Goal: Information Seeking & Learning: Learn about a topic

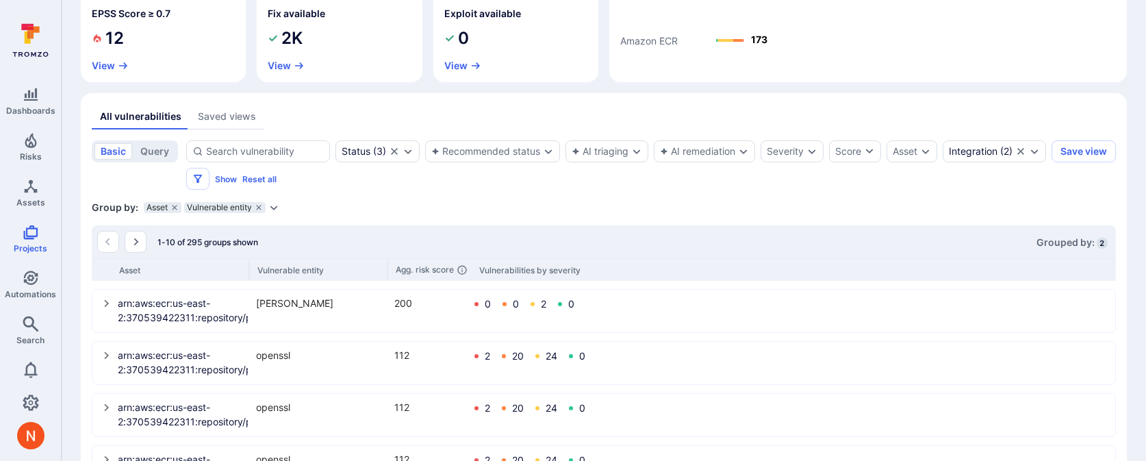
scroll to position [225, 0]
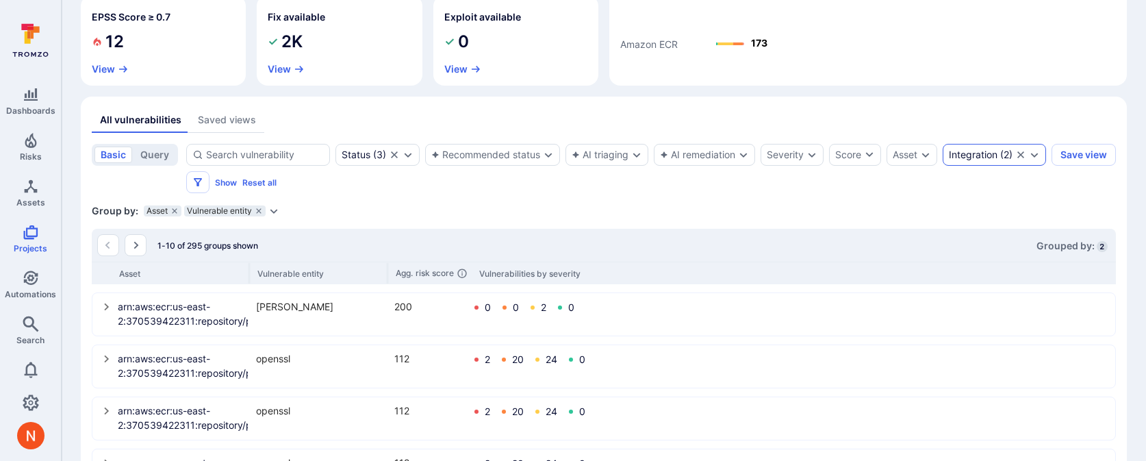
click at [943, 166] on div "Integration ( 2 )" at bounding box center [994, 155] width 103 height 22
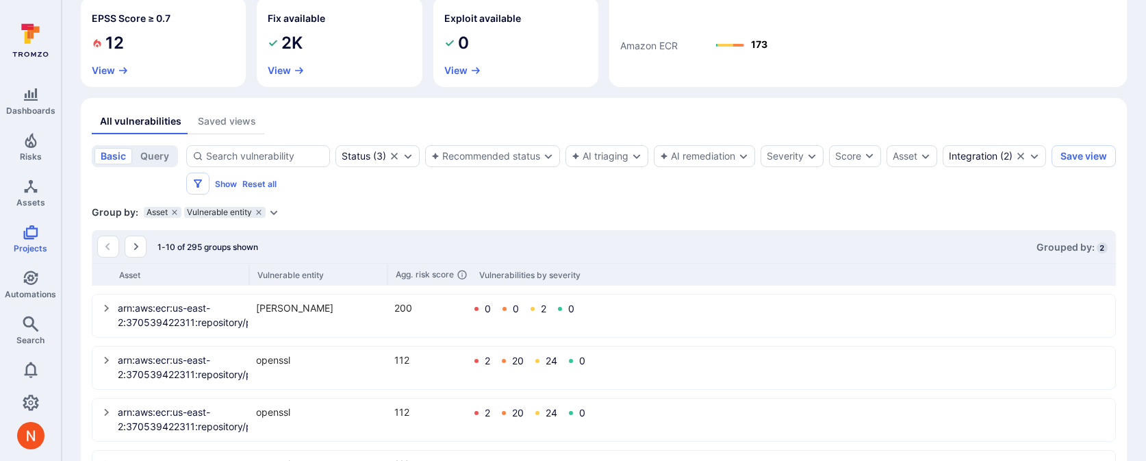
scroll to position [236, 0]
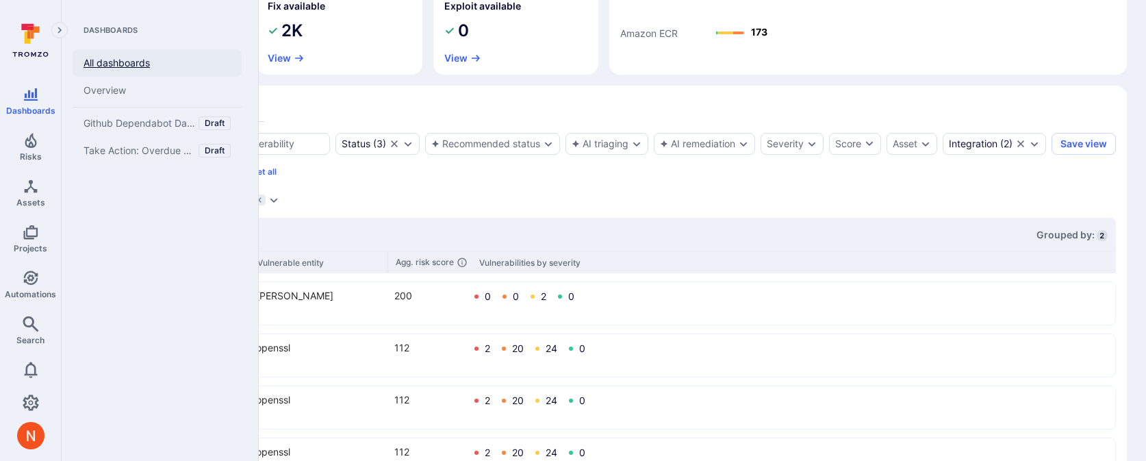
click at [118, 68] on link "All dashboards" at bounding box center [157, 62] width 169 height 27
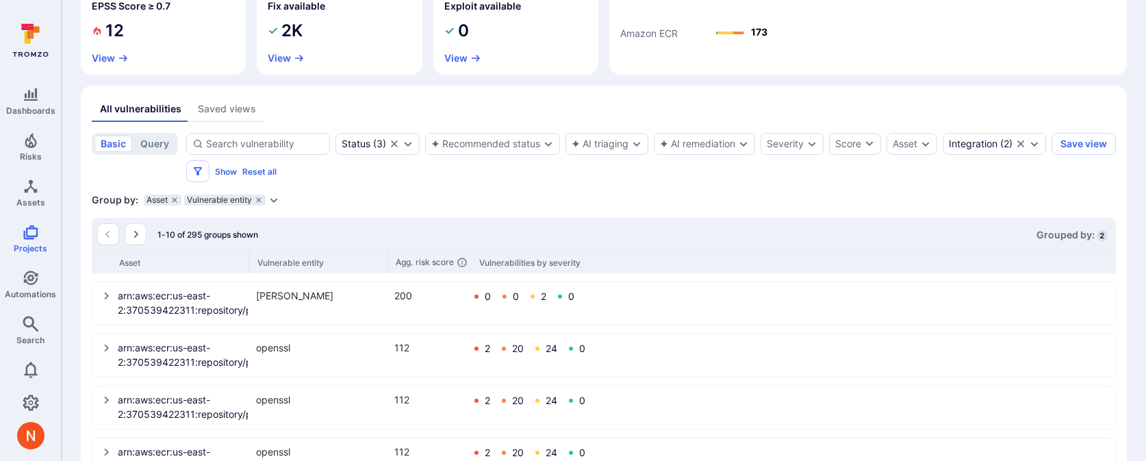
click at [100, 299] on div "arn:aws:ecr:us-east-2:370539422311:repository/polaris/cube/sha256:fb3fcca6797e2…" at bounding box center [604, 303] width 1022 height 41
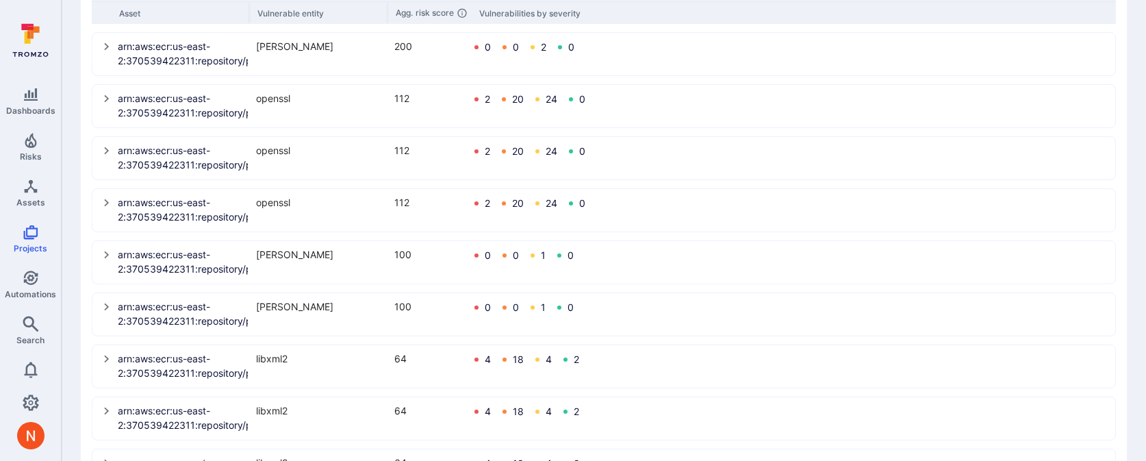
scroll to position [505, 0]
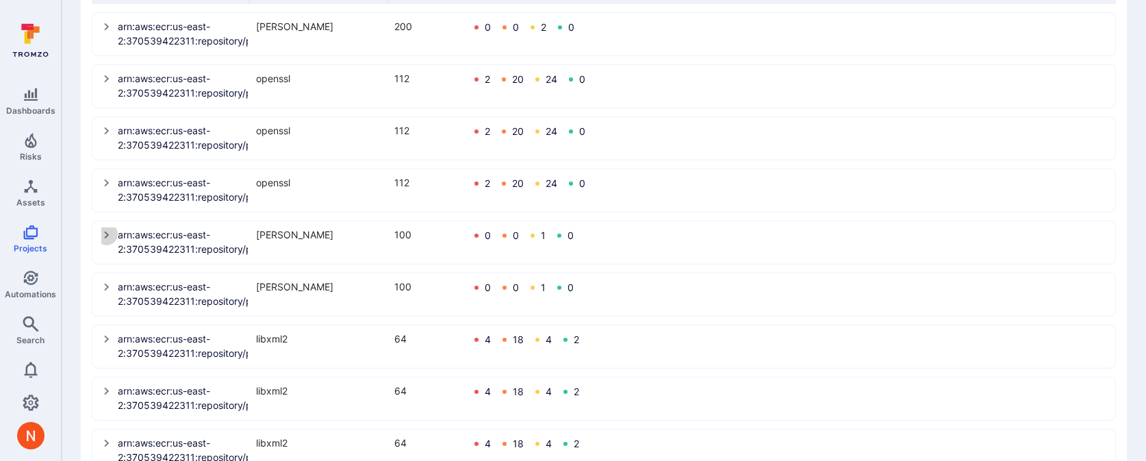
click at [102, 236] on icon "select group" at bounding box center [106, 234] width 11 height 11
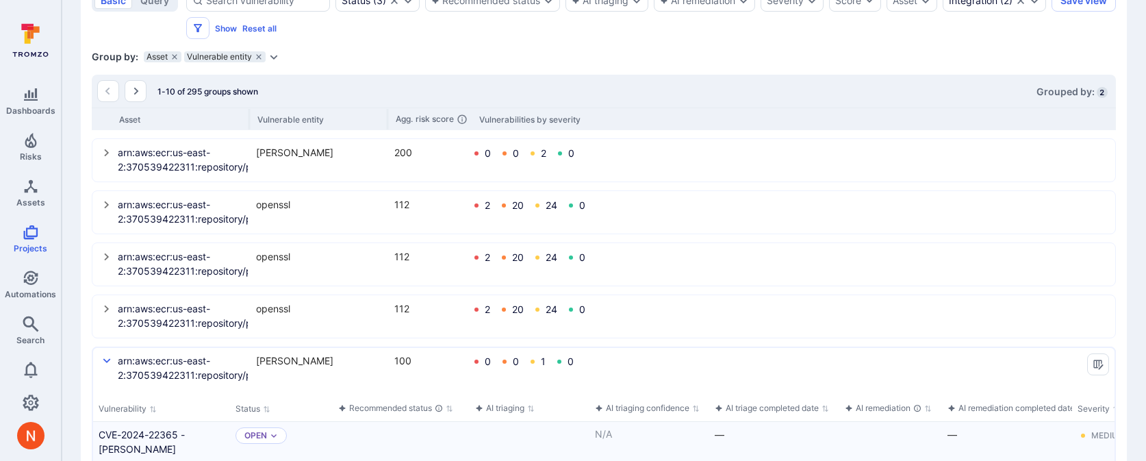
scroll to position [262, 0]
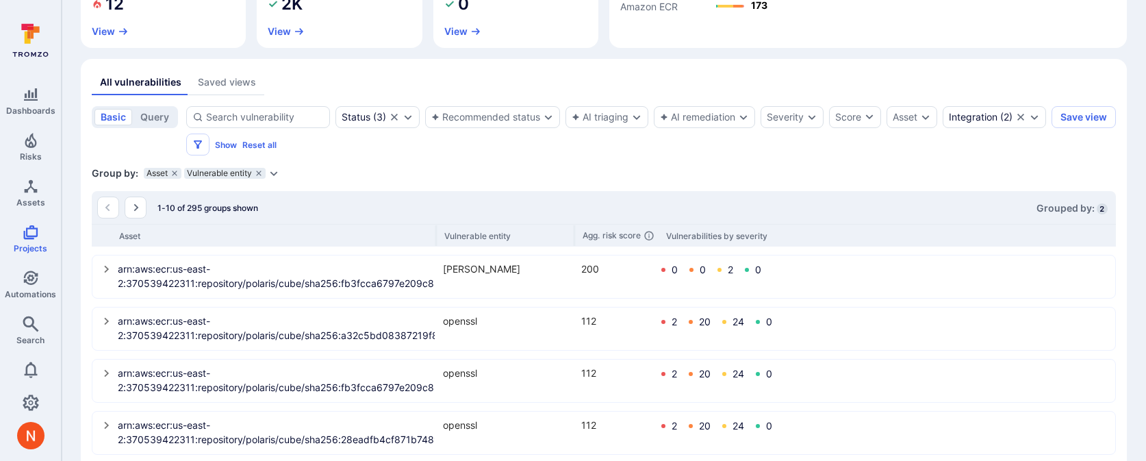
drag, startPoint x: 250, startPoint y: 231, endPoint x: 460, endPoint y: 235, distance: 210.2
click at [460, 238] on div "Asset Vulnerable entity Agg. risk score Vulnerabilities by severity" at bounding box center [604, 235] width 1024 height 23
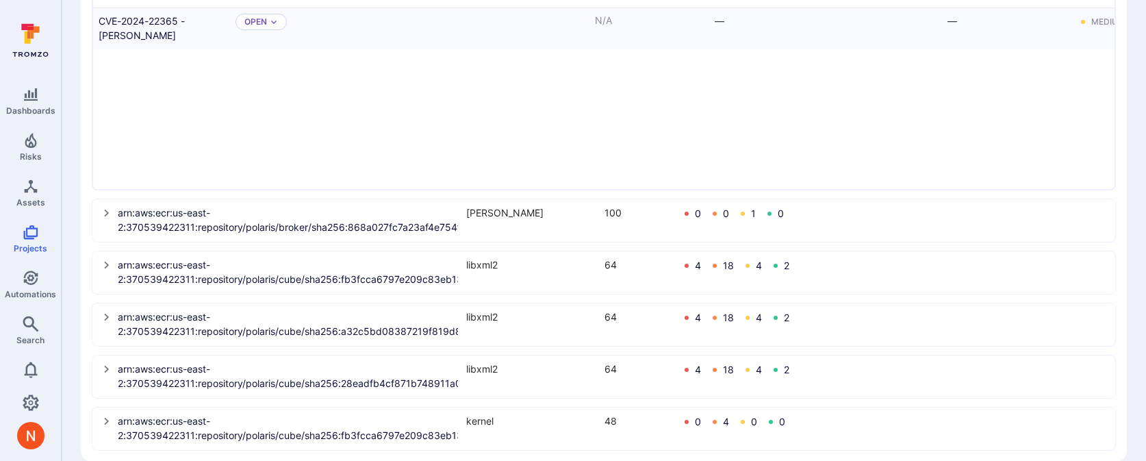
scroll to position [809, 0]
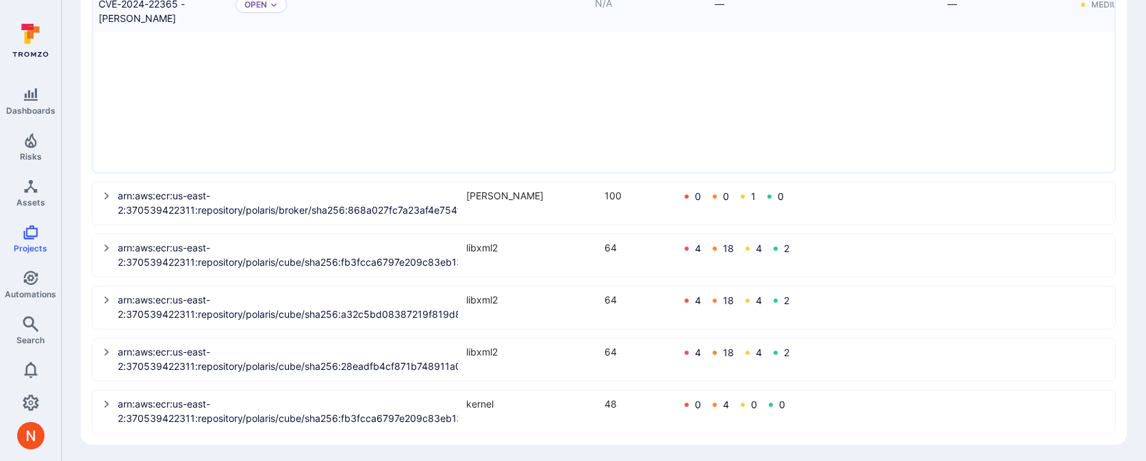
click at [105, 194] on icon "select group" at bounding box center [106, 195] width 11 height 11
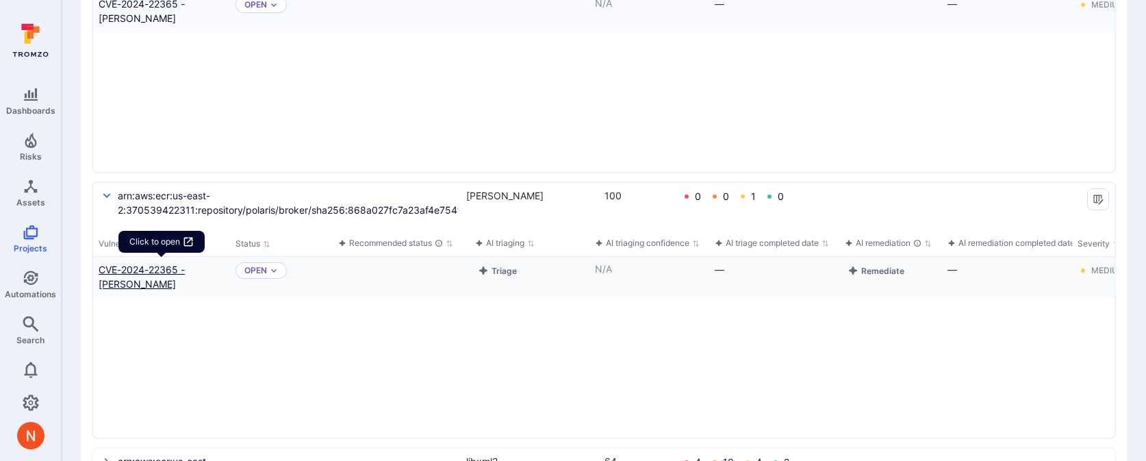
click at [186, 274] on link "CVE-2024-22365 - pam" at bounding box center [162, 276] width 126 height 29
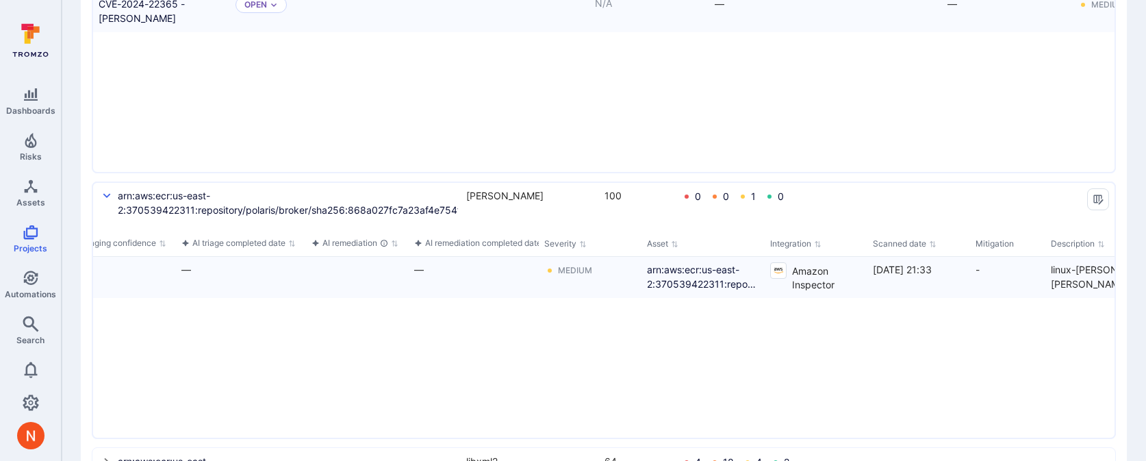
scroll to position [0, 759]
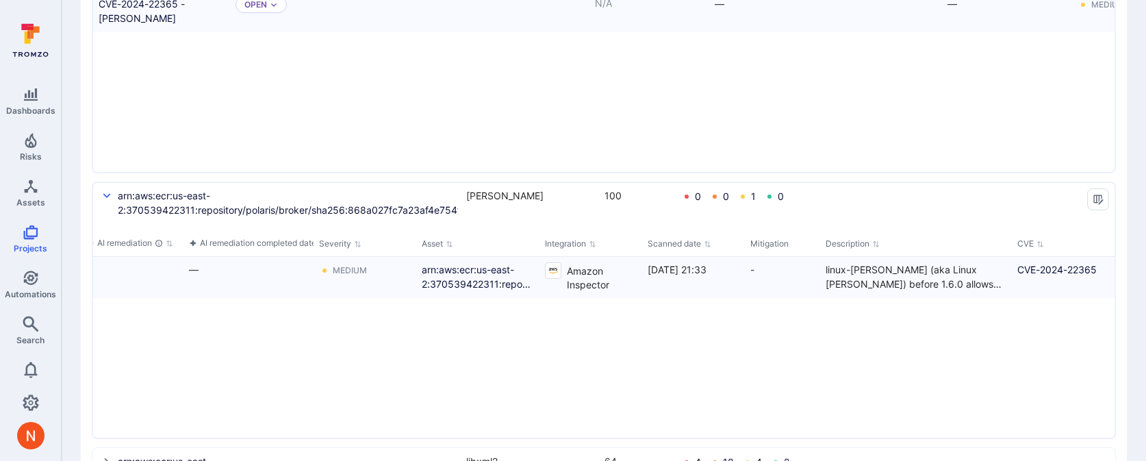
click at [1093, 185] on div "select group" at bounding box center [1098, 199] width 33 height 33
click at [1093, 197] on icon "Manage columns" at bounding box center [1098, 199] width 10 height 10
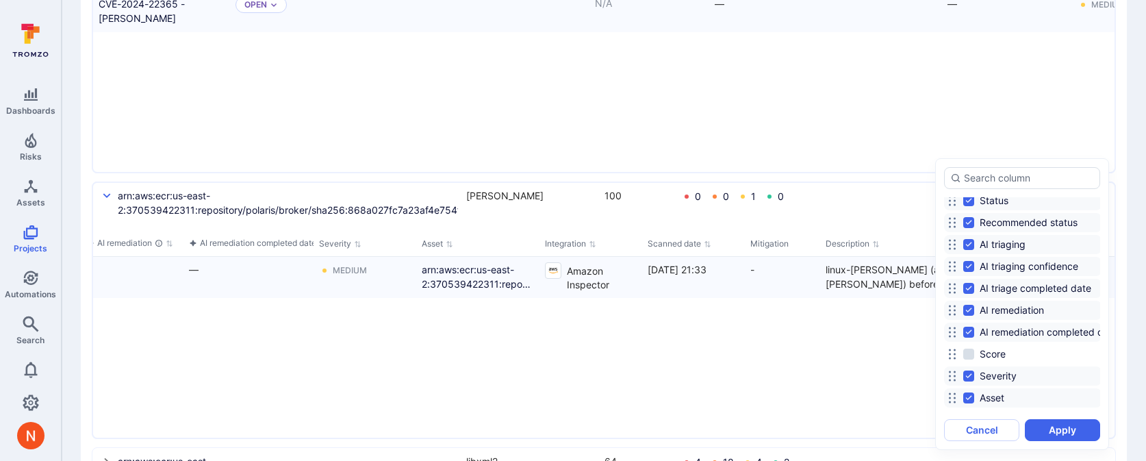
scroll to position [99, 0]
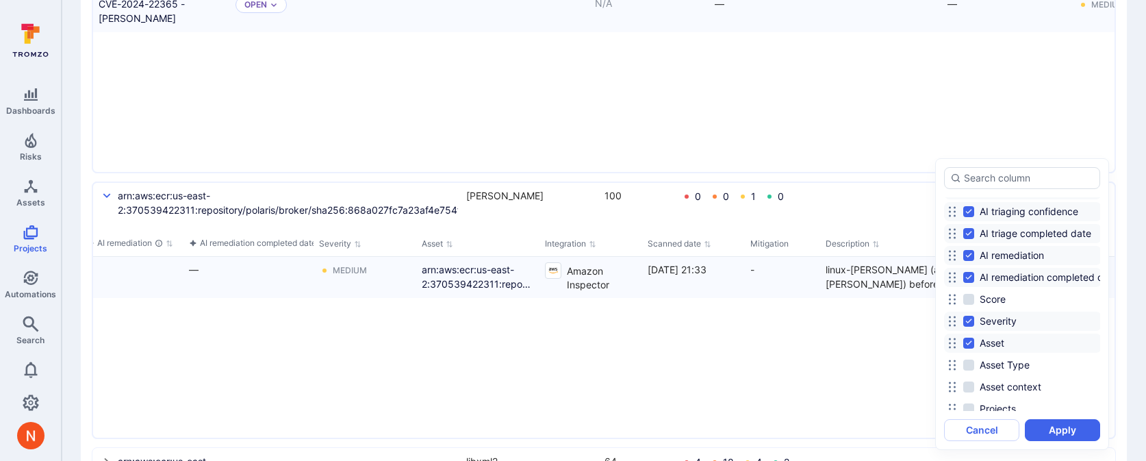
click at [969, 290] on div "Score" at bounding box center [1022, 299] width 157 height 19
click at [969, 294] on input "Score" at bounding box center [968, 299] width 11 height 11
checkbox input "true"
click at [1061, 434] on button "Apply" at bounding box center [1062, 430] width 75 height 22
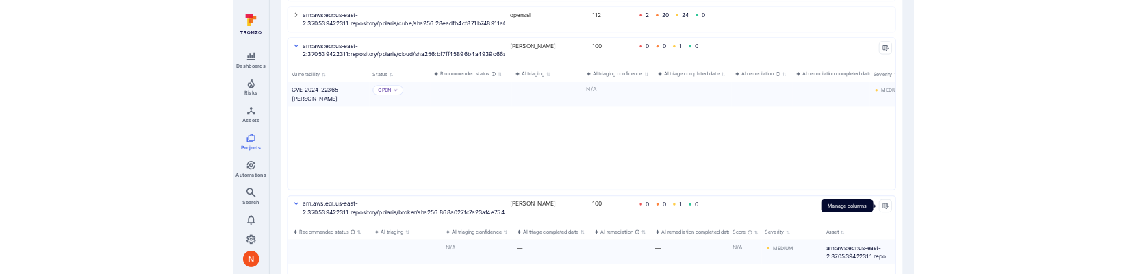
scroll to position [913, 0]
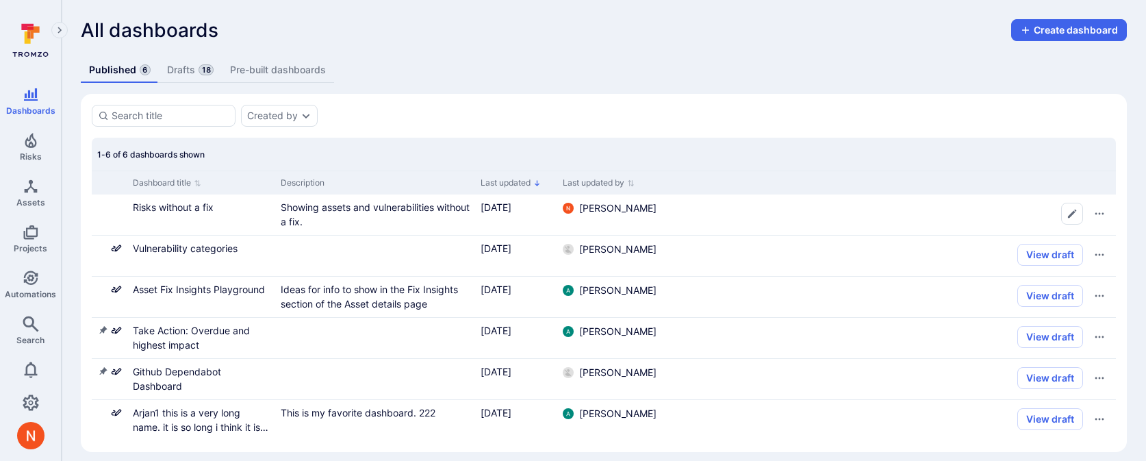
click at [1042, 15] on div "All dashboards Create dashboard Published 6 Drafts 18 Pre-built dashboards Crea…" at bounding box center [604, 235] width 1085 height 471
click at [162, 211] on link "Risks without a fix" at bounding box center [173, 207] width 81 height 12
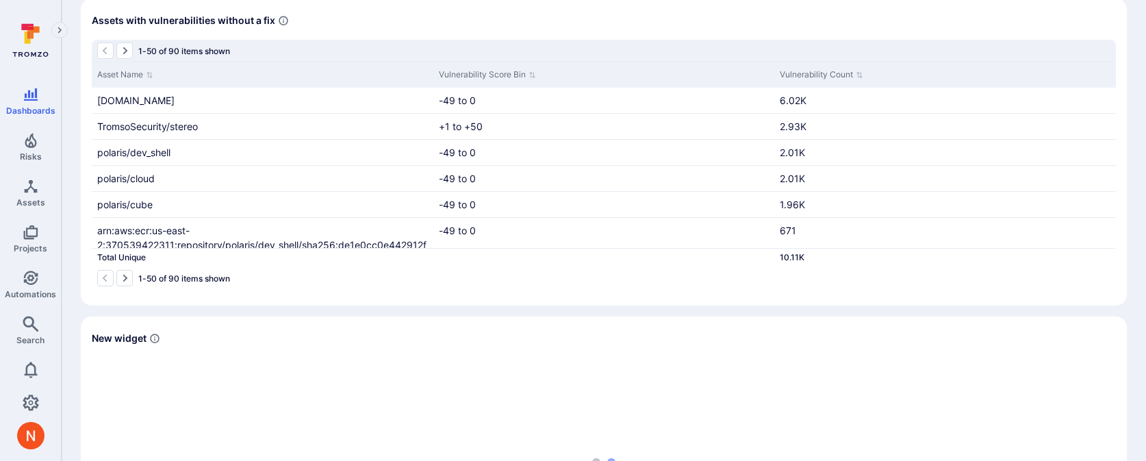
scroll to position [616, 0]
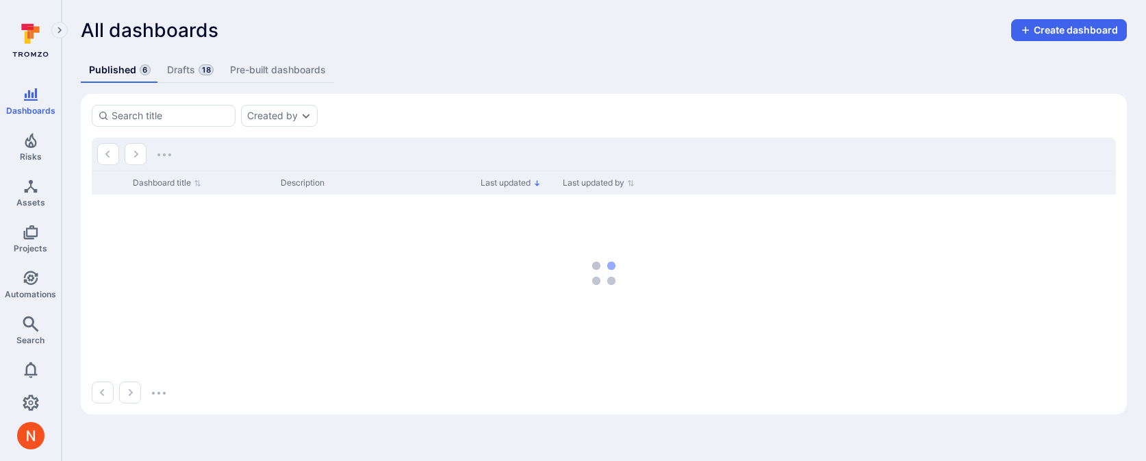
scroll to position [2, 0]
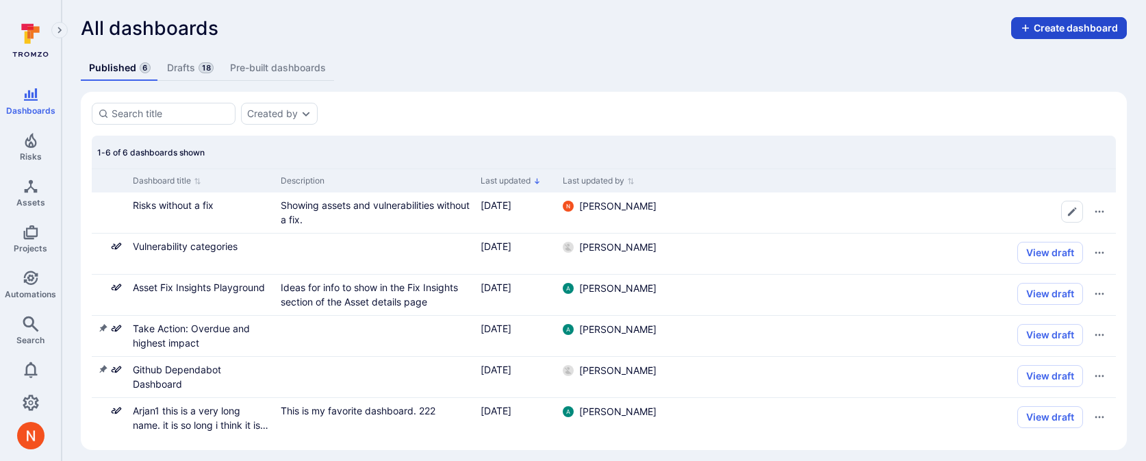
click at [1043, 30] on button "Create dashboard" at bounding box center [1069, 28] width 116 height 22
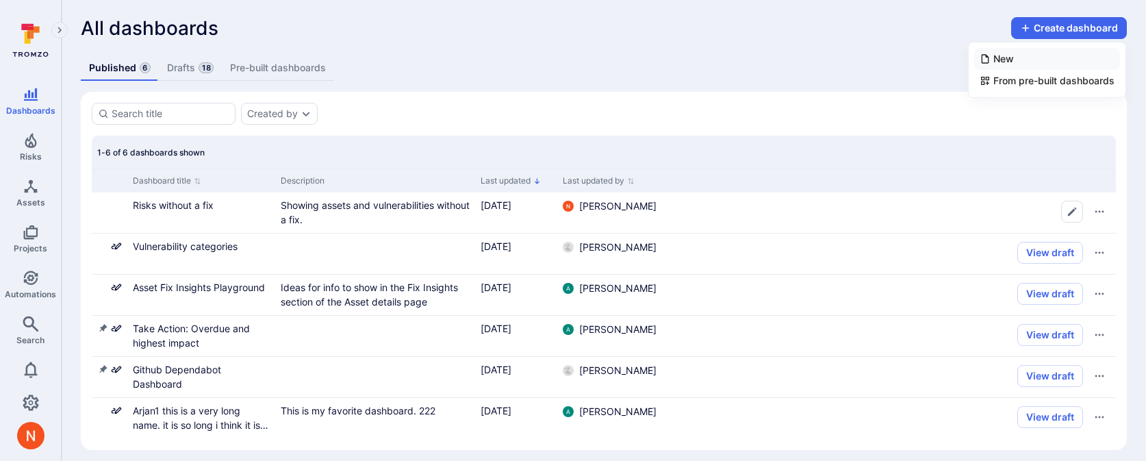
click at [989, 65] on div "New" at bounding box center [997, 59] width 34 height 14
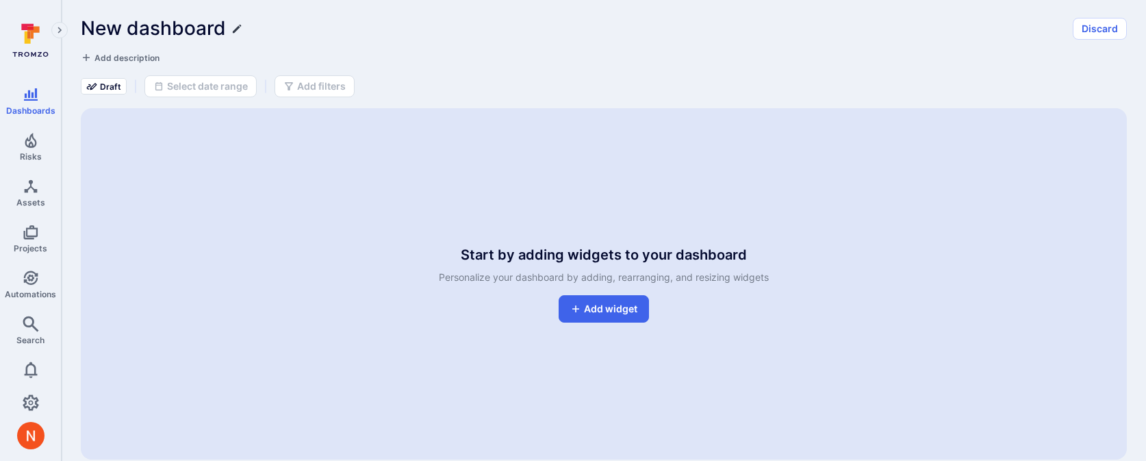
click at [236, 29] on icon "Edit title" at bounding box center [237, 28] width 8 height 8
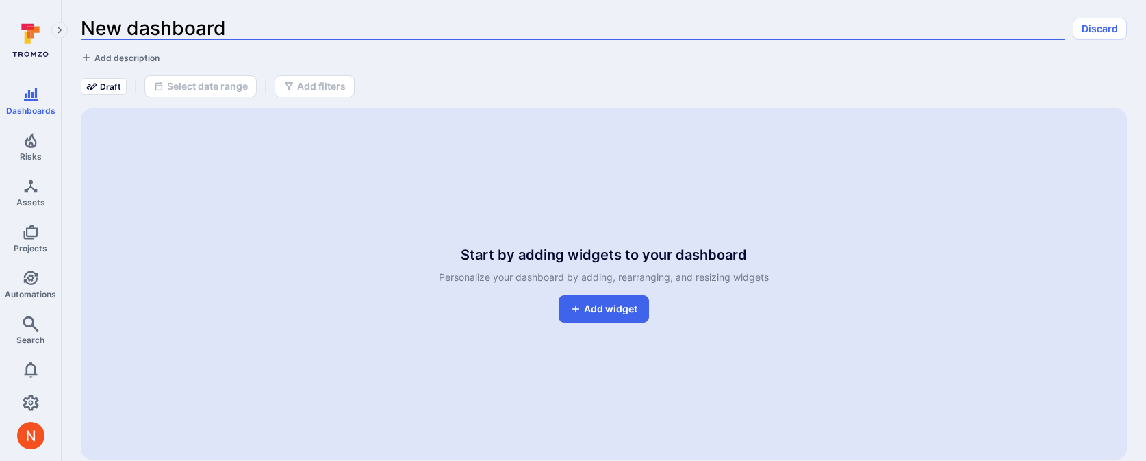
drag, startPoint x: 236, startPoint y: 29, endPoint x: 64, endPoint y: 29, distance: 171.9
click at [64, 29] on div "Dashboards Risks Assets Projects Automations Search 0 Dashboards All dashboards…" at bounding box center [573, 238] width 1146 height 481
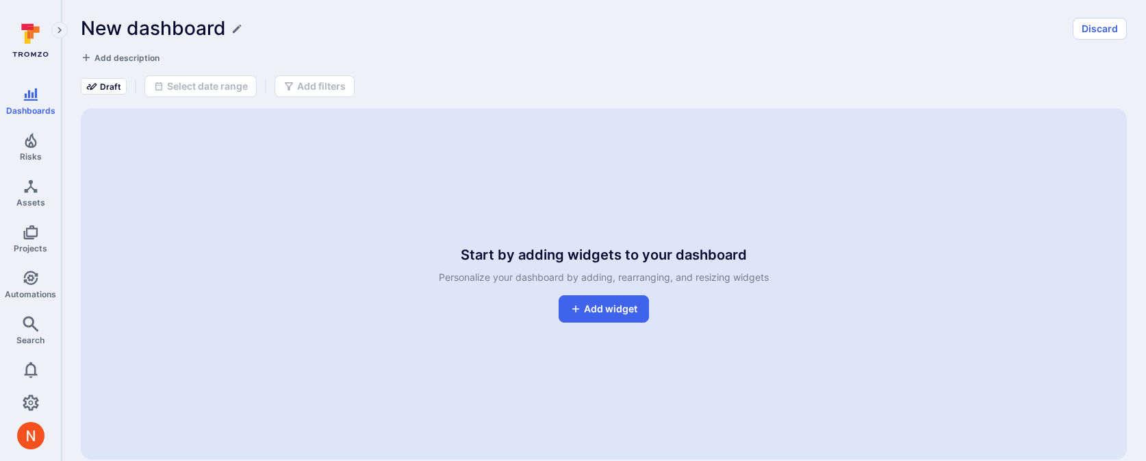
click at [118, 29] on h1 "New dashboard" at bounding box center [153, 28] width 145 height 23
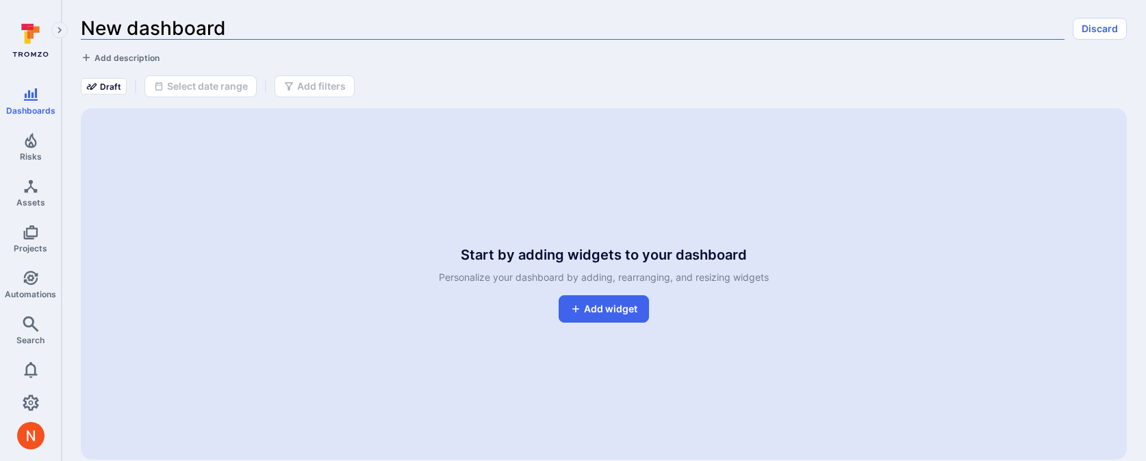
click at [118, 29] on input "New dashboard" at bounding box center [573, 28] width 984 height 23
type input "Tromzo Vulns"
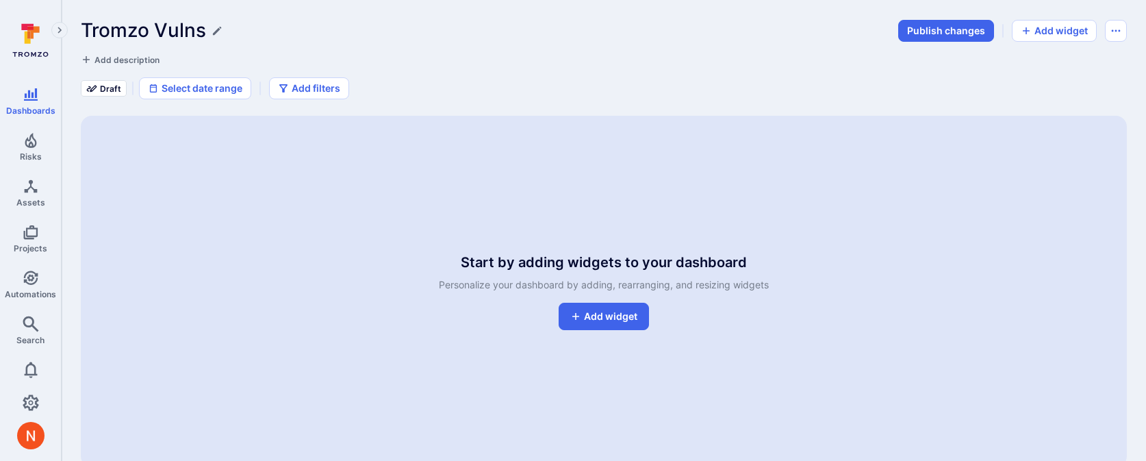
click at [616, 330] on div "Start by adding widgets to your dashboard Personalize your dashboard by adding,…" at bounding box center [604, 291] width 1046 height 351
click at [617, 320] on link "Add widget" at bounding box center [604, 316] width 90 height 27
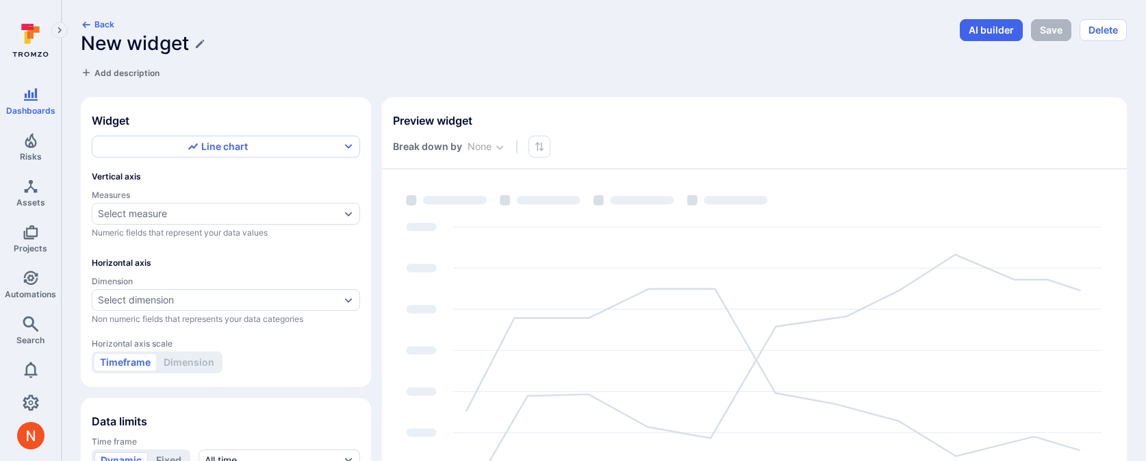
click at [188, 157] on div "Line chart Vertical axis Measures Select measure Numeric fields that represent …" at bounding box center [226, 255] width 268 height 238
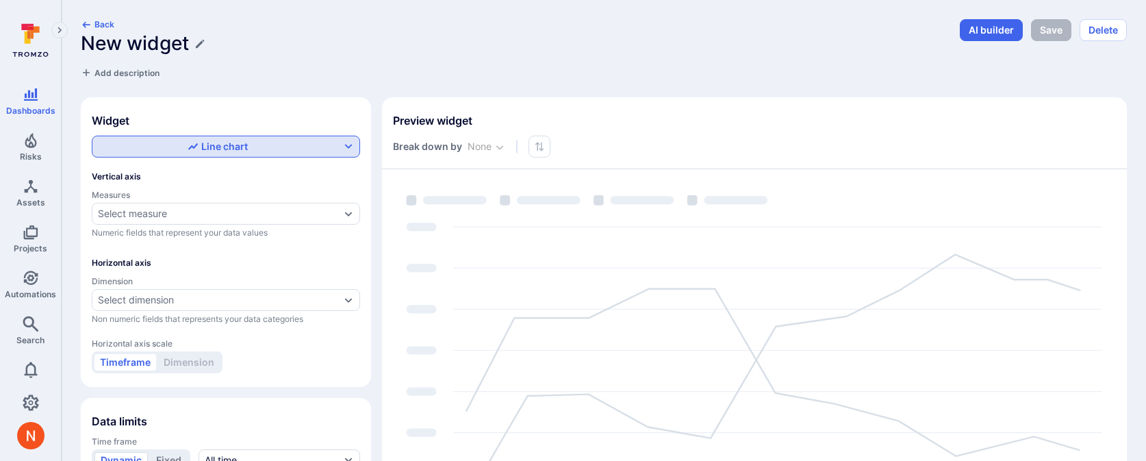
click at [188, 152] on div "Line chart" at bounding box center [218, 147] width 60 height 14
click at [158, 246] on label "Table" at bounding box center [226, 244] width 251 height 19
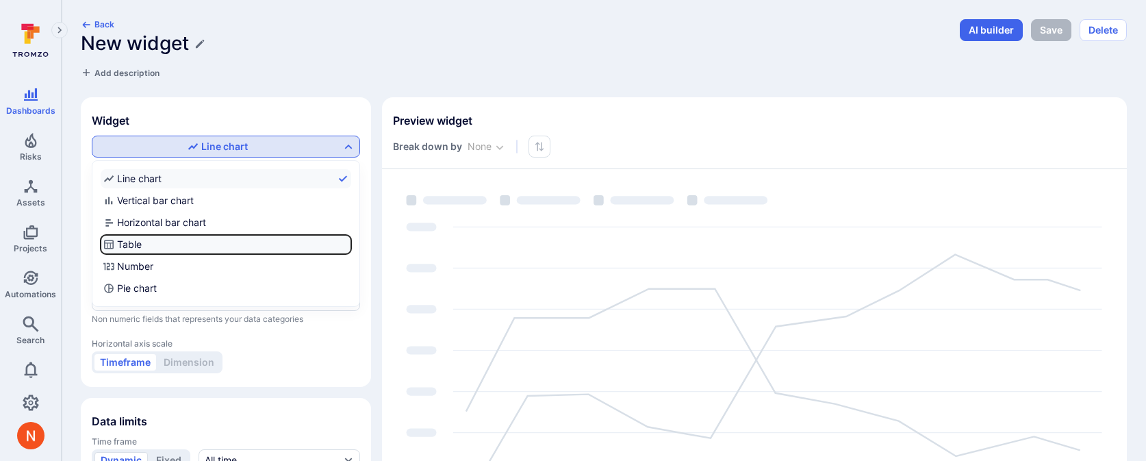
click at [348, 244] on input "Table" at bounding box center [348, 244] width 0 height 0
checkbox input "true"
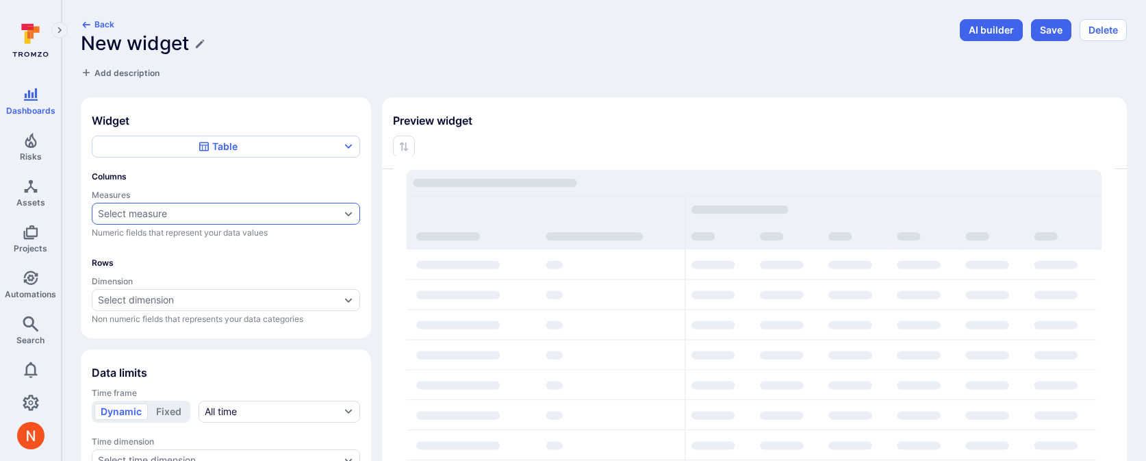
click at [174, 218] on div "Select measure" at bounding box center [219, 213] width 242 height 11
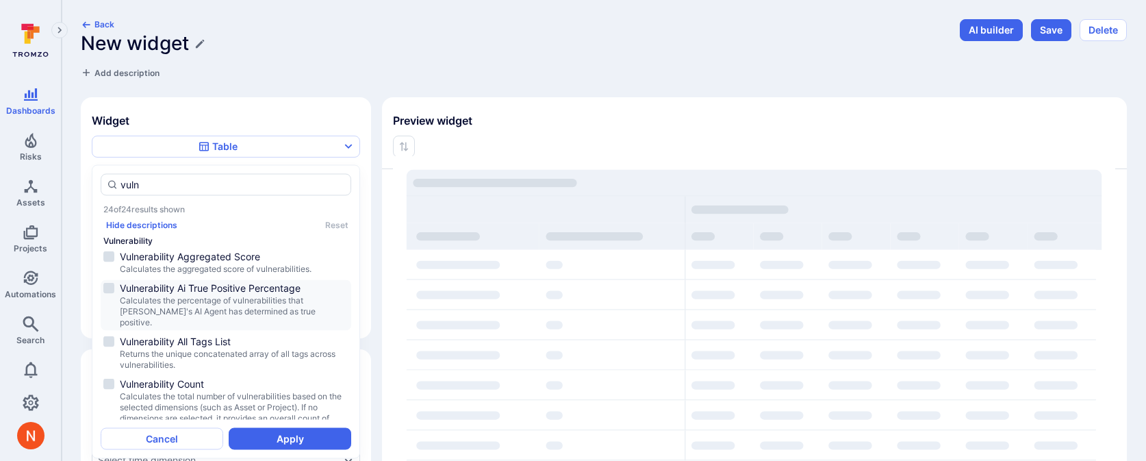
scroll to position [2, 0]
click at [191, 269] on span "Calculates the aggregated score of vulnerabilities." at bounding box center [234, 267] width 229 height 11
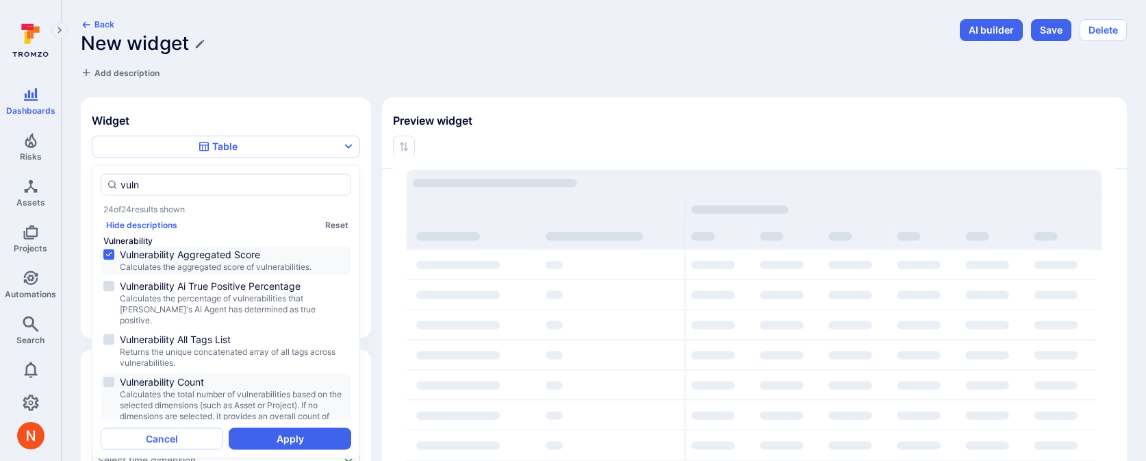
click at [192, 405] on span "Calculates the total number of vulnerabilities based on the selected dimensions…" at bounding box center [234, 411] width 229 height 44
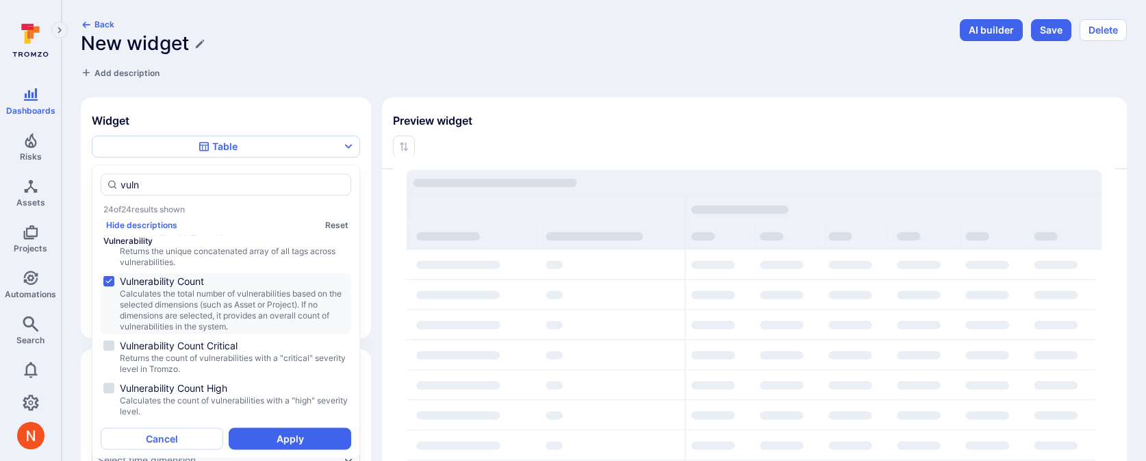
scroll to position [132, 0]
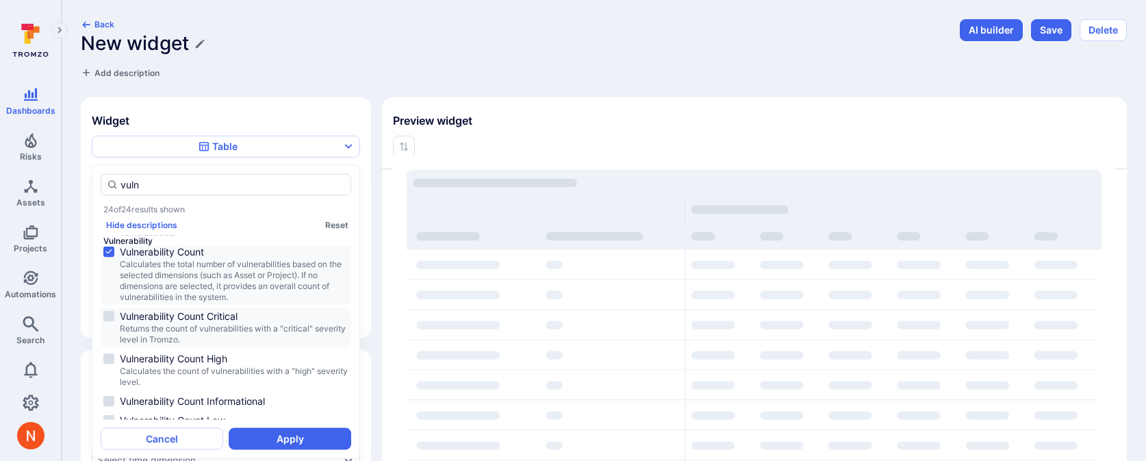
click at [217, 325] on span "Returns the count of vulnerabilities with a "critical" severity level in Tromzo." at bounding box center [234, 334] width 229 height 22
click at [215, 366] on span "Calculates the count of vulnerabilities with a "high" severity level." at bounding box center [234, 377] width 229 height 22
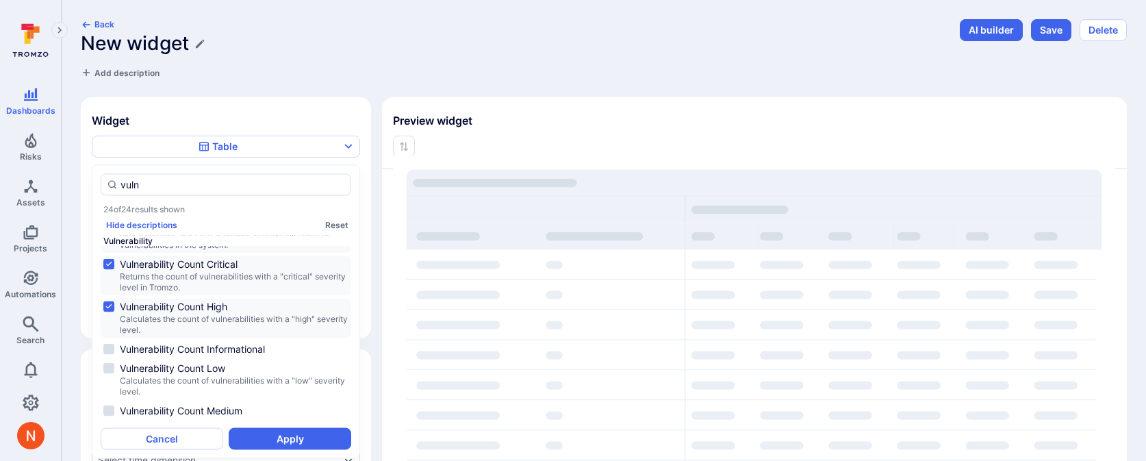
scroll to position [188, 0]
click at [208, 401] on span "Vulnerability Count Medium" at bounding box center [234, 408] width 229 height 14
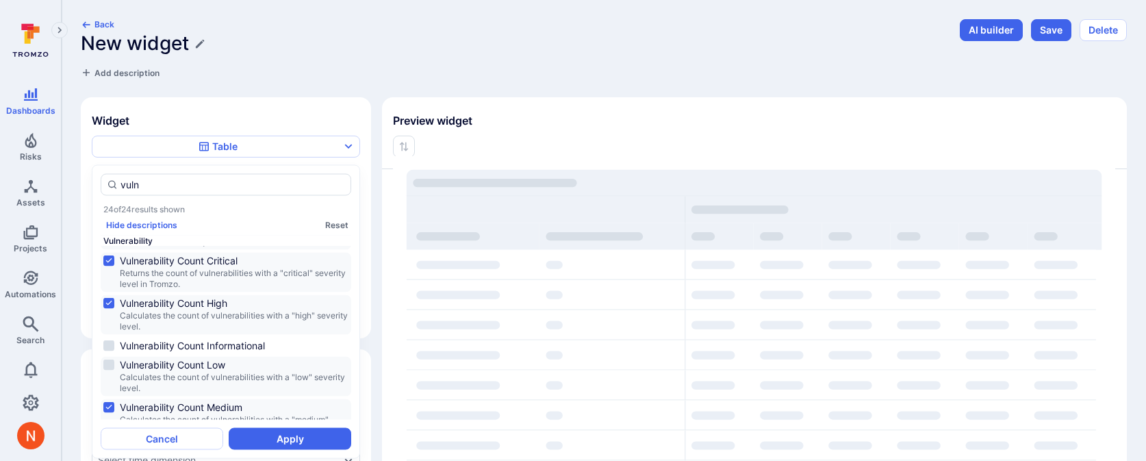
click at [228, 372] on span "Calculates the count of vulnerabilities with a "low" severity level." at bounding box center [234, 383] width 229 height 22
type input "vuln"
click at [277, 440] on button "Apply" at bounding box center [290, 439] width 123 height 22
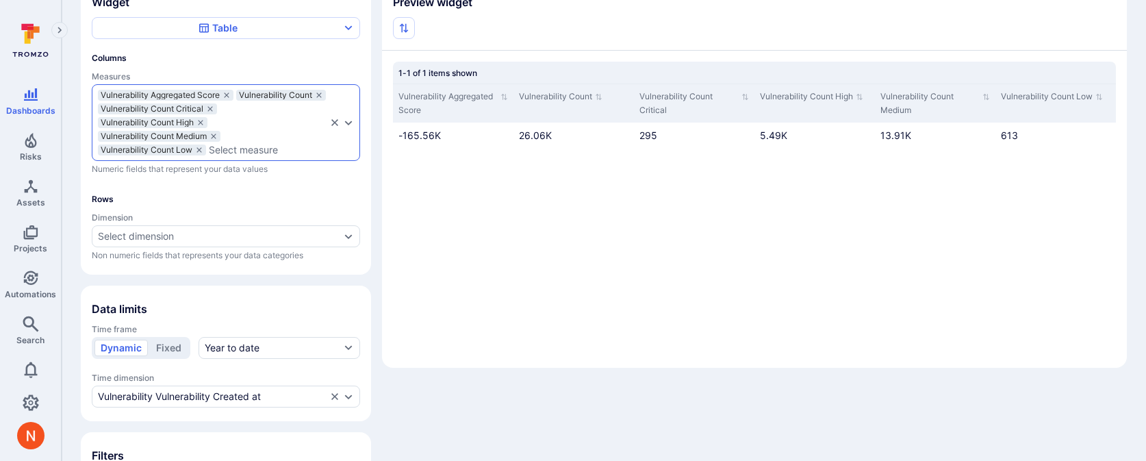
scroll to position [128, 0]
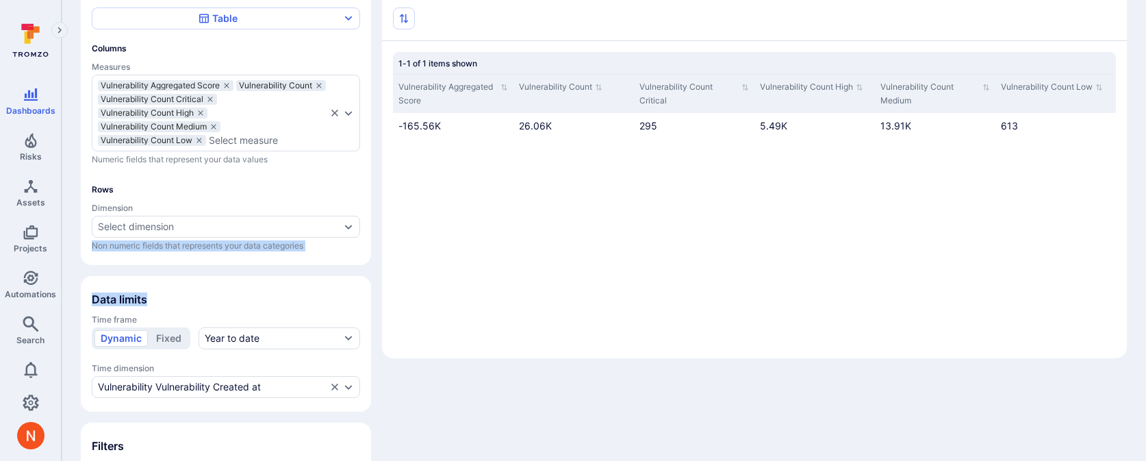
drag, startPoint x: 194, startPoint y: 233, endPoint x: 259, endPoint y: 298, distance: 91.5
click at [259, 297] on div "Widget Table Columns Measures Vulnerability Aggregated Score Vulnerability Coun…" at bounding box center [226, 232] width 290 height 527
click at [252, 335] on div "Year to date" at bounding box center [232, 338] width 55 height 14
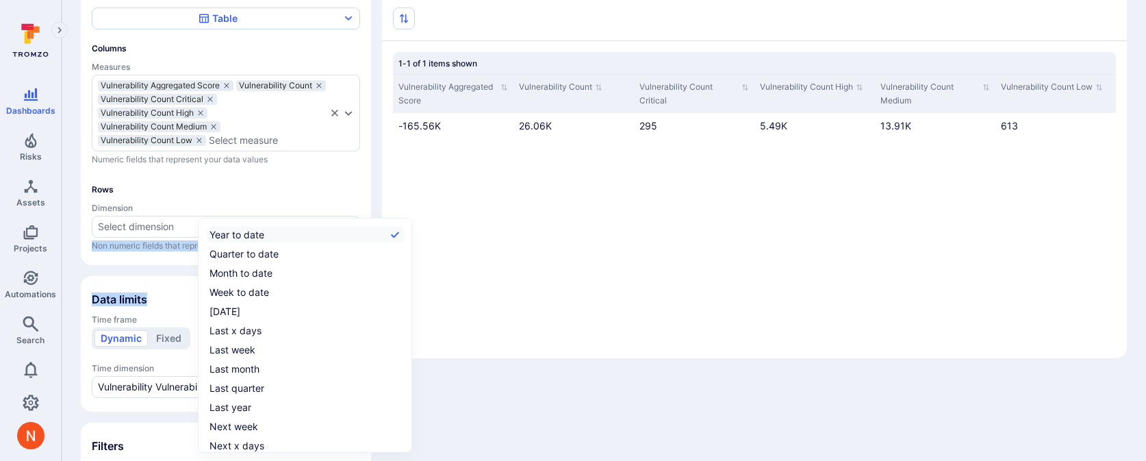
scroll to position [21, 0]
click at [233, 438] on div "All time" at bounding box center [226, 444] width 32 height 14
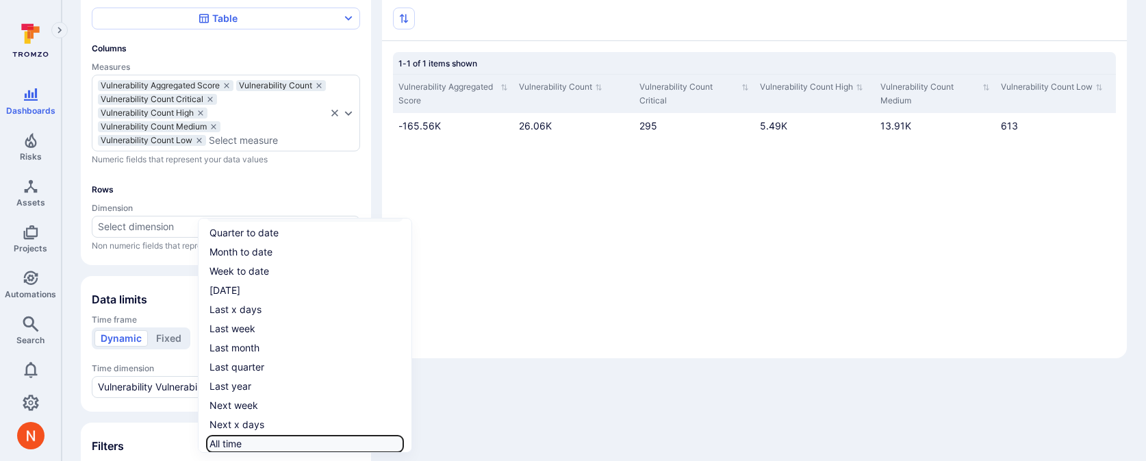
click at [401, 444] on input "All time" at bounding box center [401, 444] width 0 height 0
checkbox input "true"
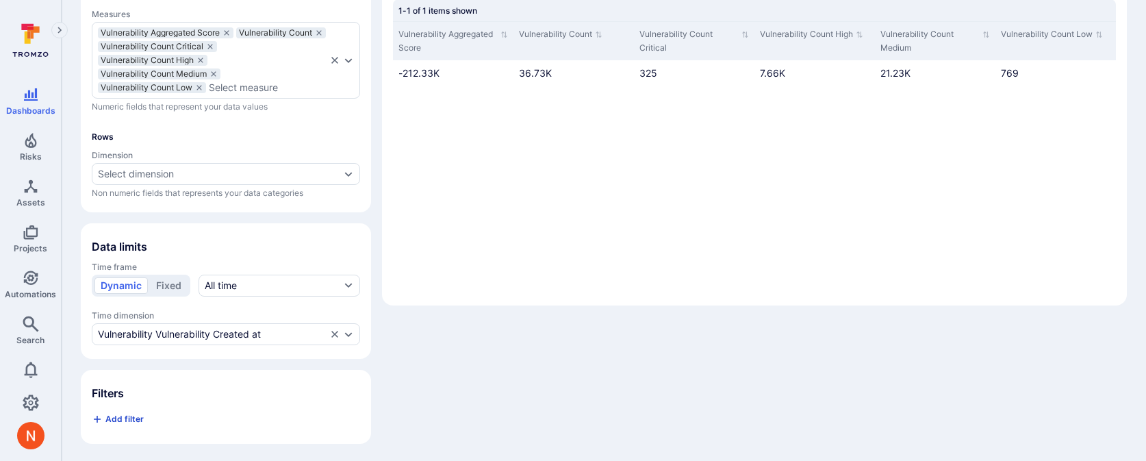
click at [140, 416] on span "Add filter" at bounding box center [124, 419] width 38 height 10
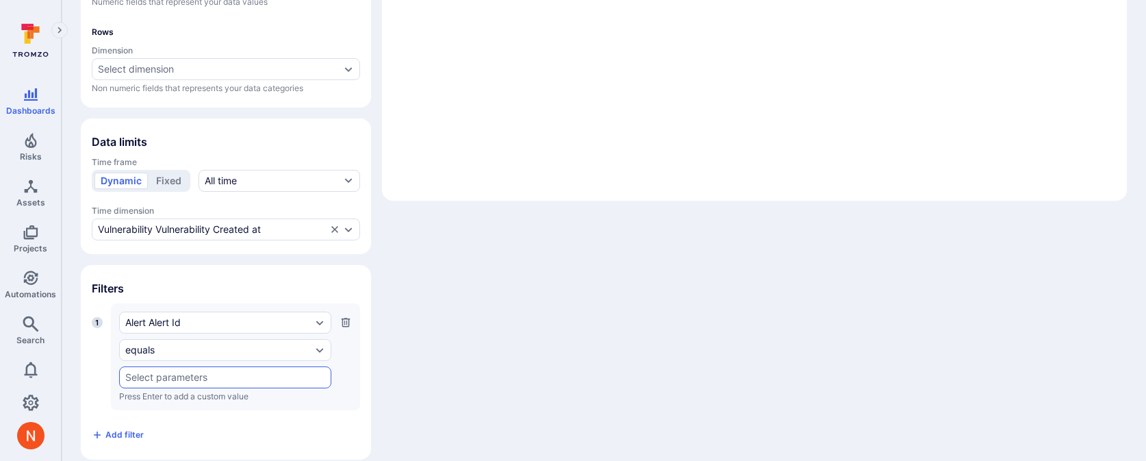
scroll to position [301, 0]
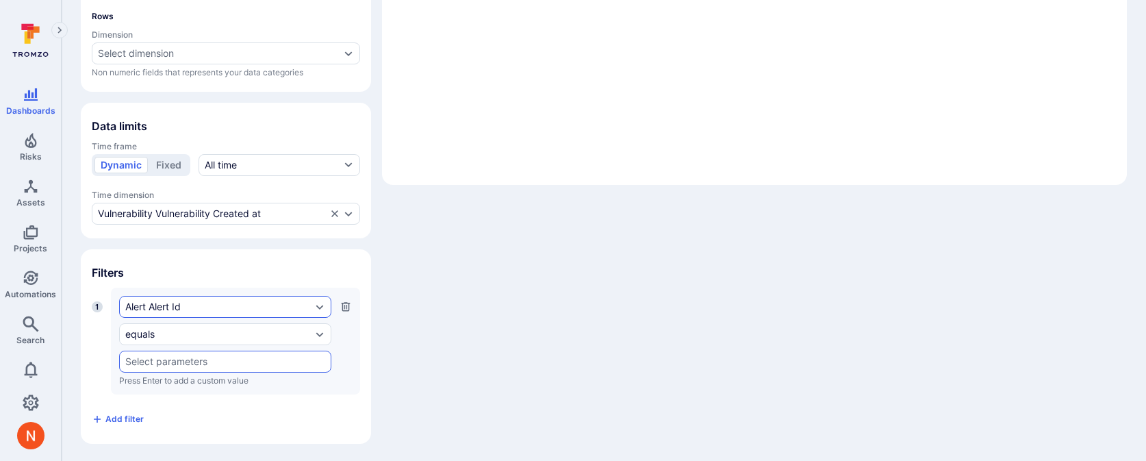
click at [206, 313] on div "Alert Alert Id" at bounding box center [225, 307] width 212 height 22
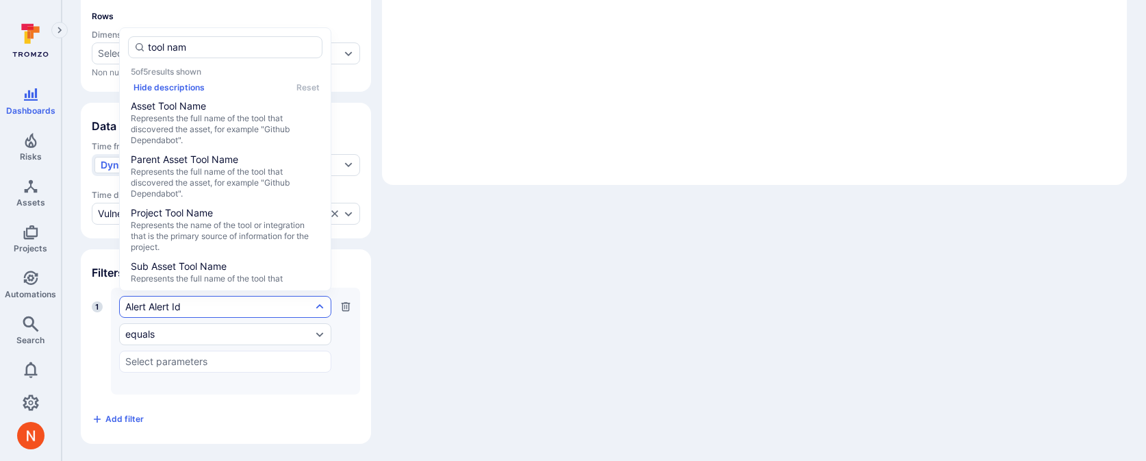
type input "tool name"
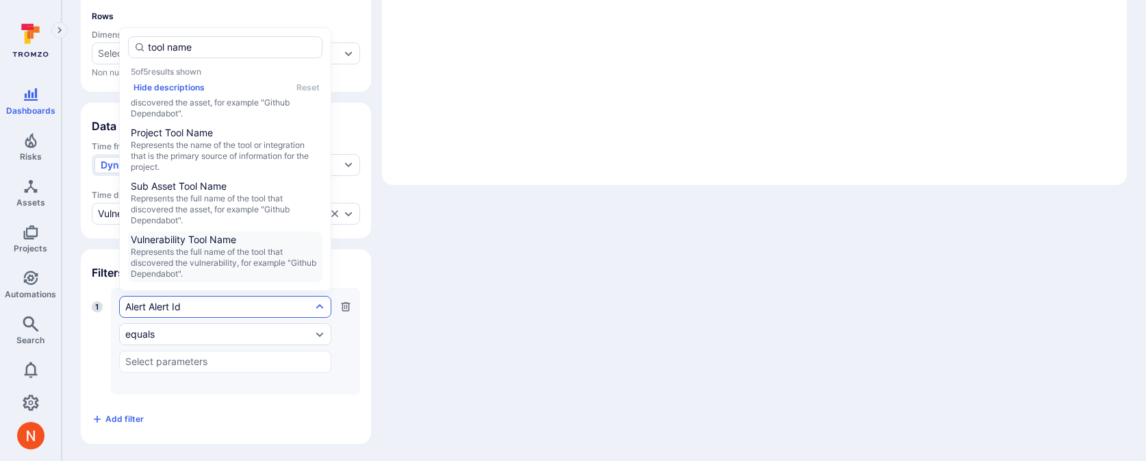
click at [206, 249] on span "Represents the full name of the tool that discovered the vulnerability, for exa…" at bounding box center [225, 262] width 189 height 33
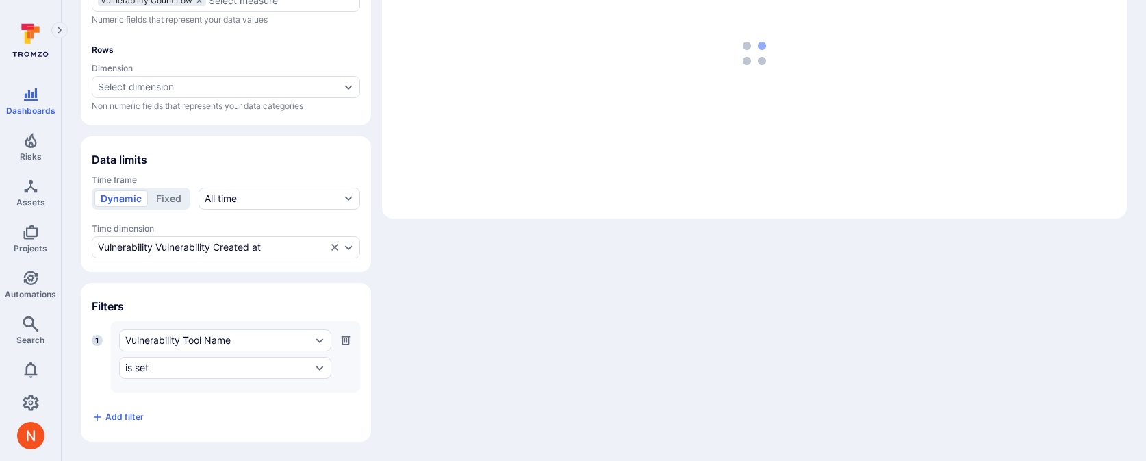
scroll to position [266, 0]
click at [187, 366] on div "is set" at bounding box center [218, 369] width 186 height 11
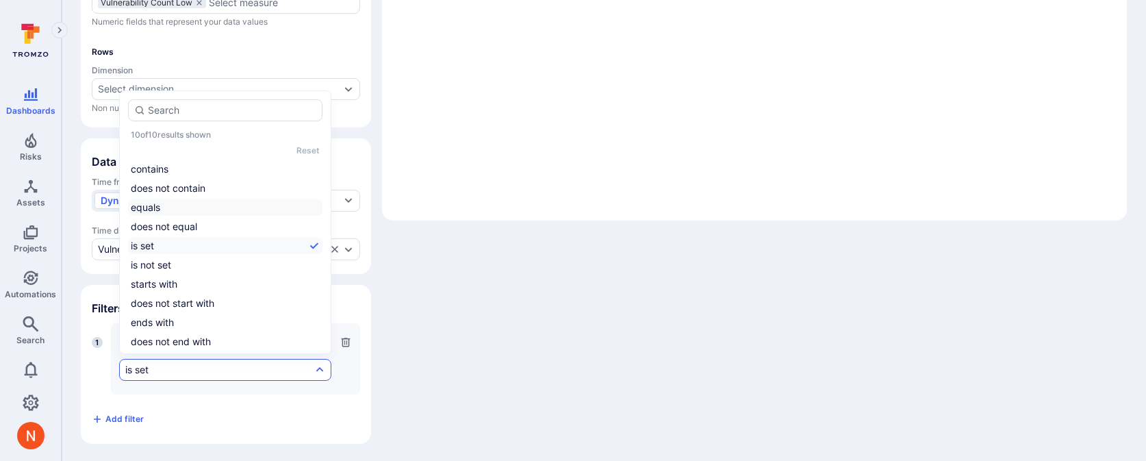
click at [175, 203] on li "equals" at bounding box center [225, 207] width 194 height 16
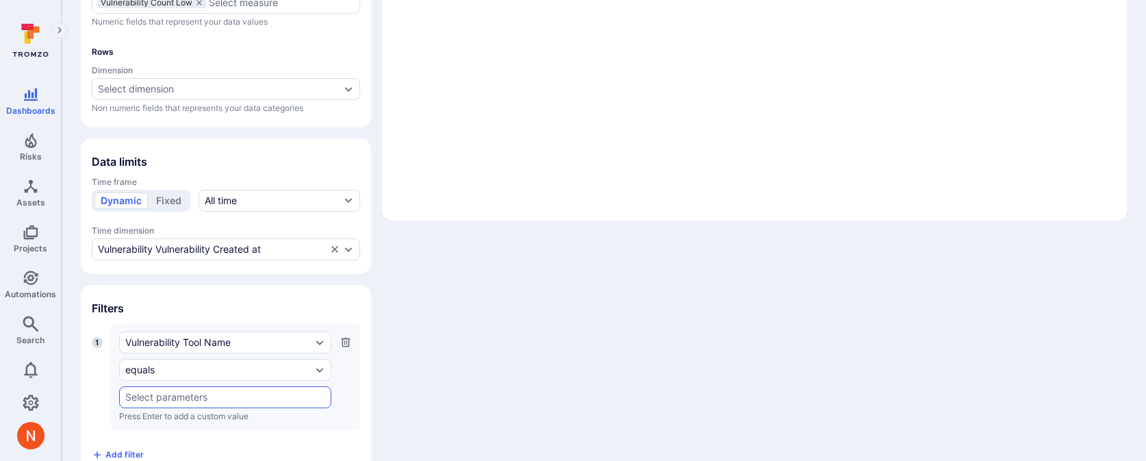
click at [140, 398] on input "text" at bounding box center [225, 397] width 200 height 11
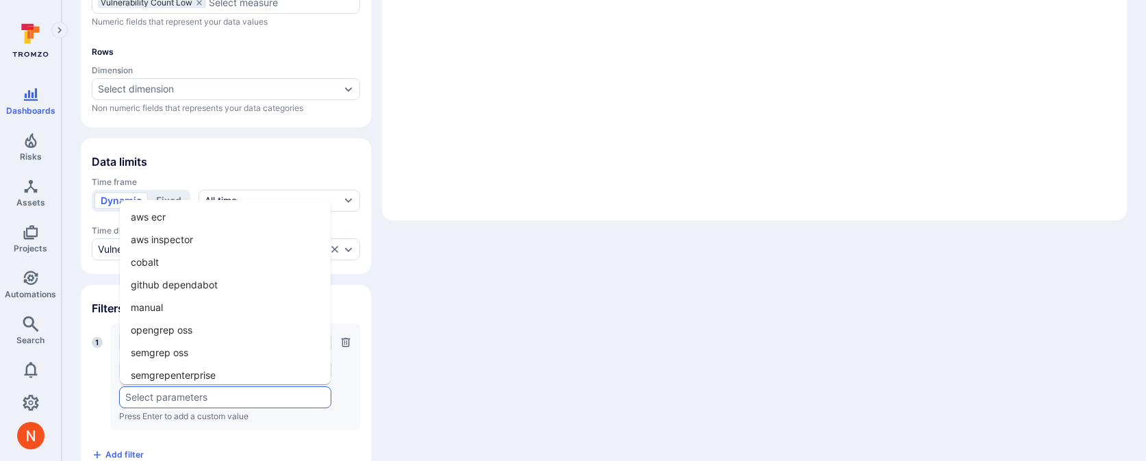
click at [168, 233] on li "aws inspector" at bounding box center [225, 239] width 211 height 23
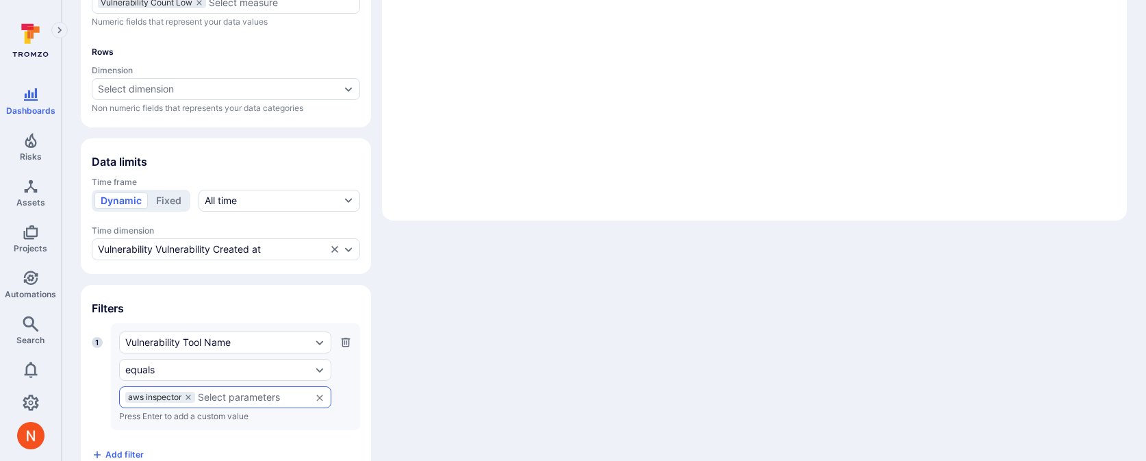
click at [205, 392] on input "text" at bounding box center [251, 397] width 106 height 11
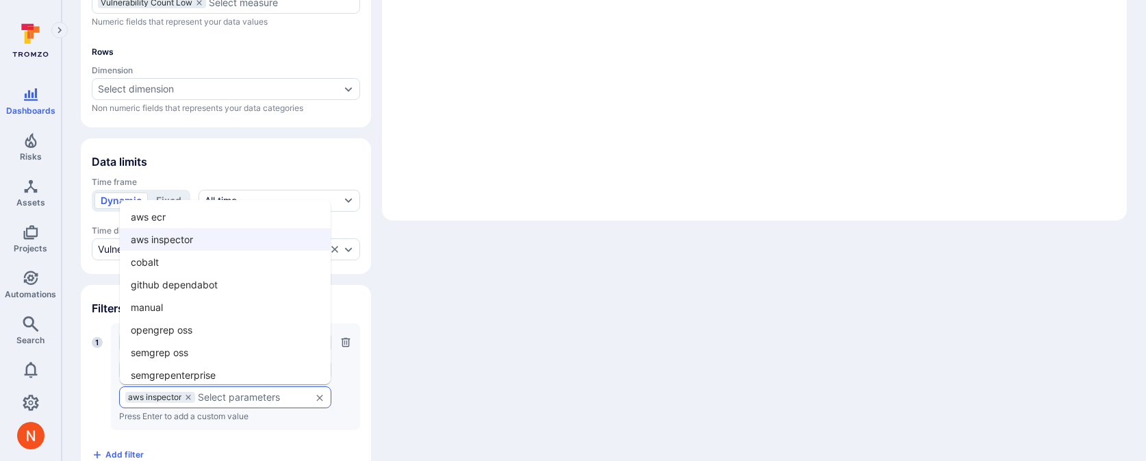
click at [197, 290] on li "github dependabot" at bounding box center [225, 284] width 211 height 23
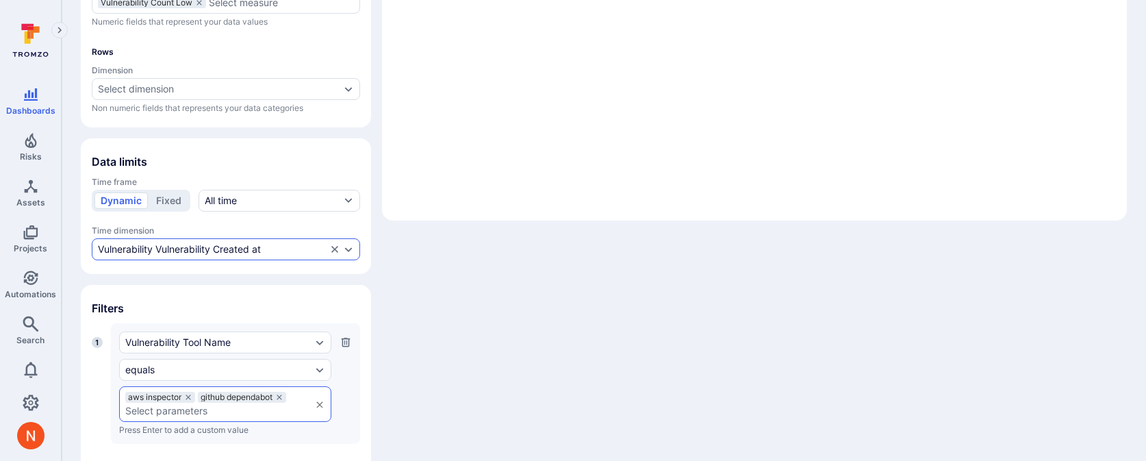
scroll to position [315, 0]
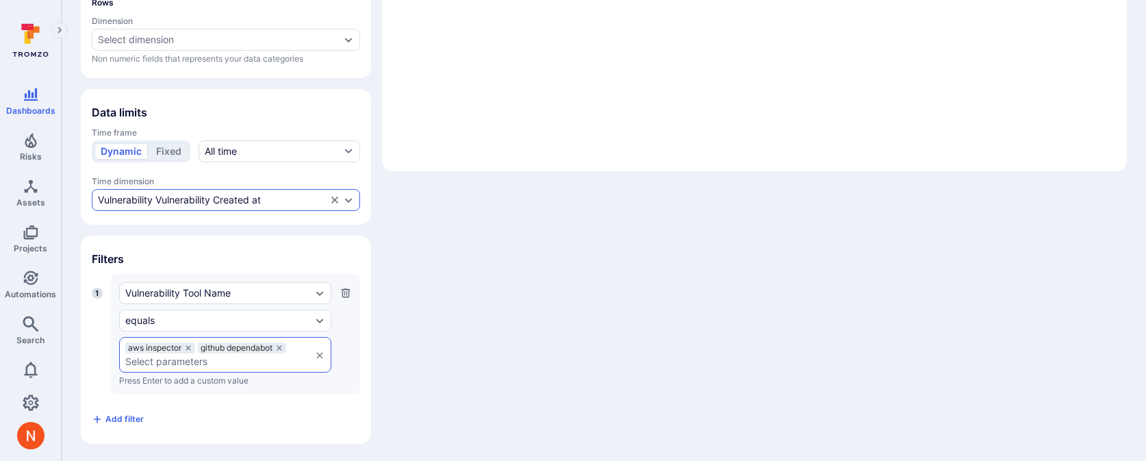
click at [225, 202] on div "Vulnerability Vulnerability Created at" at bounding box center [179, 199] width 163 height 11
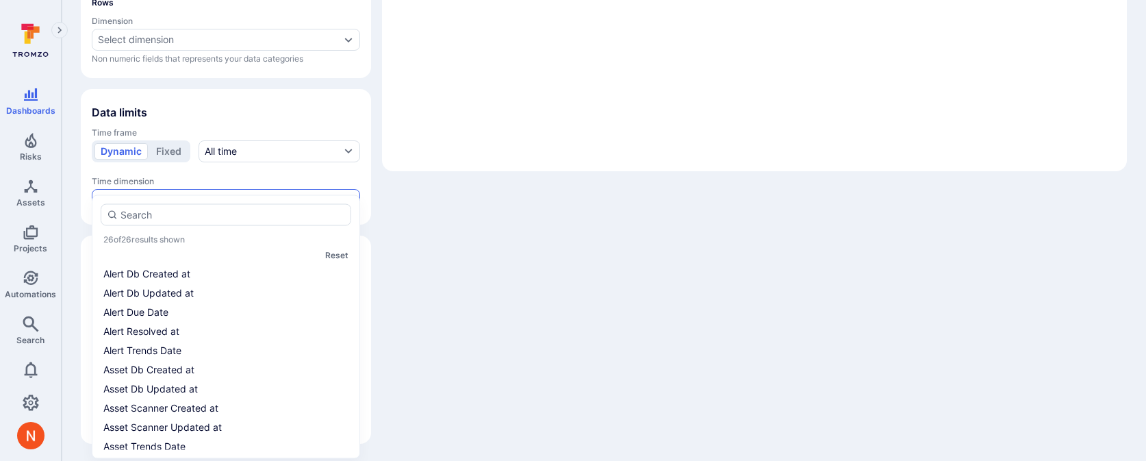
scroll to position [312, 0]
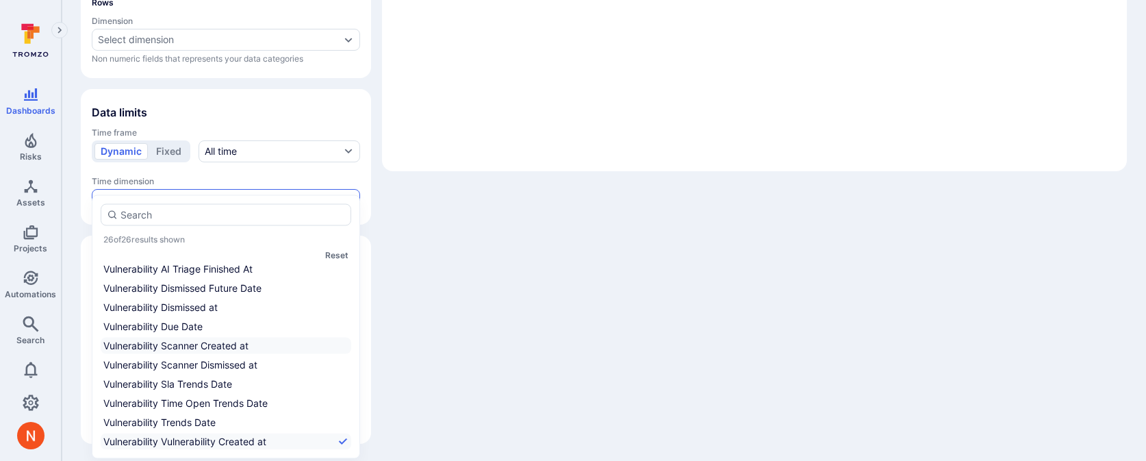
click at [223, 348] on li "Vulnerability Scanner Created at" at bounding box center [226, 346] width 251 height 16
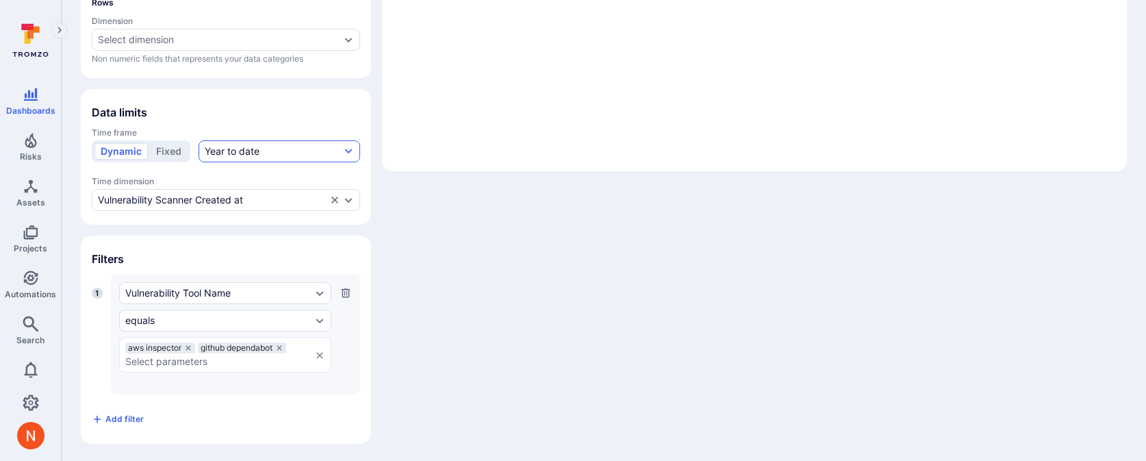
click at [272, 159] on button "Year to date" at bounding box center [280, 151] width 162 height 22
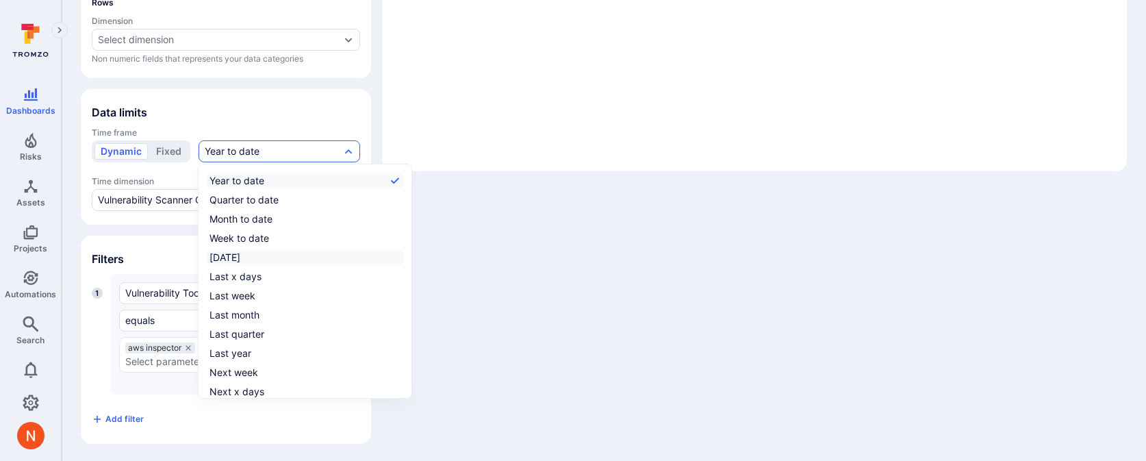
scroll to position [21, 0]
click at [237, 383] on div "All time" at bounding box center [226, 390] width 32 height 14
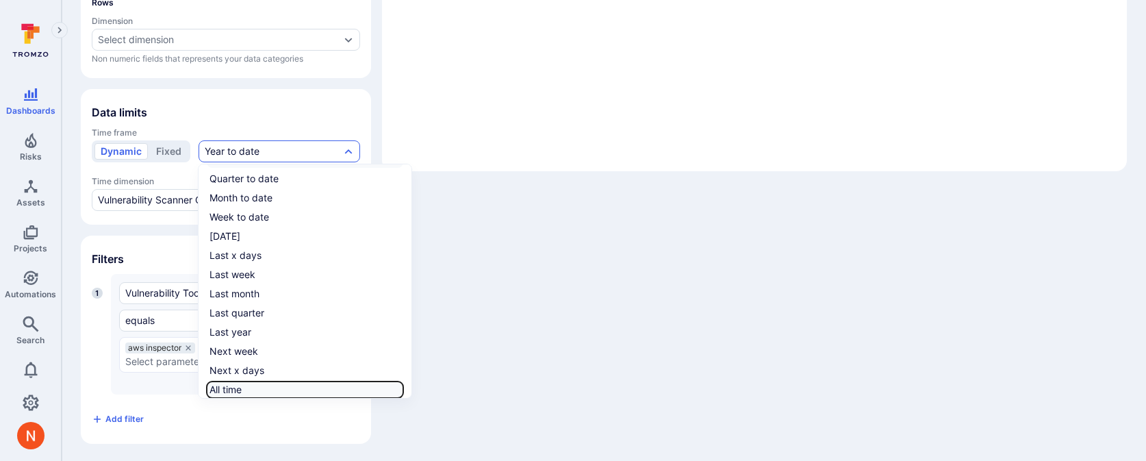
click at [401, 390] on input "All time" at bounding box center [401, 390] width 0 height 0
checkbox input "true"
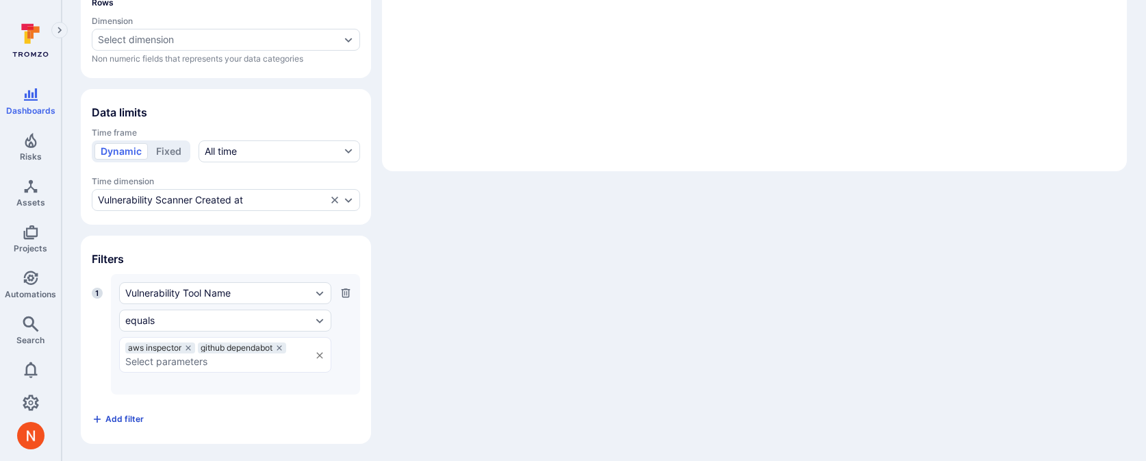
click at [123, 415] on span "Add filter" at bounding box center [124, 419] width 38 height 10
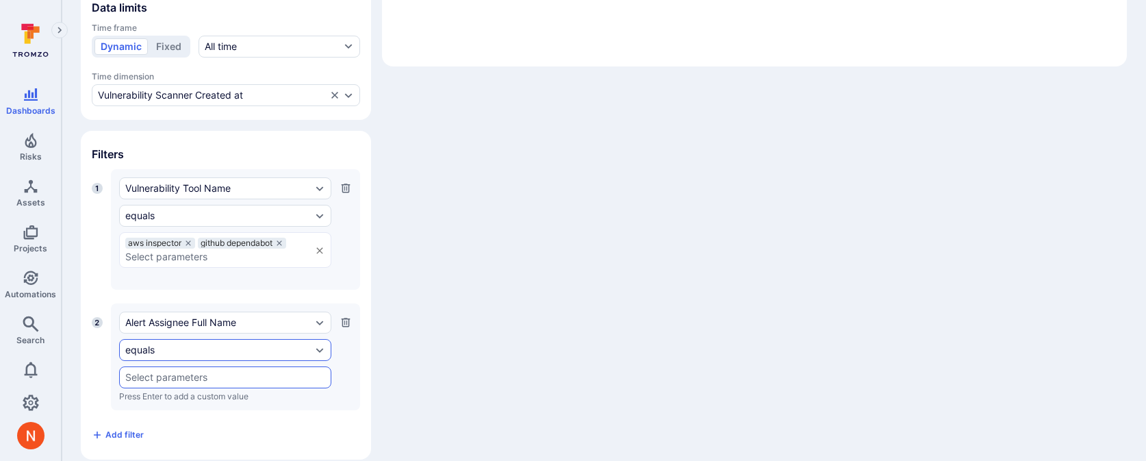
scroll to position [435, 0]
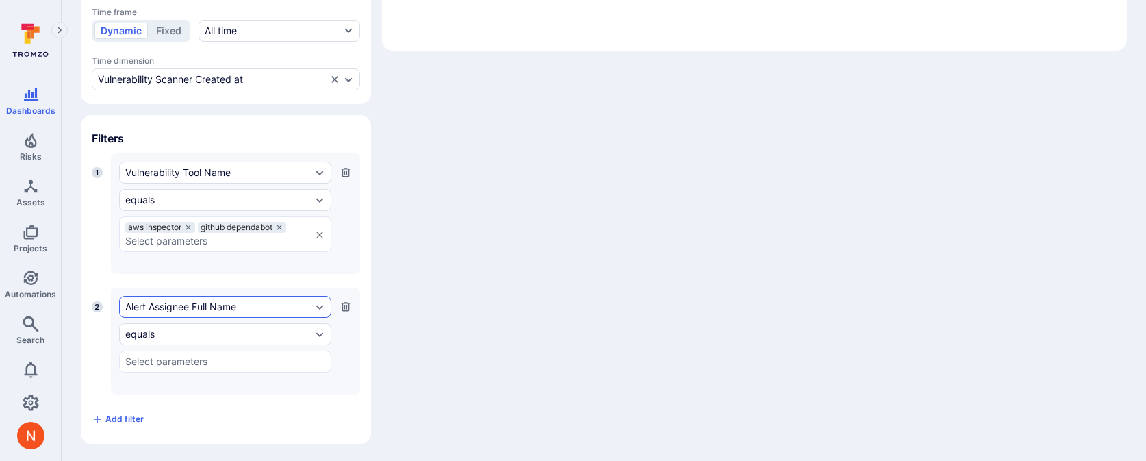
click at [177, 313] on div "Alert Assignee Full Name" at bounding box center [225, 307] width 212 height 22
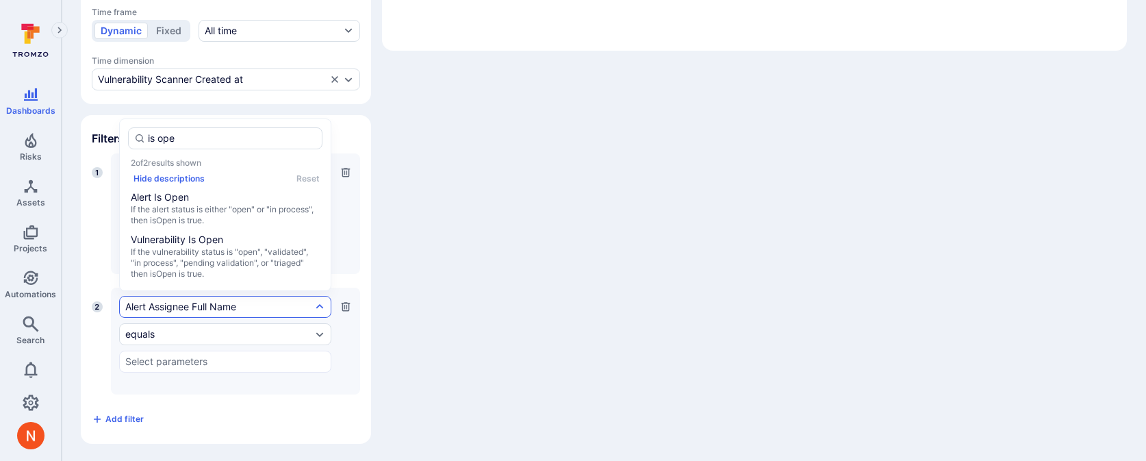
type input "is open"
click at [217, 262] on span "If the vulnerability status is "open", "validated", "in process", "pending vali…" at bounding box center [225, 262] width 189 height 33
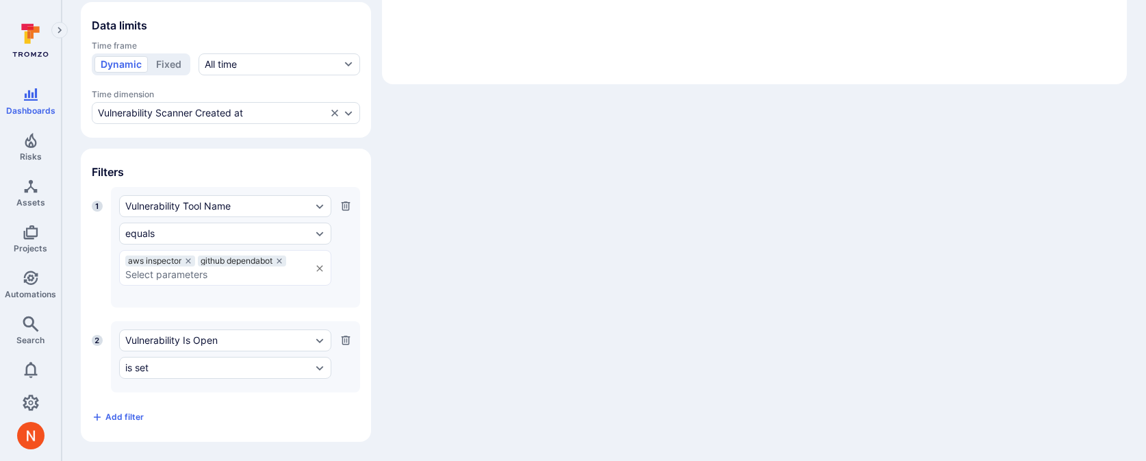
scroll to position [400, 0]
click at [183, 369] on div "is set" at bounding box center [218, 369] width 186 height 11
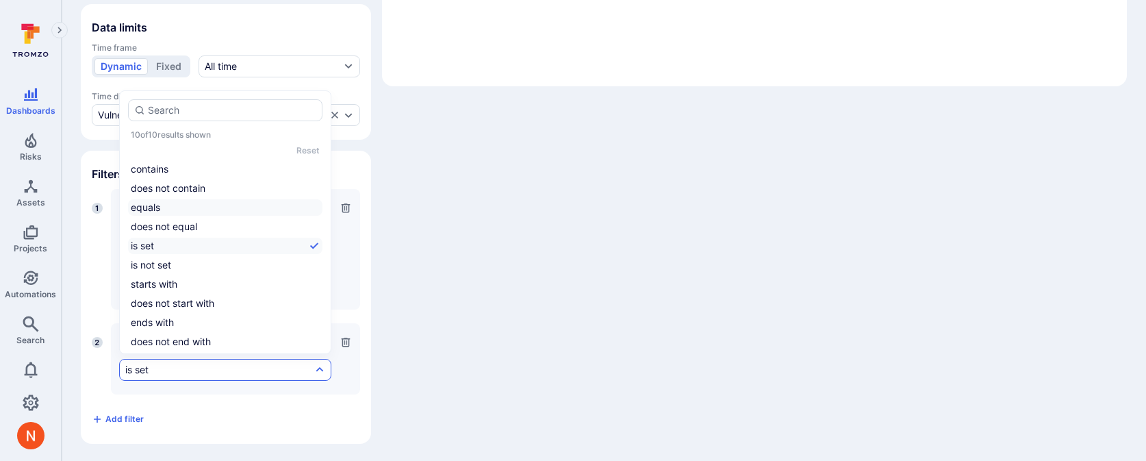
click at [170, 214] on li "equals" at bounding box center [225, 207] width 194 height 16
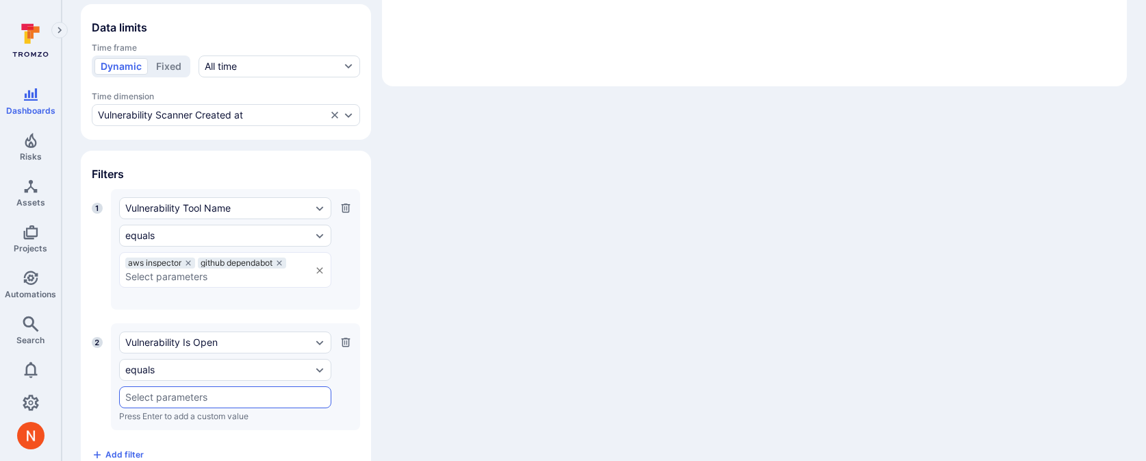
click at [160, 396] on input "text" at bounding box center [225, 397] width 200 height 11
click at [163, 338] on li "True" at bounding box center [225, 344] width 211 height 23
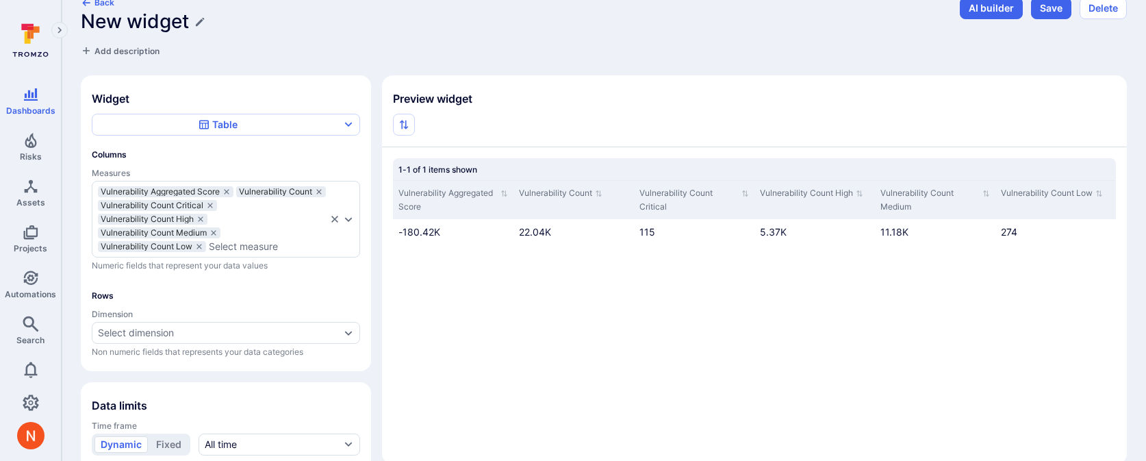
scroll to position [0, 0]
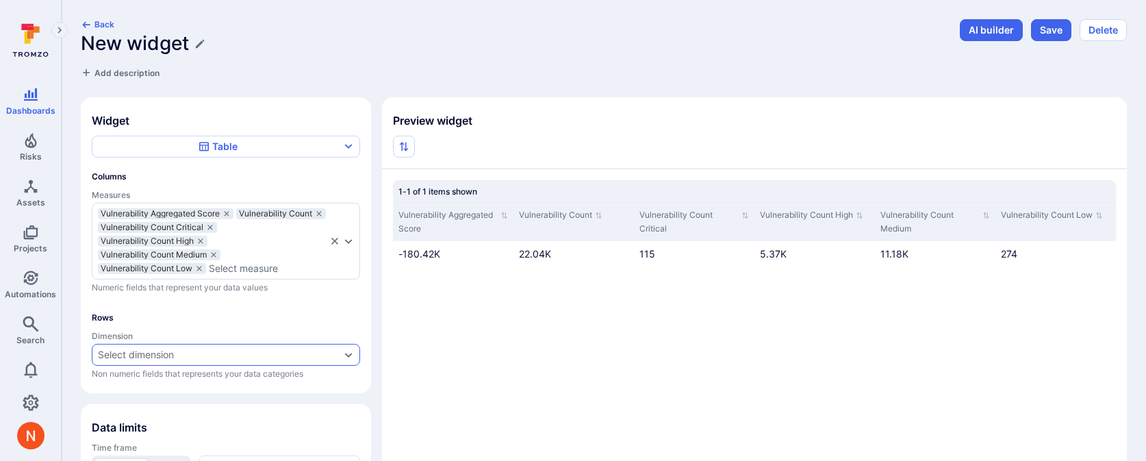
click at [233, 354] on div "Select dimension" at bounding box center [219, 354] width 242 height 11
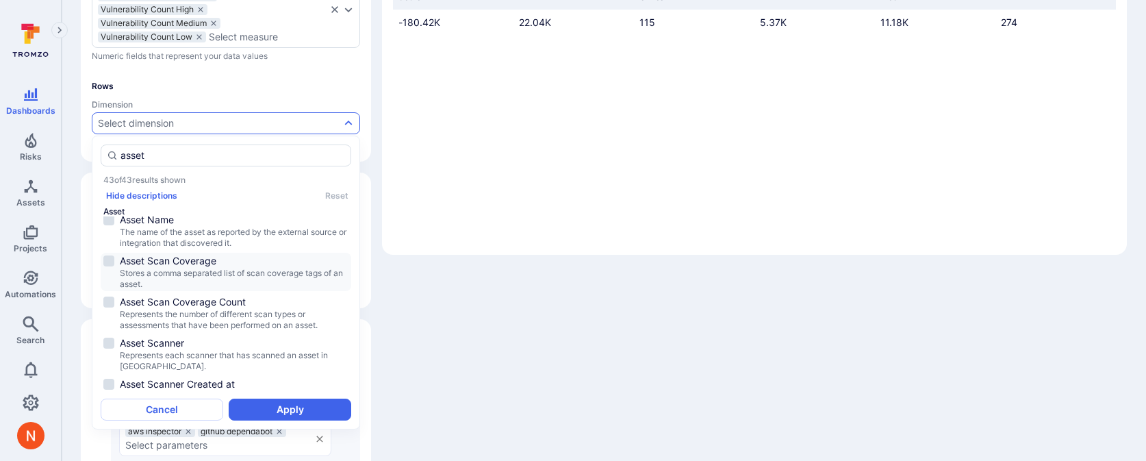
scroll to position [240, 0]
click at [214, 232] on span "The name of the asset as reported by the external source or integration that di…" at bounding box center [234, 240] width 229 height 22
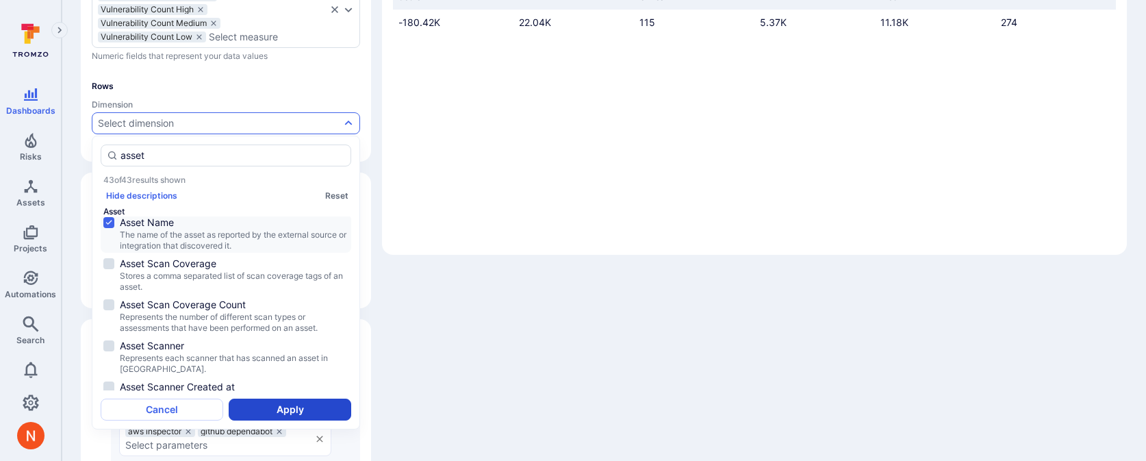
type input "asset"
click at [260, 405] on button "Apply" at bounding box center [290, 409] width 123 height 22
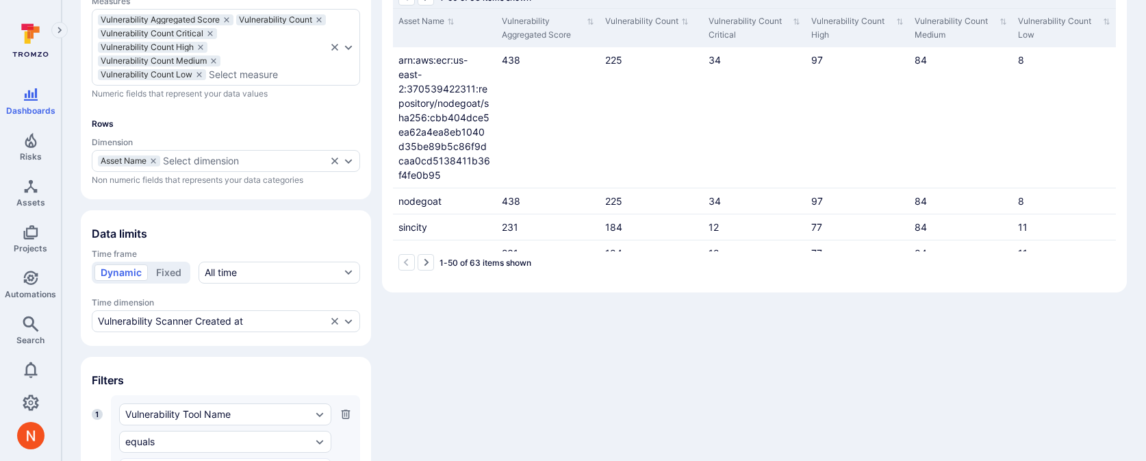
scroll to position [167, 0]
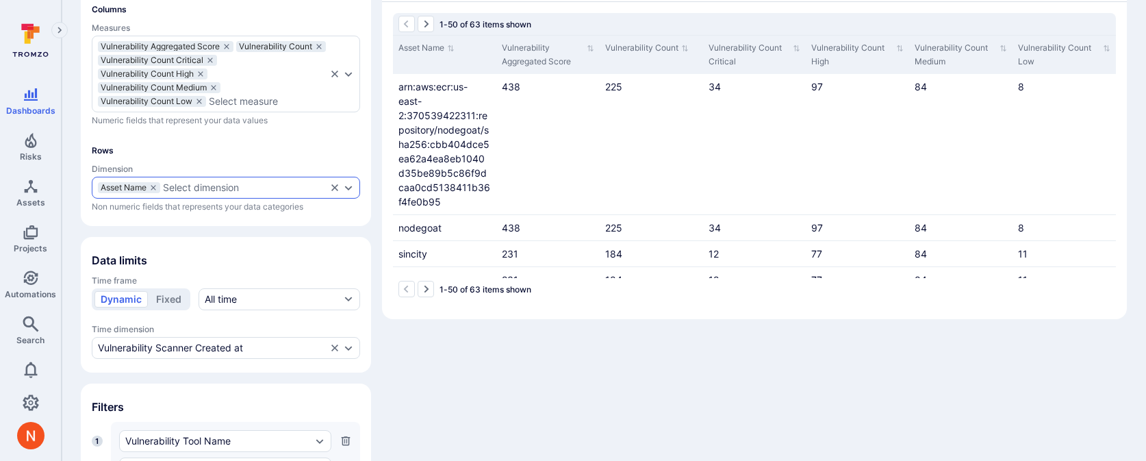
click at [199, 192] on div "Asset Name Select dimension" at bounding box center [226, 188] width 268 height 22
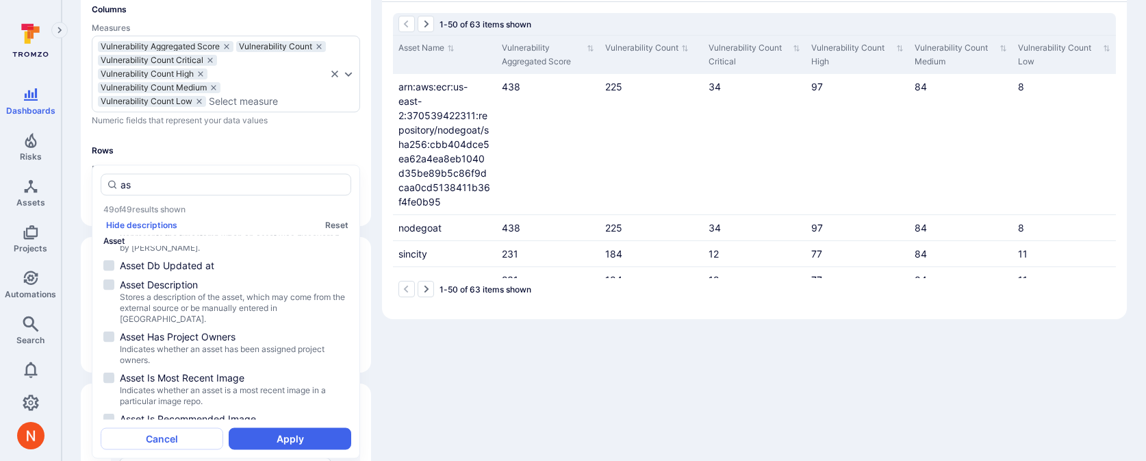
type input "a"
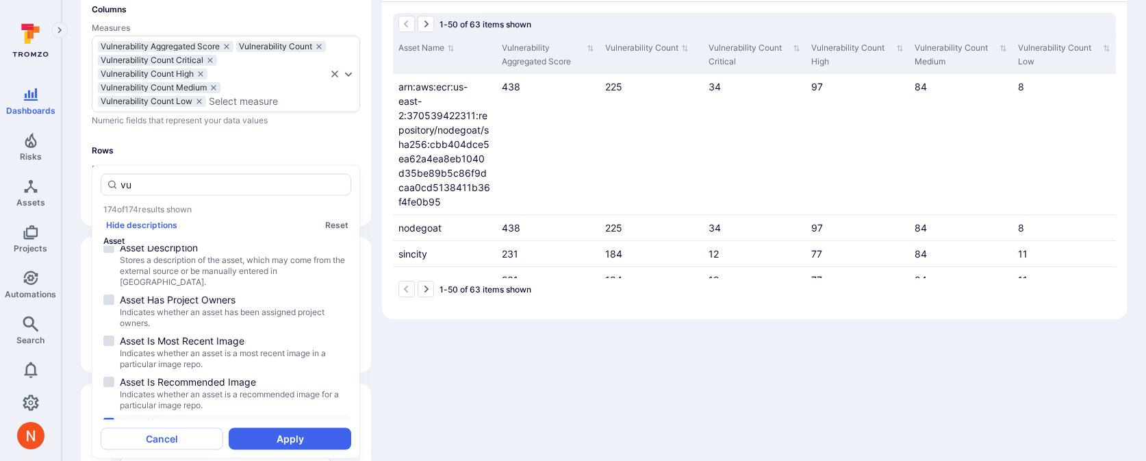
scroll to position [0, 0]
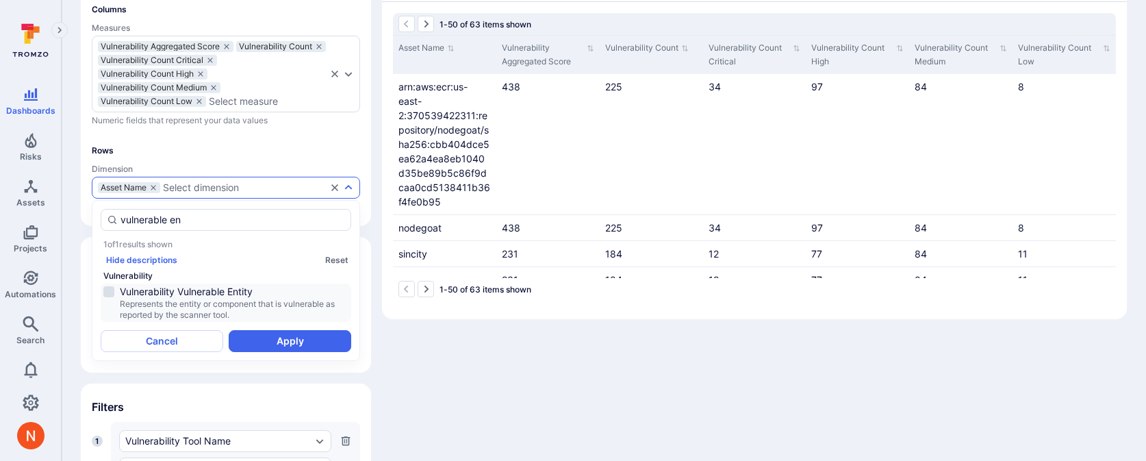
click at [251, 304] on span "Represents the entity or component that is vulnerable as reported by the scanne…" at bounding box center [234, 310] width 229 height 22
type input "vulnerable en"
click at [259, 335] on button "Apply" at bounding box center [290, 341] width 123 height 22
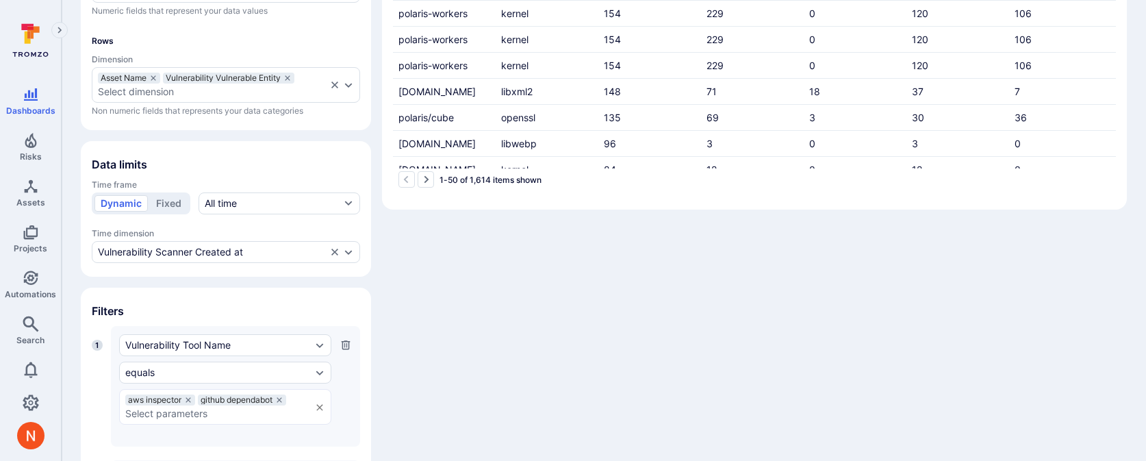
scroll to position [449, 0]
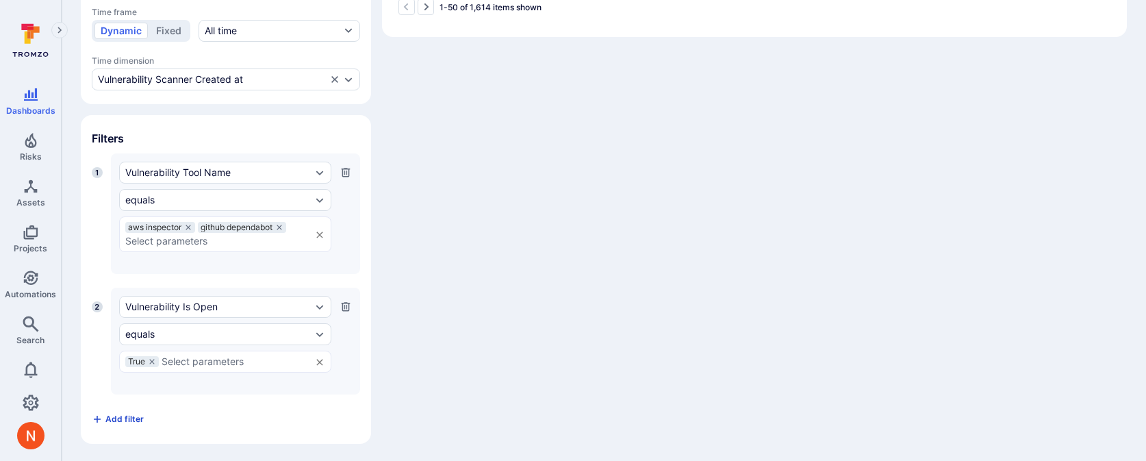
click at [113, 425] on button "Add filter" at bounding box center [118, 419] width 52 height 22
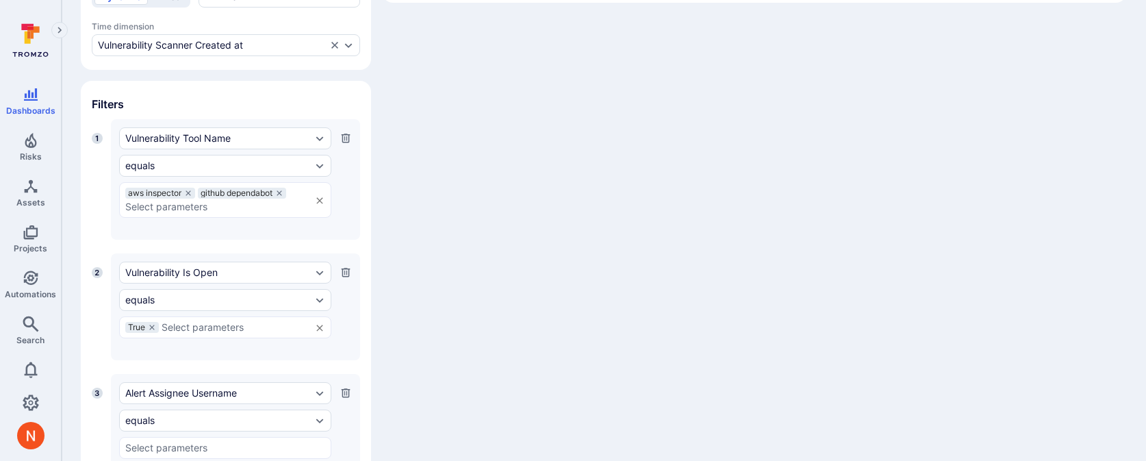
scroll to position [570, 0]
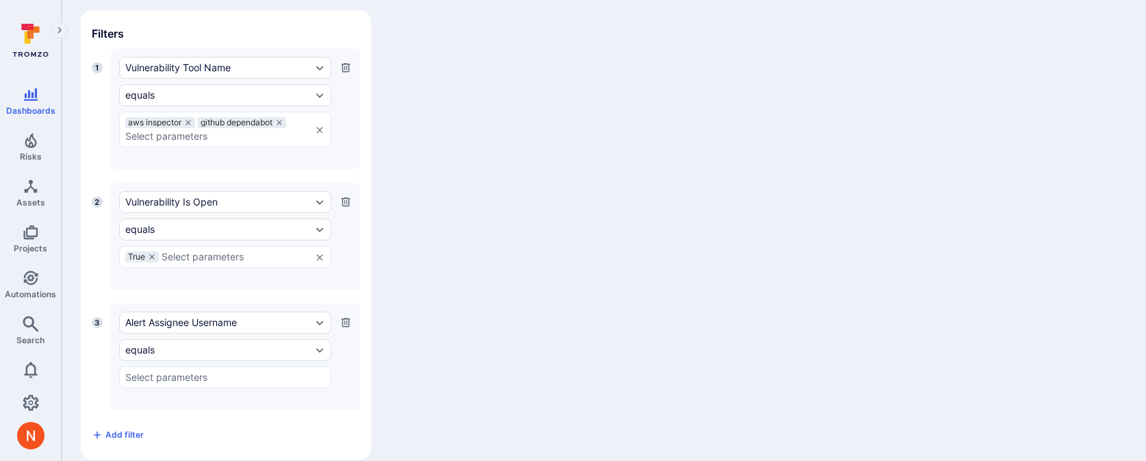
click at [114, 408] on div "3 Alert Assignee Username equals ​ Press Enter to add a custom value" at bounding box center [226, 356] width 268 height 107
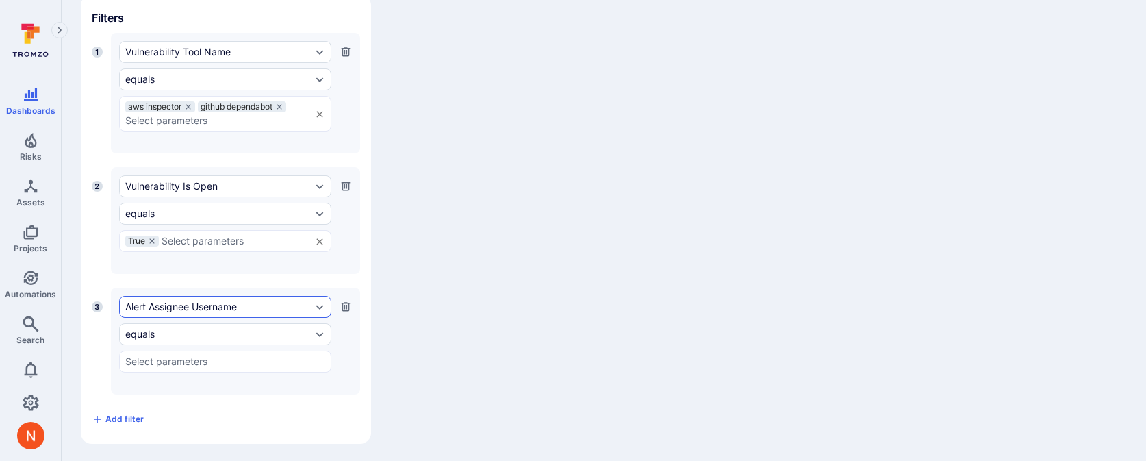
click at [172, 306] on div "Alert Assignee Username" at bounding box center [218, 306] width 186 height 11
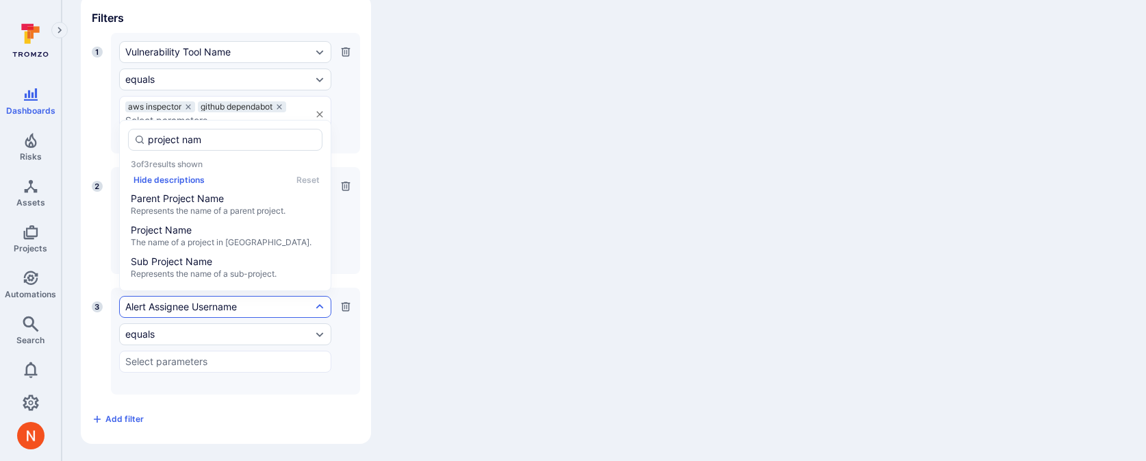
type input "project name"
click at [192, 231] on span "Project Name" at bounding box center [225, 230] width 189 height 14
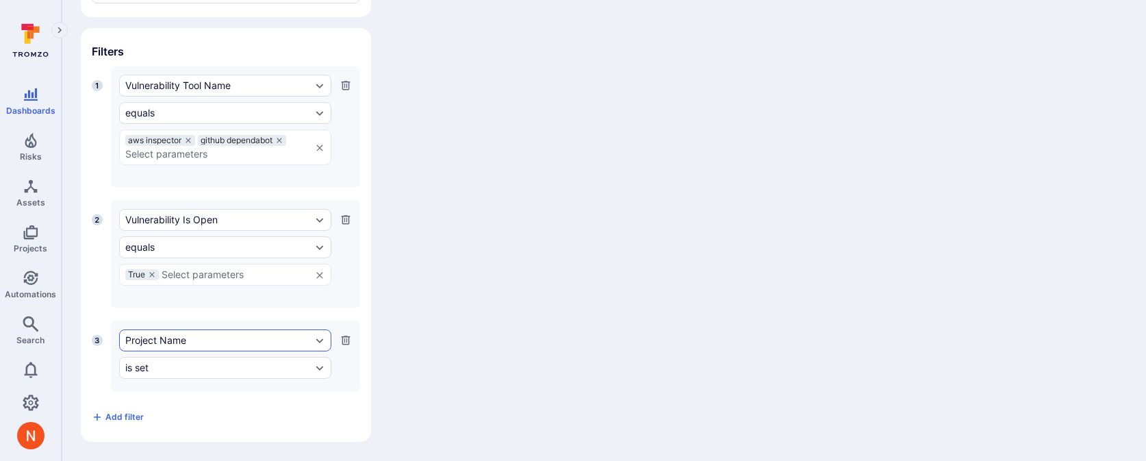
scroll to position [534, 0]
click at [153, 382] on div "Project Name is set" at bounding box center [225, 358] width 212 height 55
click at [153, 375] on div "is set" at bounding box center [225, 370] width 212 height 22
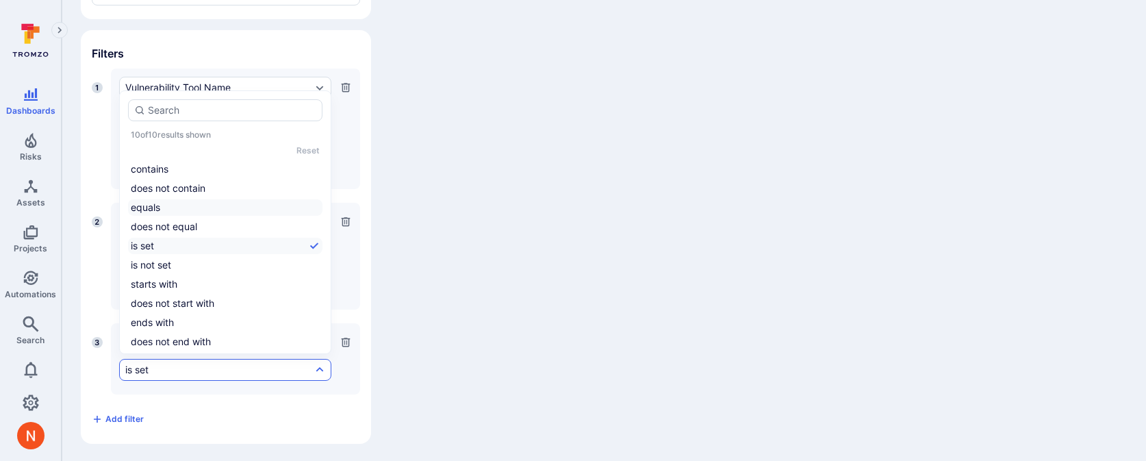
click at [186, 207] on li "equals" at bounding box center [225, 207] width 194 height 16
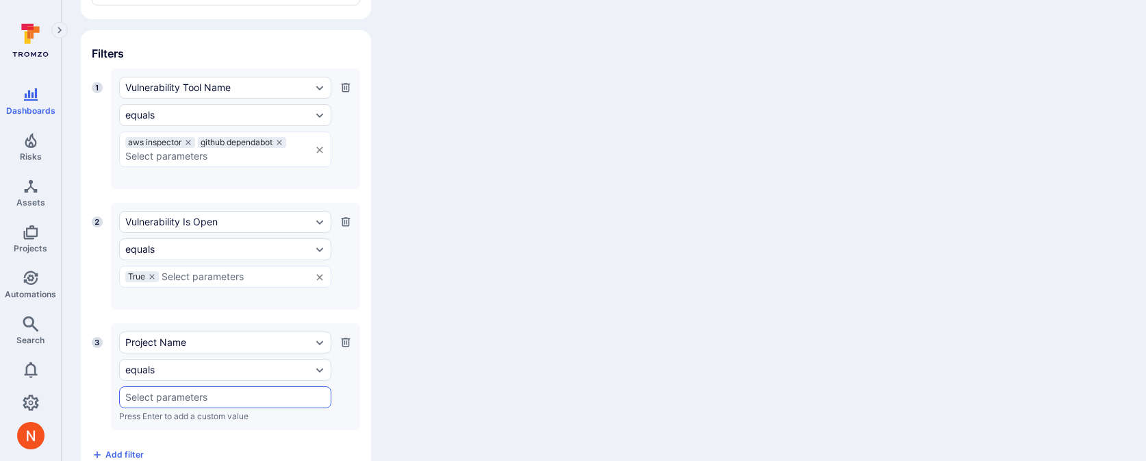
click at [147, 389] on div "​" at bounding box center [225, 397] width 212 height 22
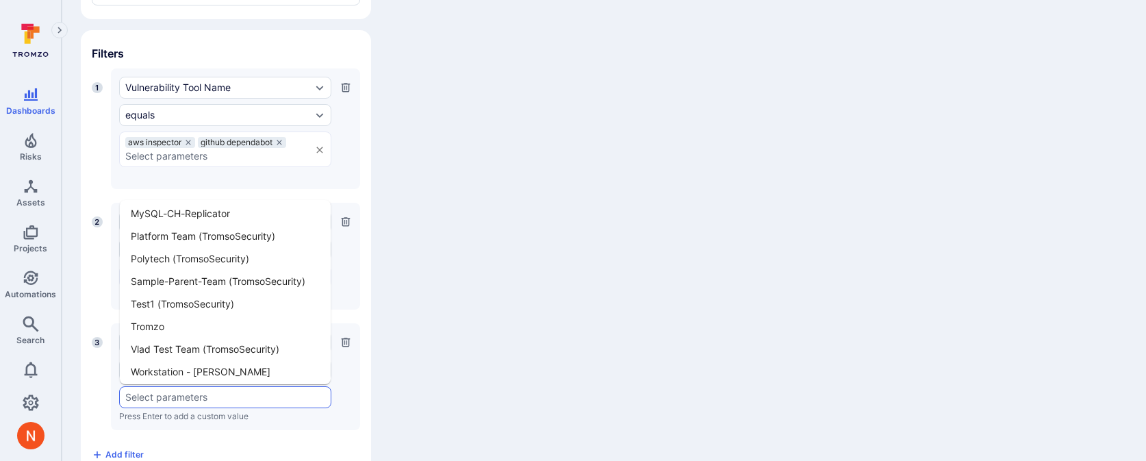
scroll to position [201, 0]
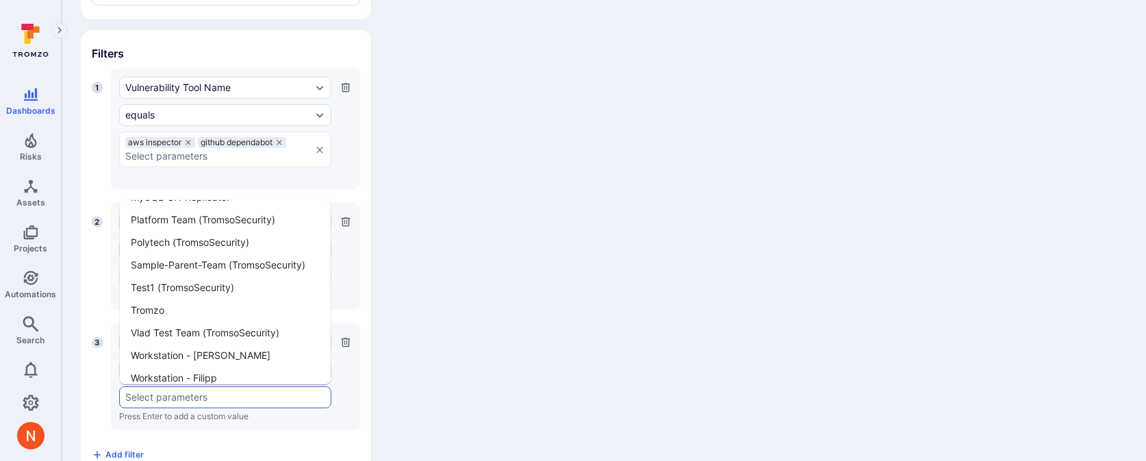
click at [160, 315] on li "Tromzo" at bounding box center [225, 310] width 211 height 23
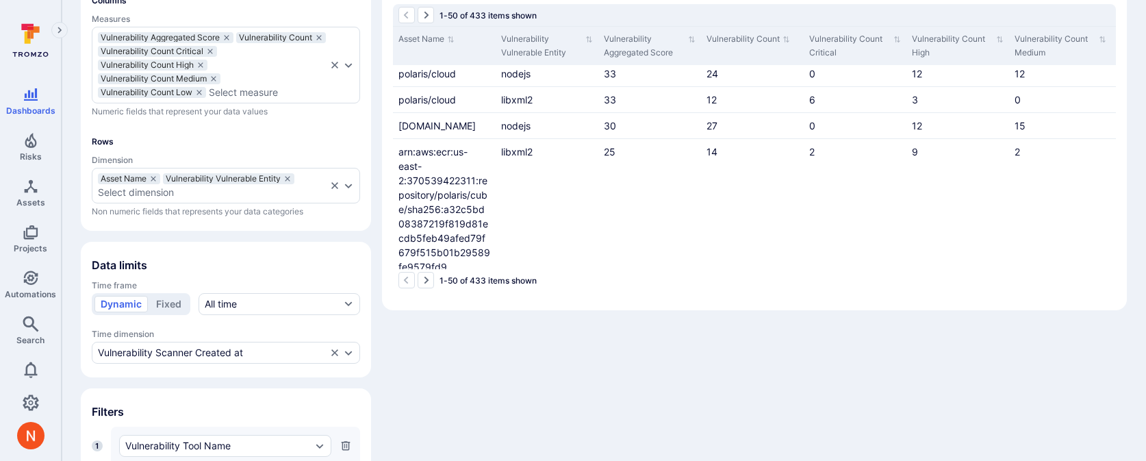
scroll to position [690, 0]
click at [427, 282] on icon "Go to the next page" at bounding box center [425, 280] width 11 height 11
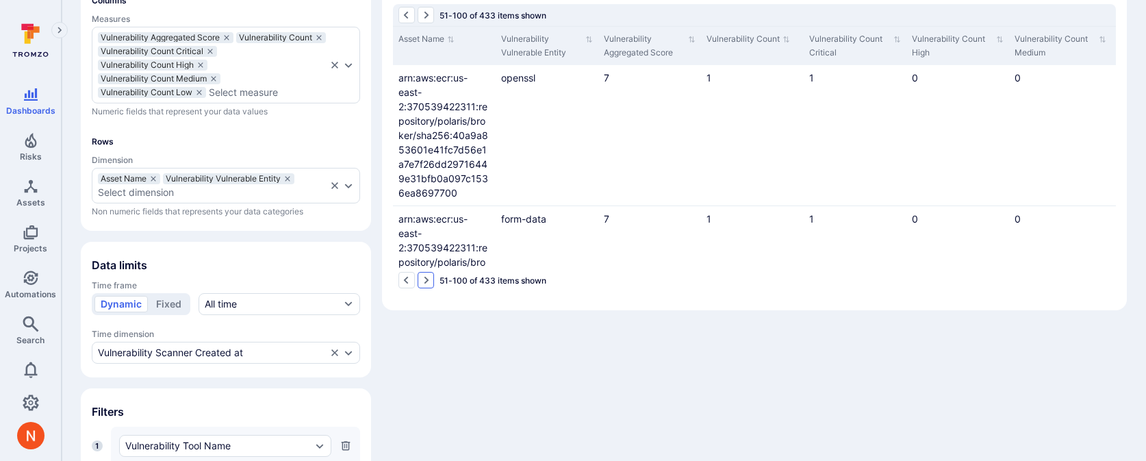
click at [427, 282] on icon "Go to the next page" at bounding box center [425, 280] width 11 height 11
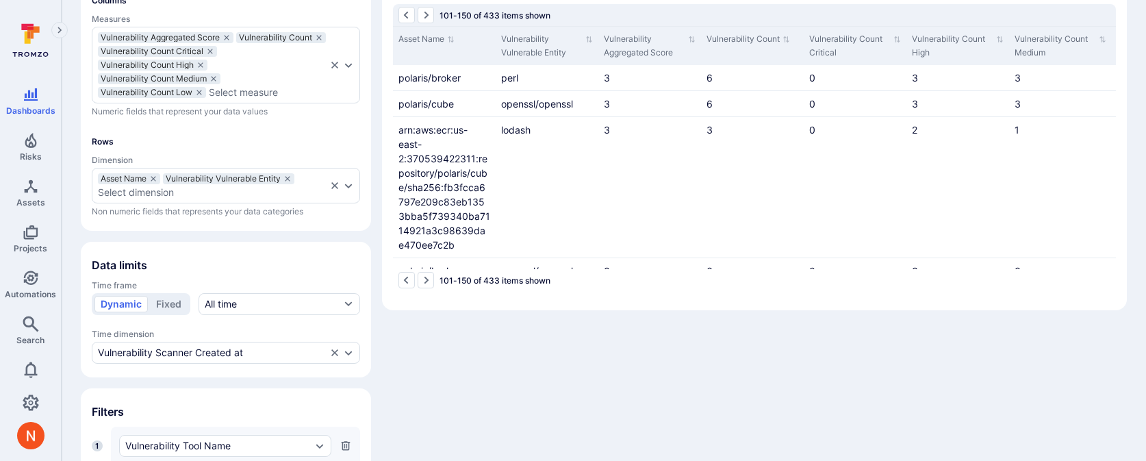
click at [427, 282] on icon "Go to the next page" at bounding box center [425, 280] width 11 height 11
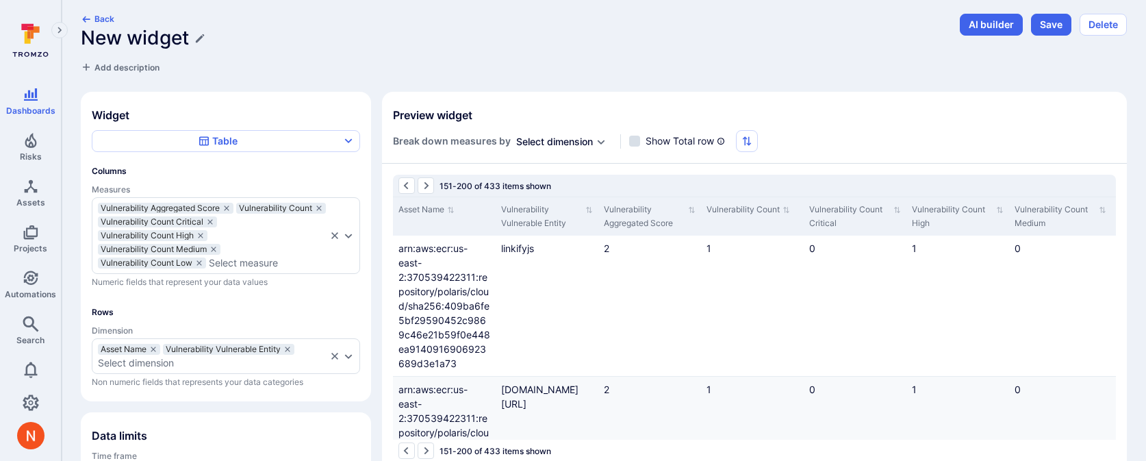
scroll to position [0, 0]
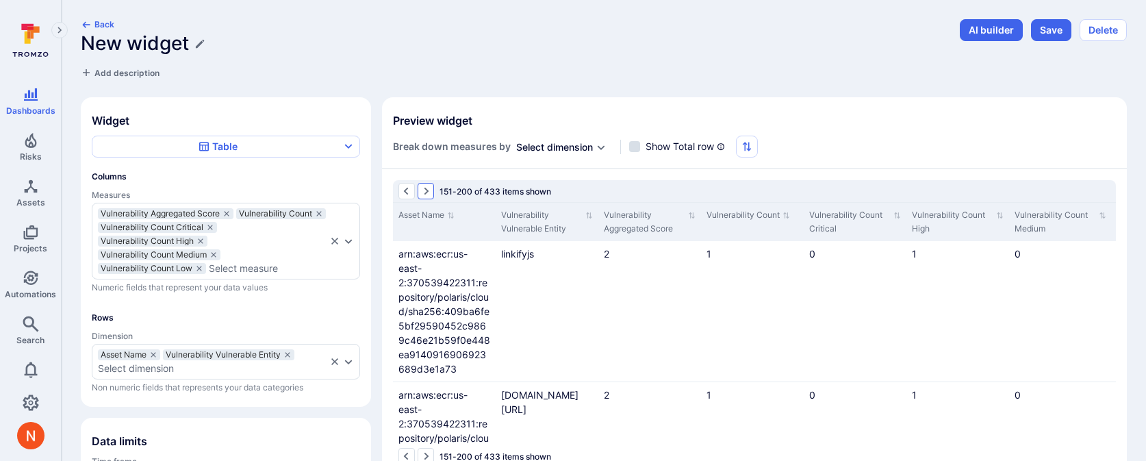
click at [423, 197] on button "Go to the next page" at bounding box center [426, 191] width 16 height 16
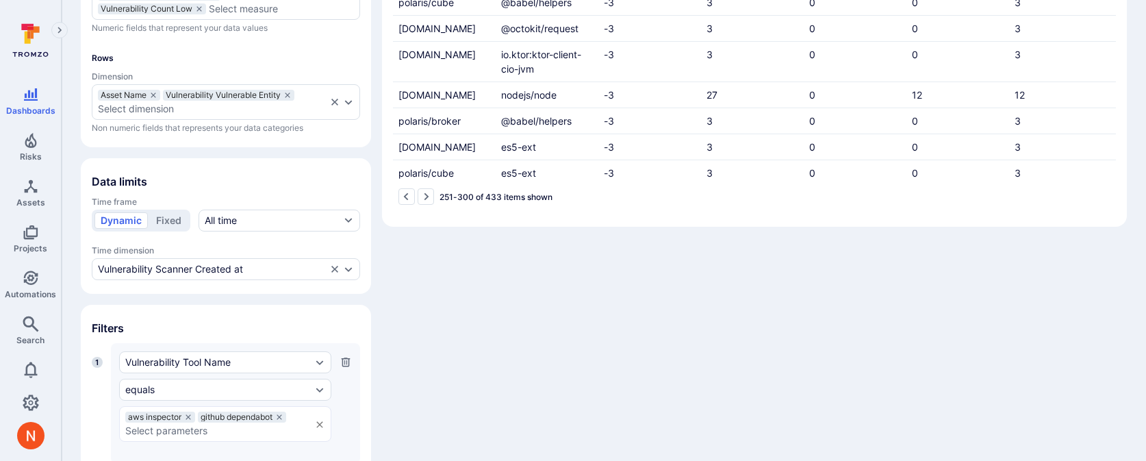
scroll to position [2822, 0]
click at [424, 199] on icon "Go to the next page" at bounding box center [425, 196] width 11 height 11
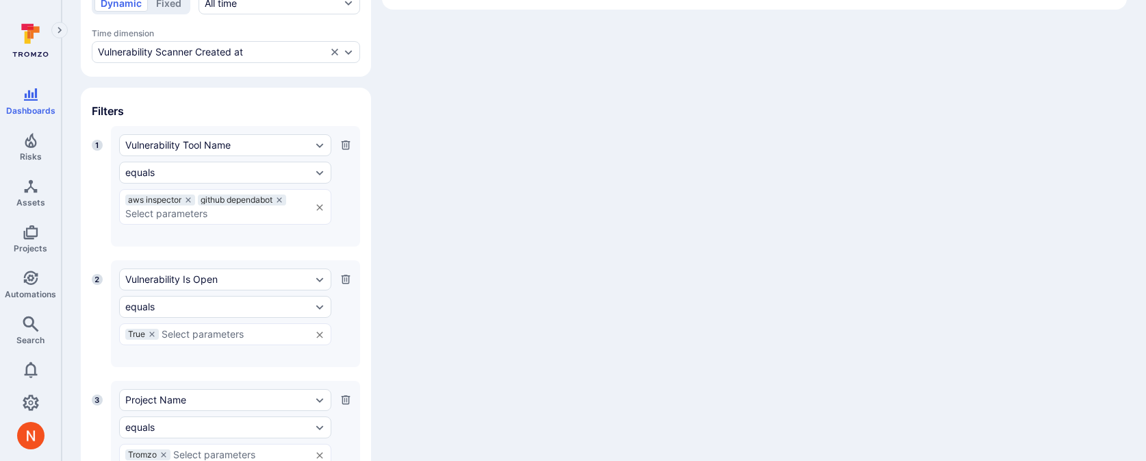
scroll to position [570, 0]
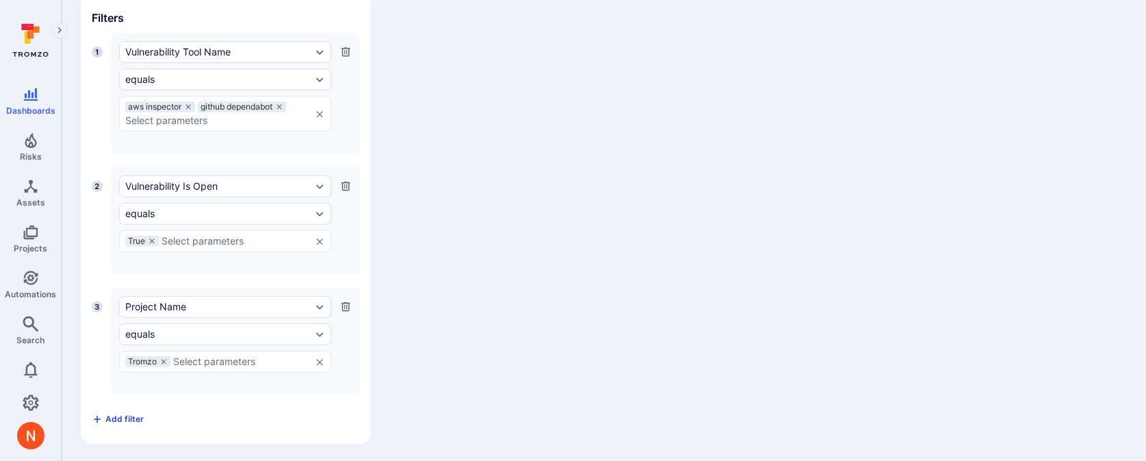
click at [116, 409] on button "Add filter" at bounding box center [118, 419] width 52 height 22
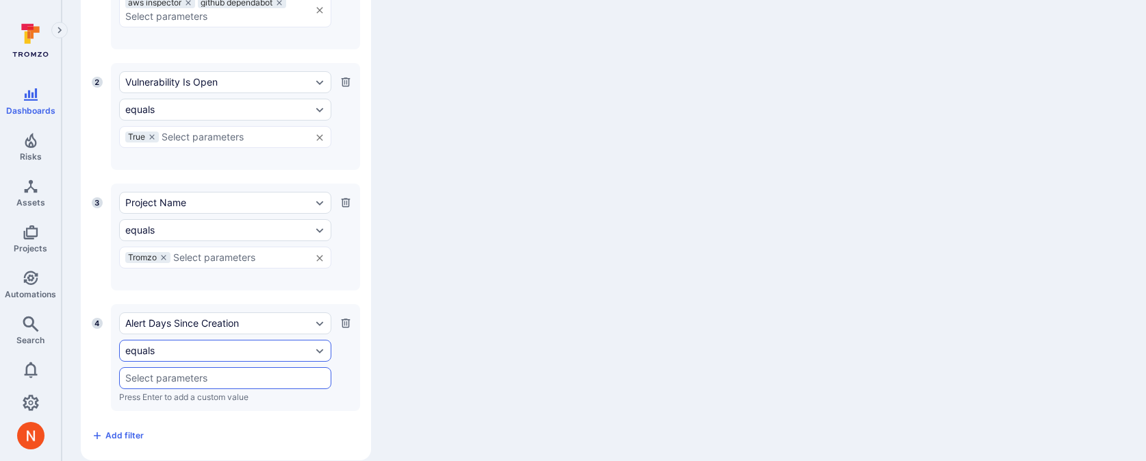
scroll to position [690, 0]
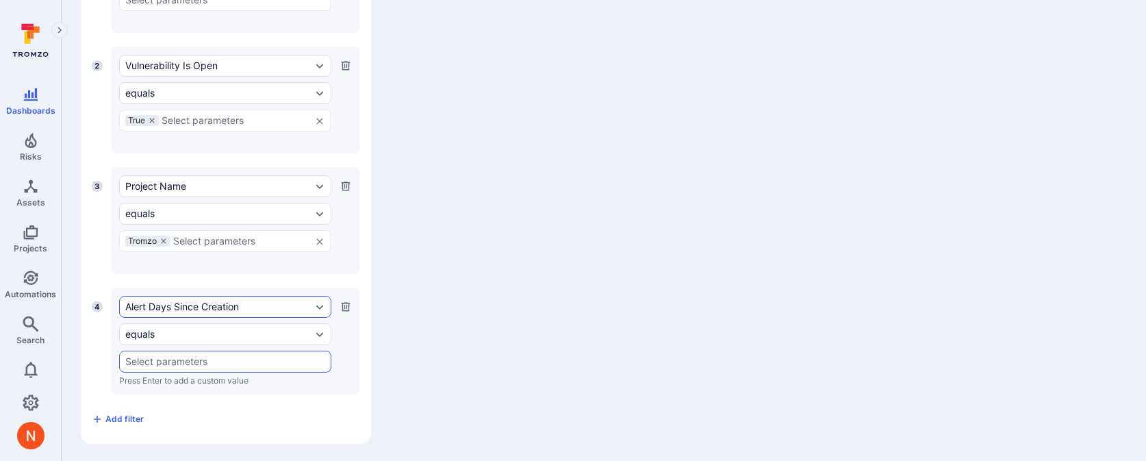
click at [170, 304] on div "Alert Days Since Creation" at bounding box center [218, 306] width 186 height 11
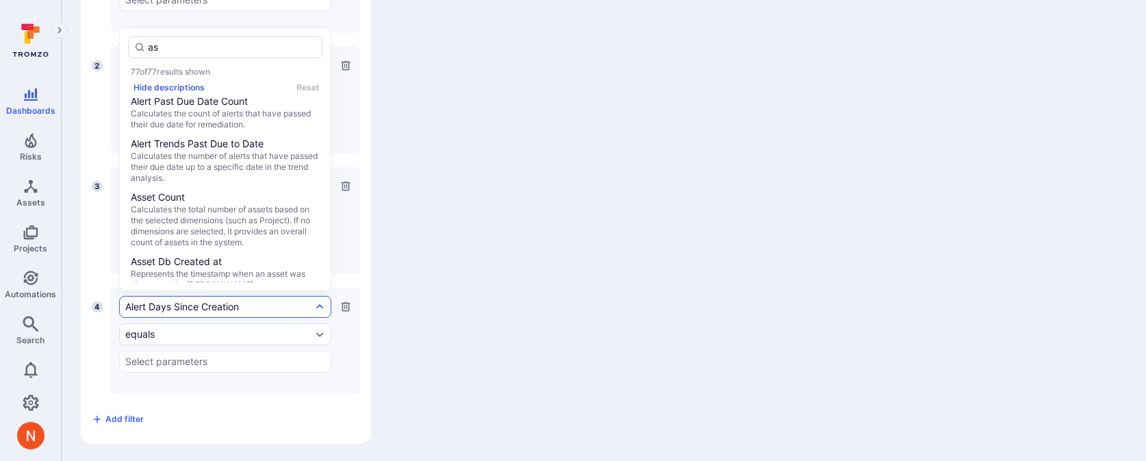
scroll to position [0, 0]
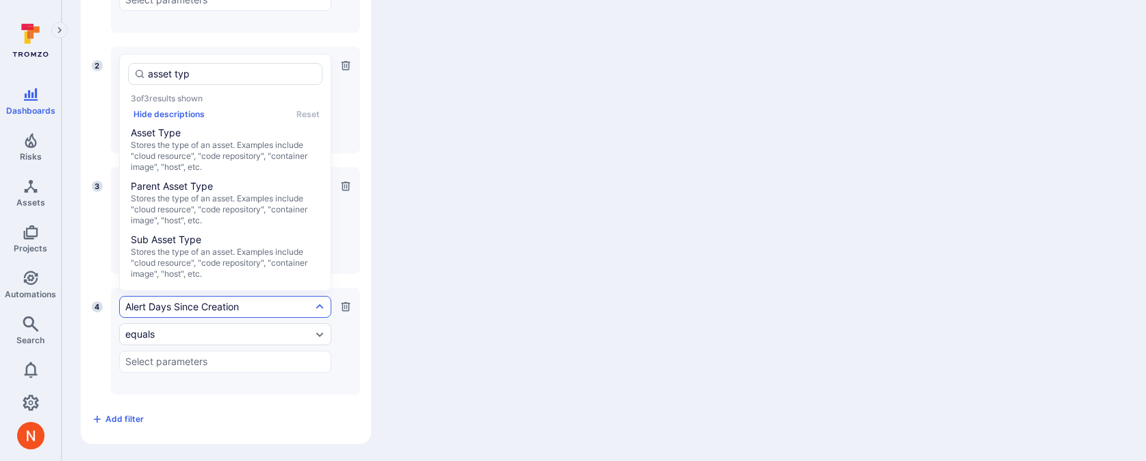
type input "asset type"
click at [253, 160] on span "Stores the type of an asset. Examples include "cloud resource", "code repositor…" at bounding box center [225, 156] width 189 height 33
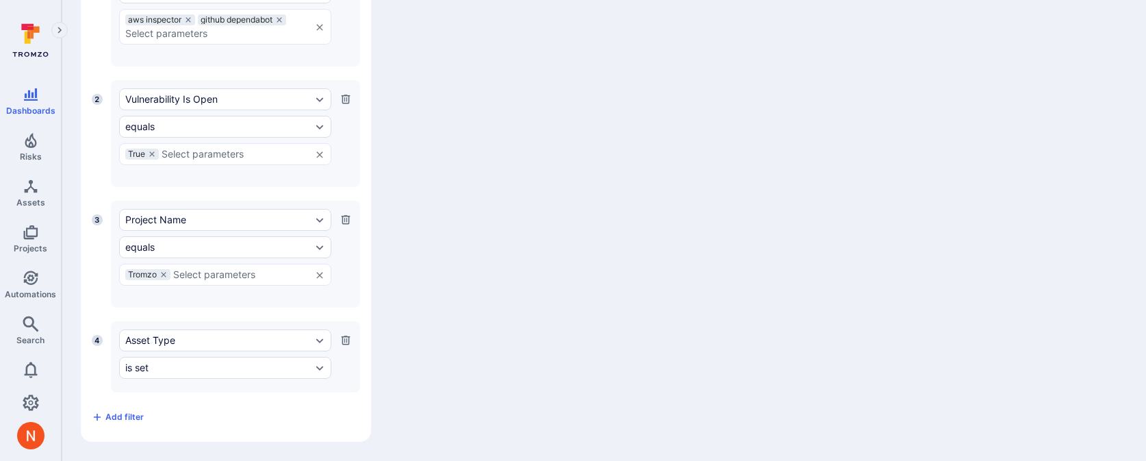
scroll to position [655, 0]
click at [168, 369] on div "is set" at bounding box center [218, 369] width 186 height 11
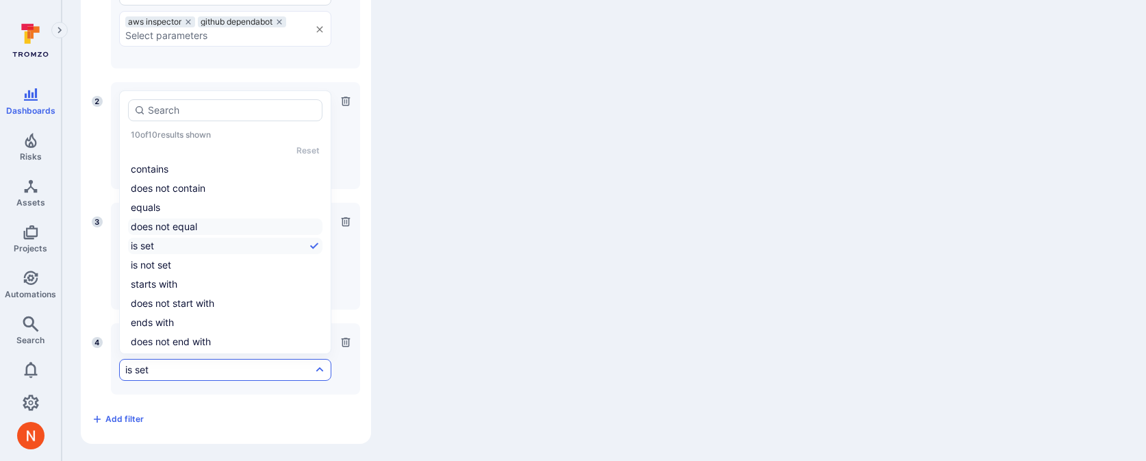
click at [168, 228] on li "does not equal" at bounding box center [225, 226] width 194 height 16
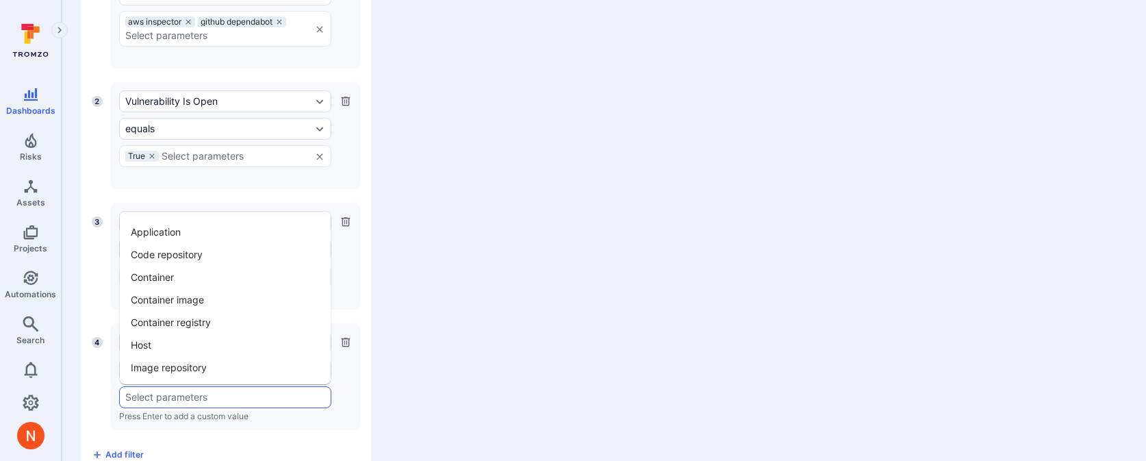
click at [152, 394] on input "text" at bounding box center [225, 397] width 200 height 11
click at [168, 282] on li "Container" at bounding box center [225, 277] width 211 height 23
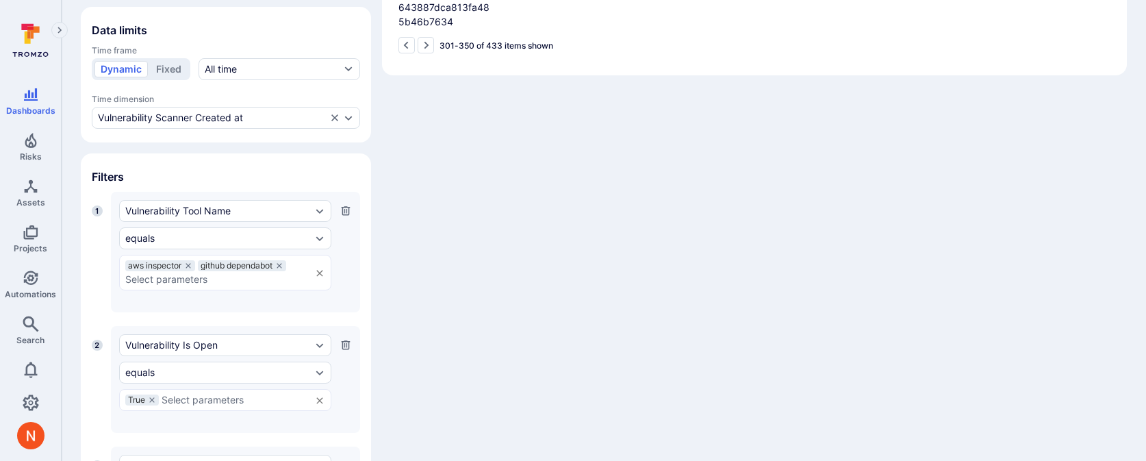
scroll to position [690, 0]
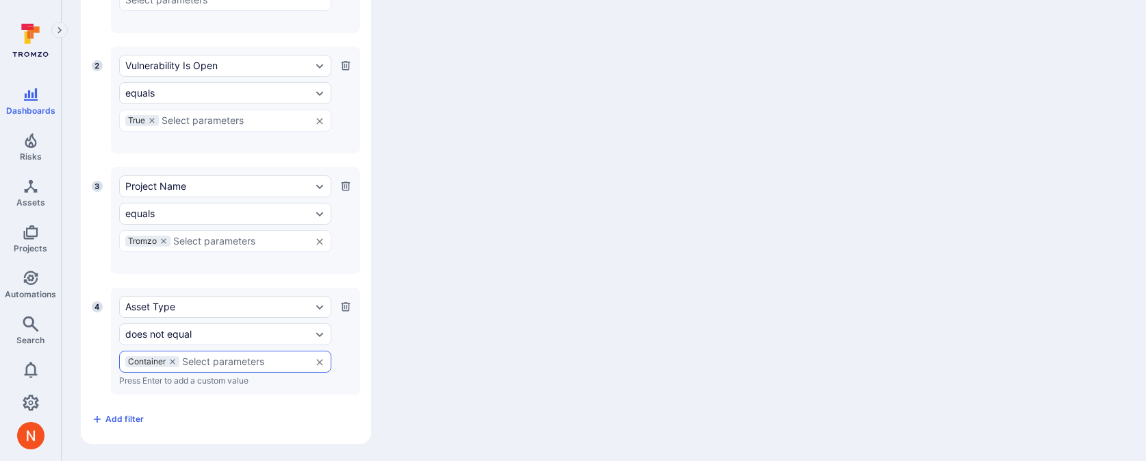
click at [348, 305] on icon "button" at bounding box center [346, 306] width 9 height 9
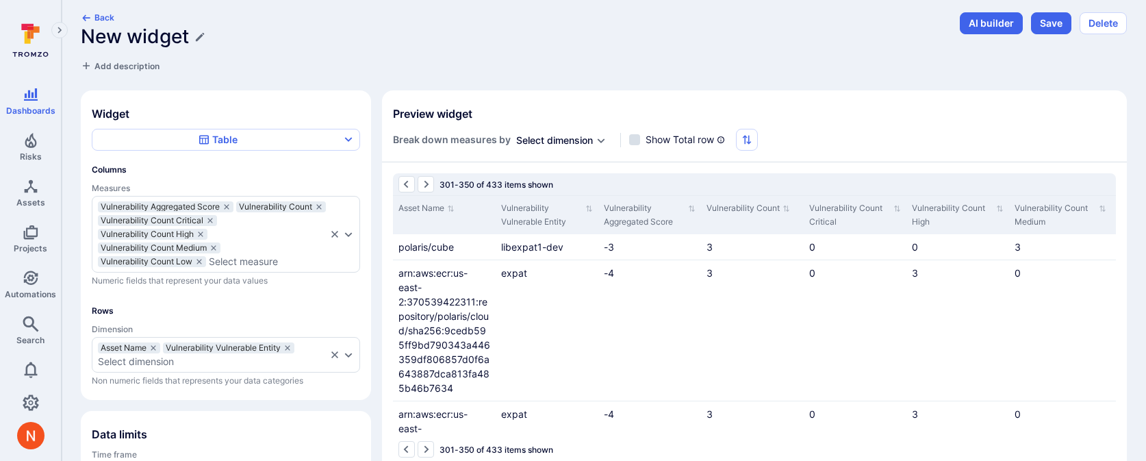
scroll to position [0, 0]
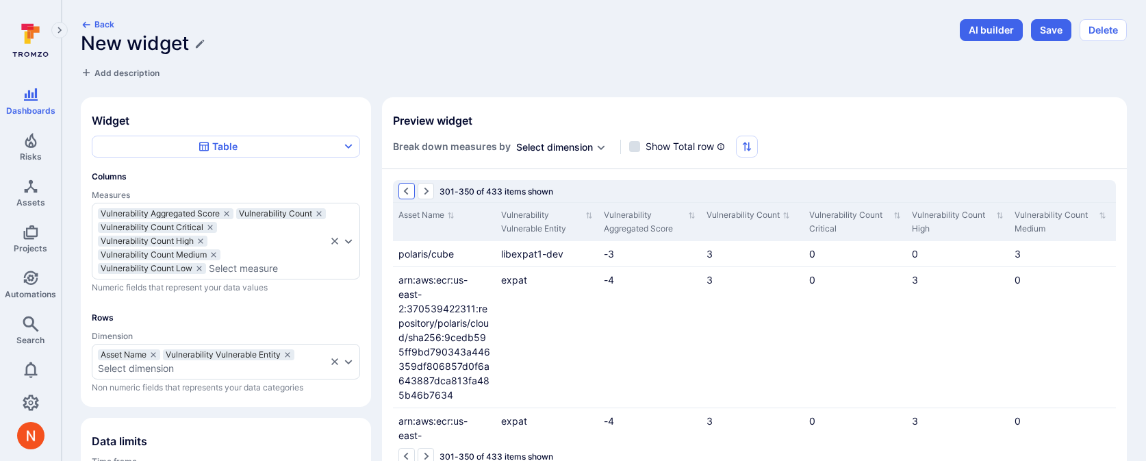
click at [410, 194] on icon "Go to the previous page" at bounding box center [406, 191] width 11 height 11
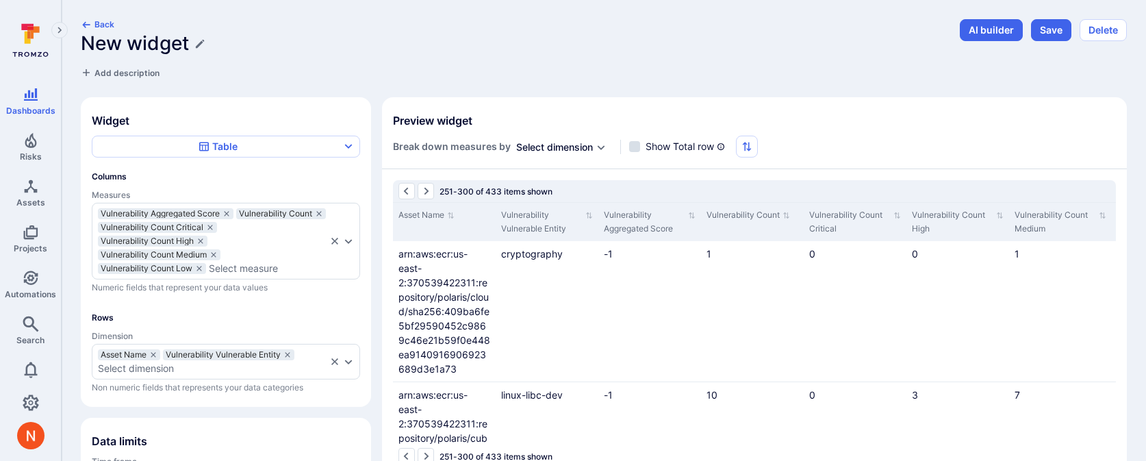
click at [410, 194] on icon "Go to the previous page" at bounding box center [406, 191] width 11 height 11
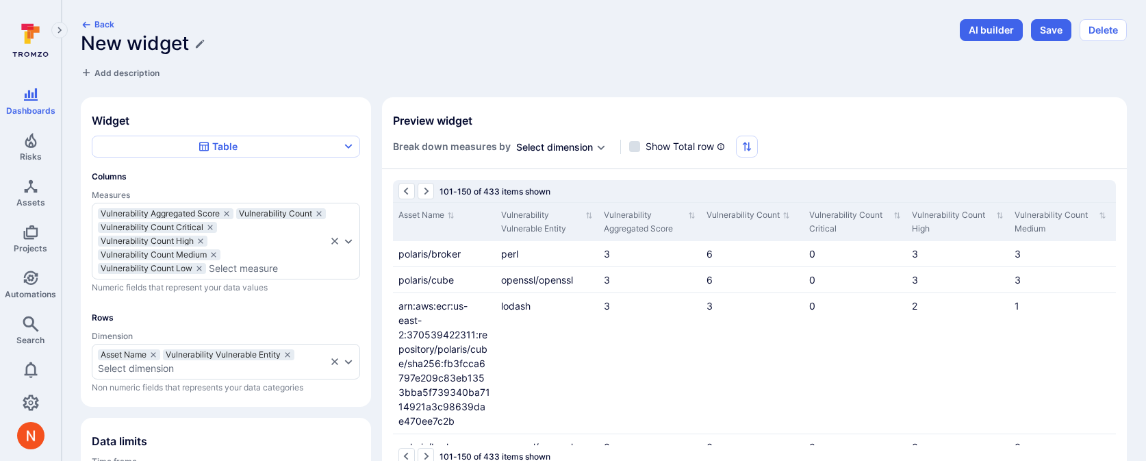
click at [410, 194] on icon "Go to the previous page" at bounding box center [406, 191] width 11 height 11
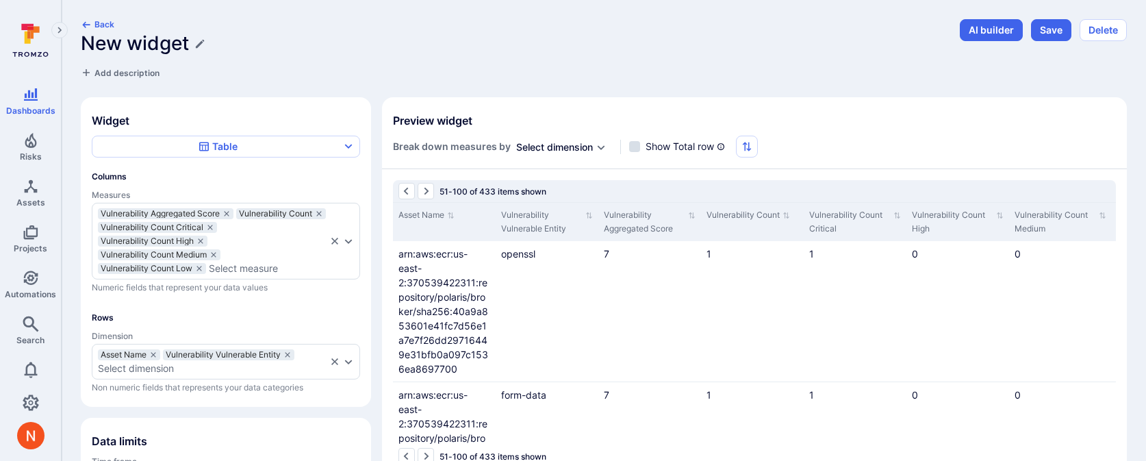
click at [410, 194] on icon "Go to the previous page" at bounding box center [406, 191] width 11 height 11
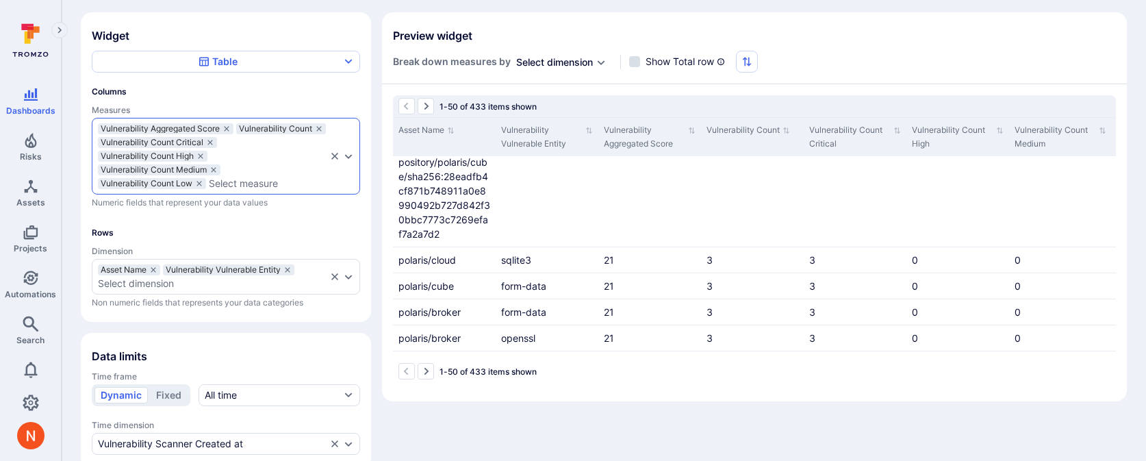
scroll to position [127, 0]
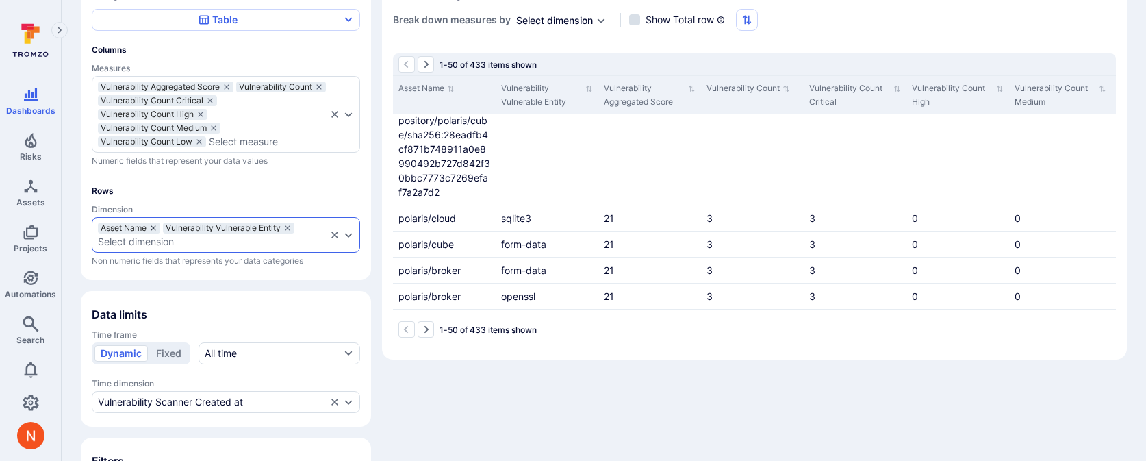
click at [157, 227] on icon "dimensions" at bounding box center [153, 228] width 8 height 8
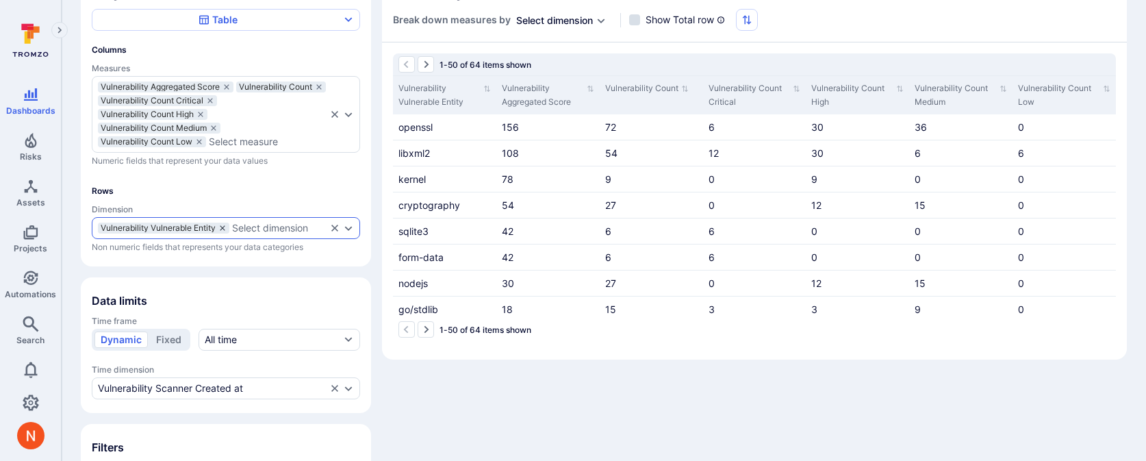
click at [222, 225] on icon "dimensions" at bounding box center [222, 227] width 5 height 5
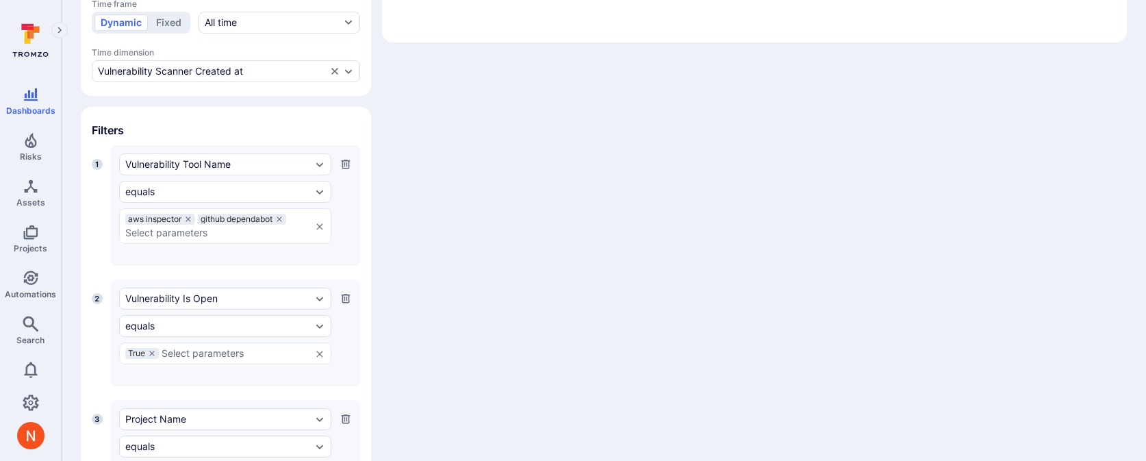
scroll to position [556, 0]
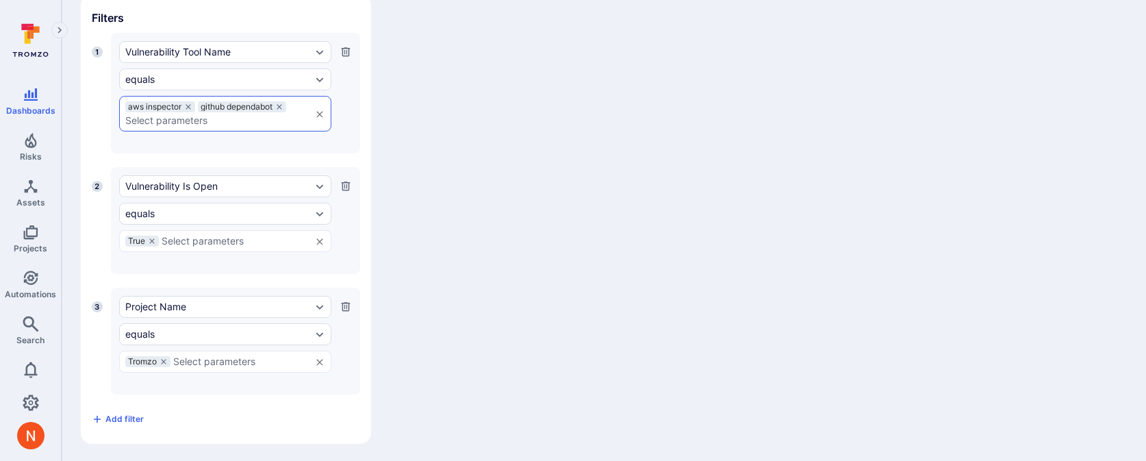
click at [235, 124] on div "aws inspector github dependabot ​" at bounding box center [225, 114] width 212 height 36
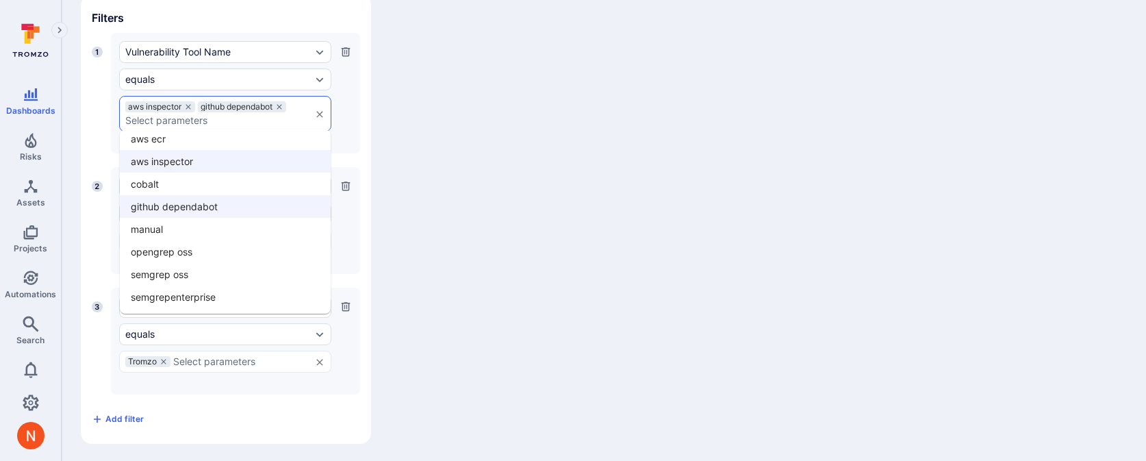
scroll to position [0, 0]
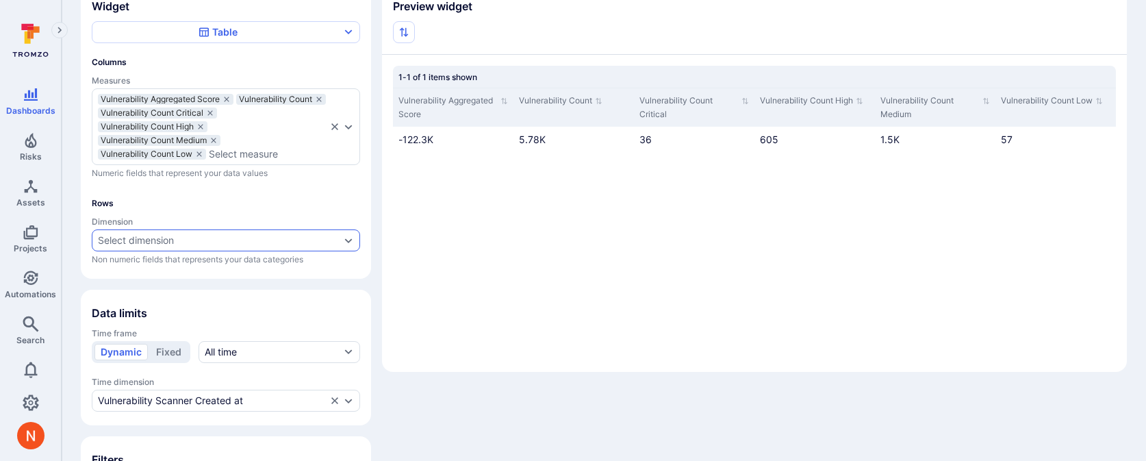
scroll to position [141, 0]
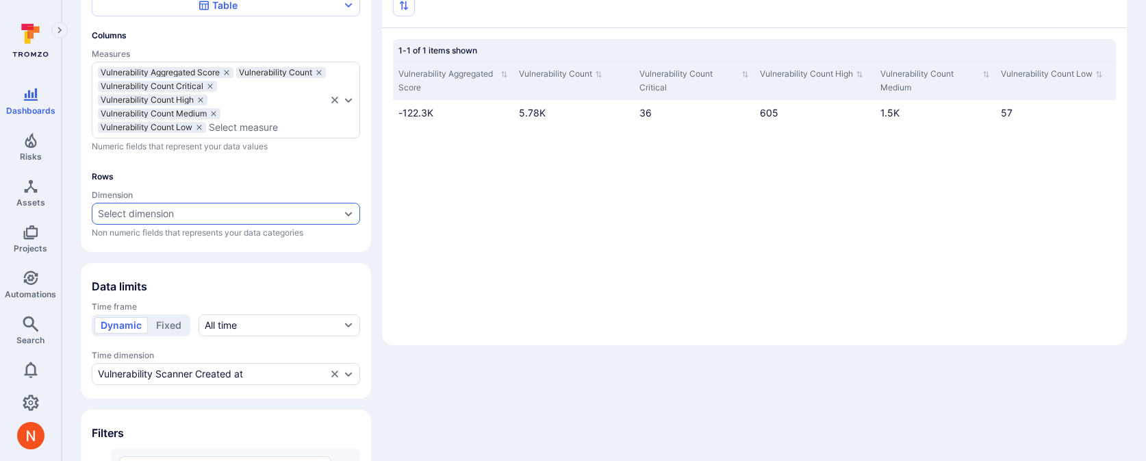
click at [220, 215] on div "Select dimension" at bounding box center [219, 213] width 242 height 11
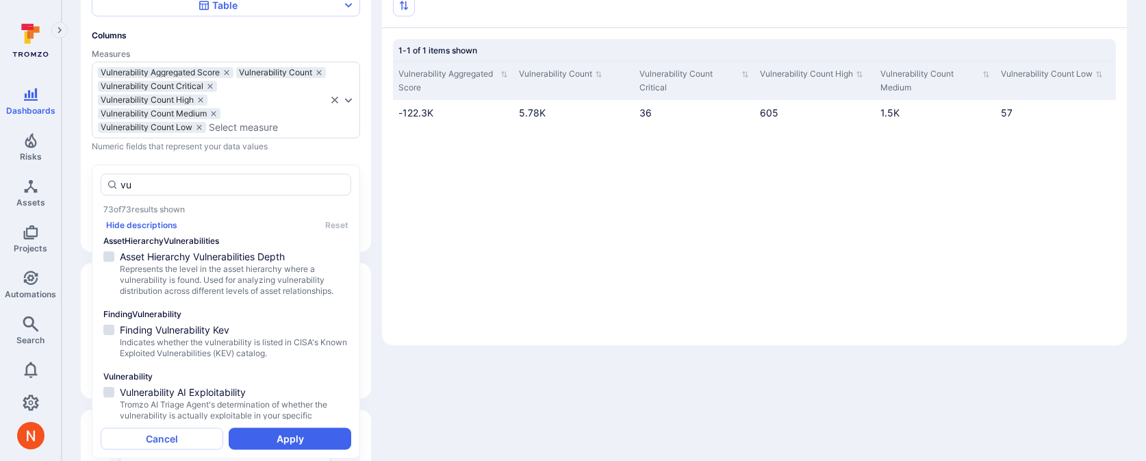
type input "v"
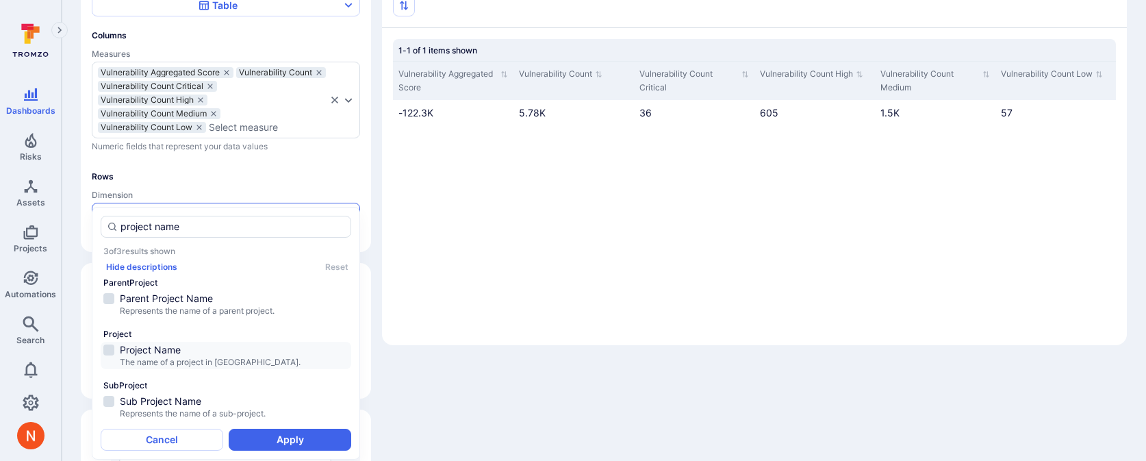
click at [194, 357] on span "The name of a project in Tromzo." at bounding box center [234, 362] width 229 height 11
type input "project name"
click at [272, 435] on button "Apply" at bounding box center [290, 440] width 123 height 22
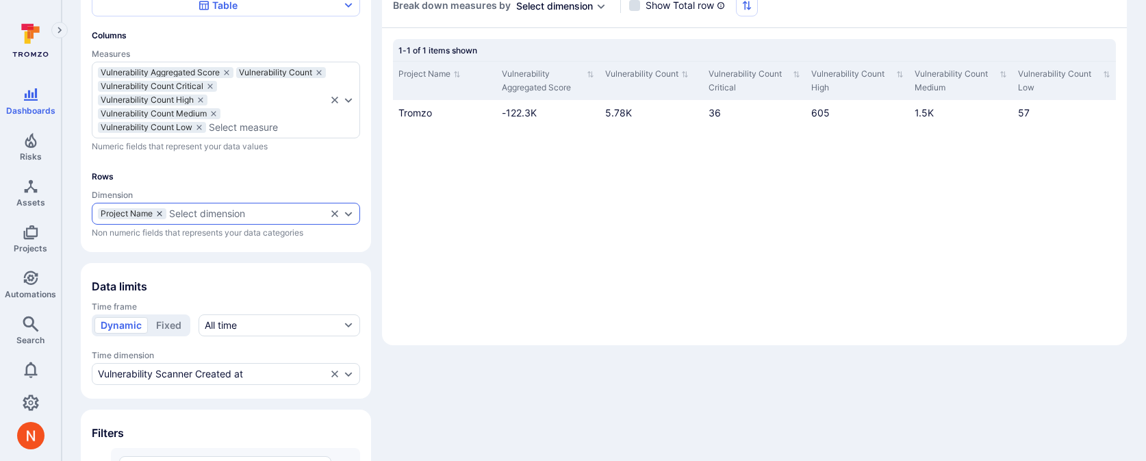
click at [157, 214] on icon "dimensions" at bounding box center [159, 213] width 5 height 5
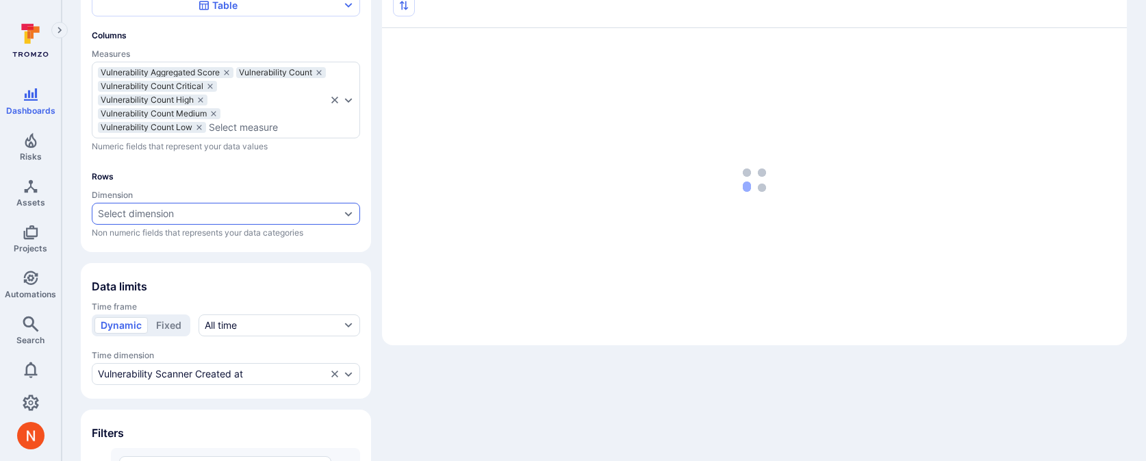
click at [157, 214] on div "Select dimension" at bounding box center [136, 213] width 76 height 11
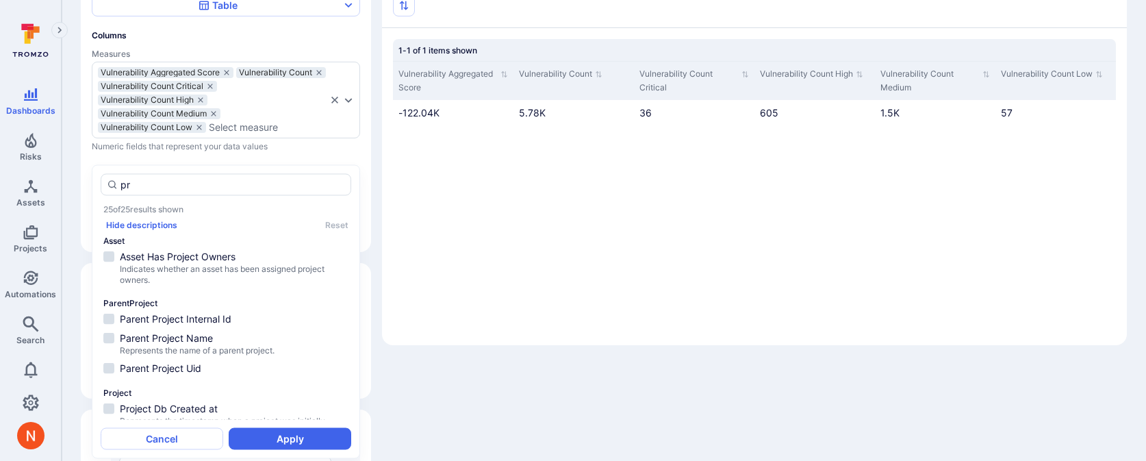
type input "p"
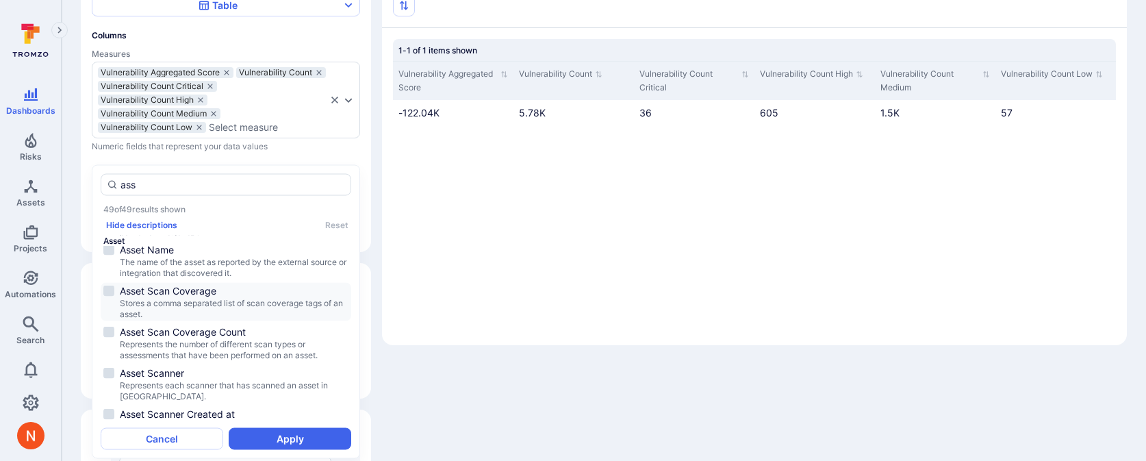
scroll to position [257, 0]
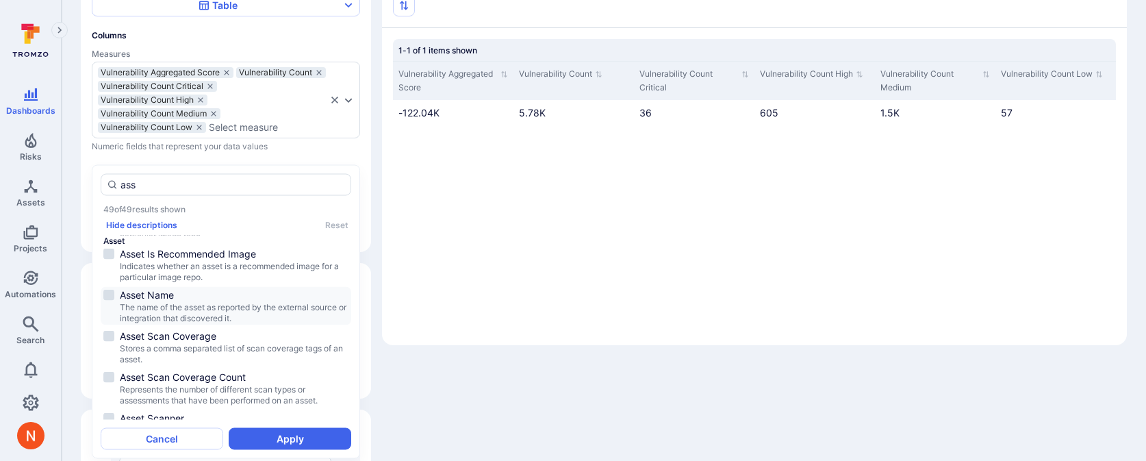
click at [166, 288] on span "Asset Name" at bounding box center [234, 295] width 229 height 14
type input "ass"
click at [298, 444] on button "Apply" at bounding box center [290, 439] width 123 height 22
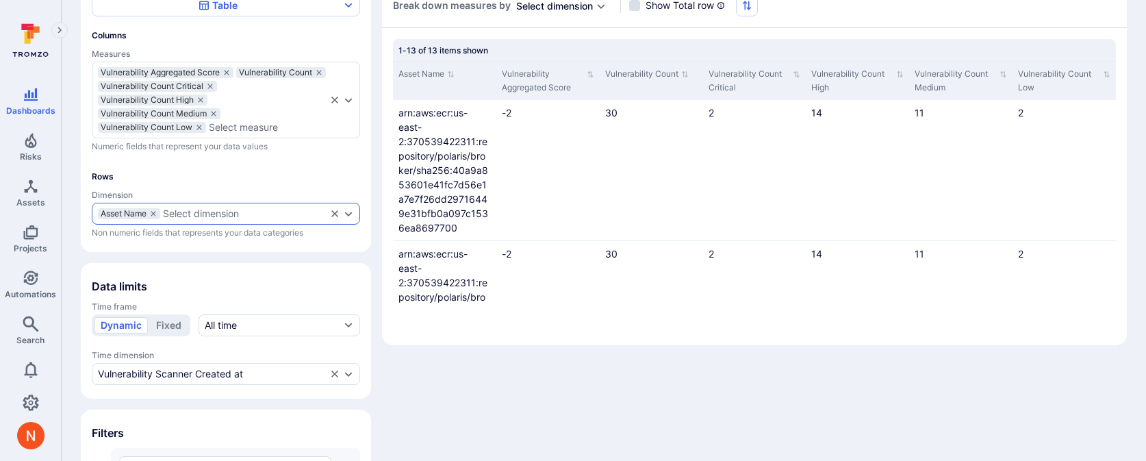
click at [179, 211] on div "Select dimension" at bounding box center [201, 213] width 76 height 11
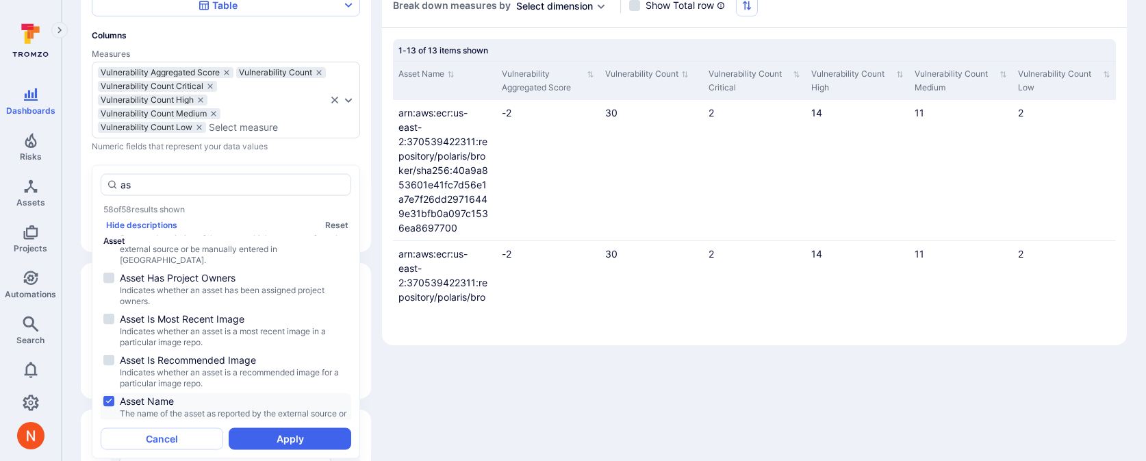
type input "a"
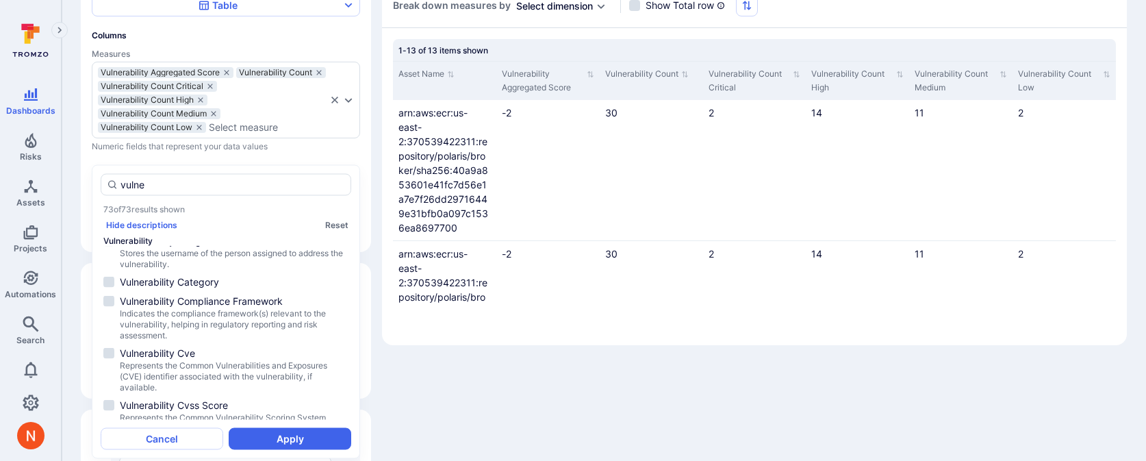
scroll to position [0, 0]
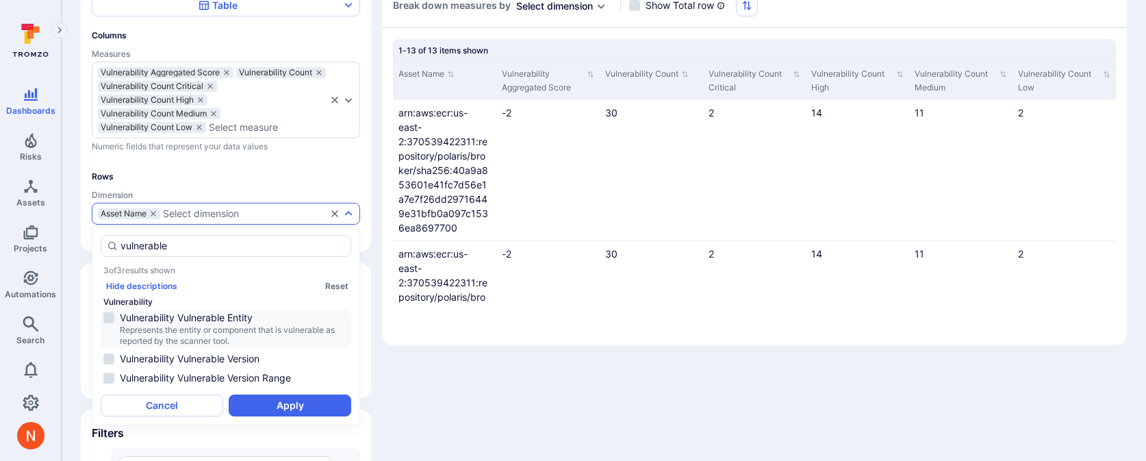
click at [227, 333] on span "Represents the entity or component that is vulnerable as reported by the scanne…" at bounding box center [234, 336] width 229 height 22
type input "vulnerable"
click at [262, 407] on button "Apply" at bounding box center [290, 405] width 123 height 22
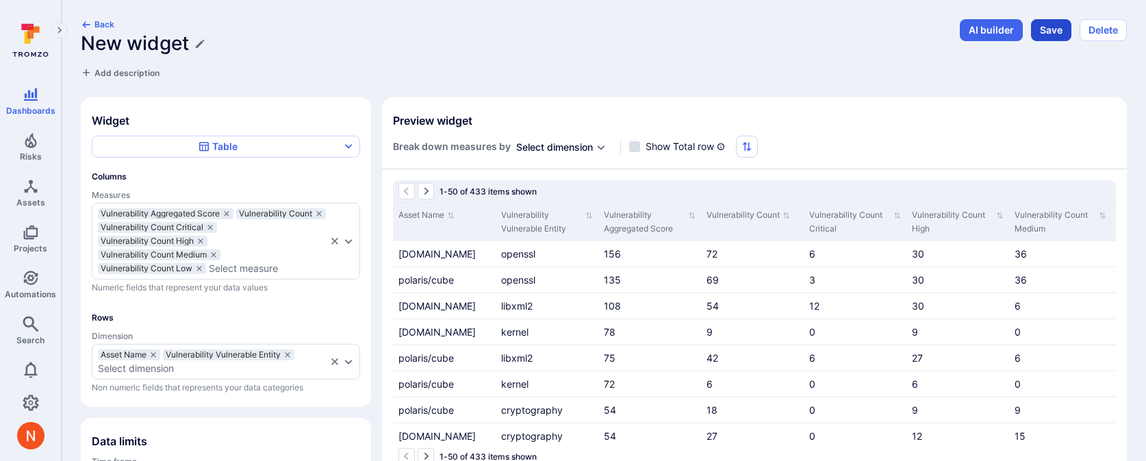
click at [1041, 34] on button "Save" at bounding box center [1051, 30] width 40 height 22
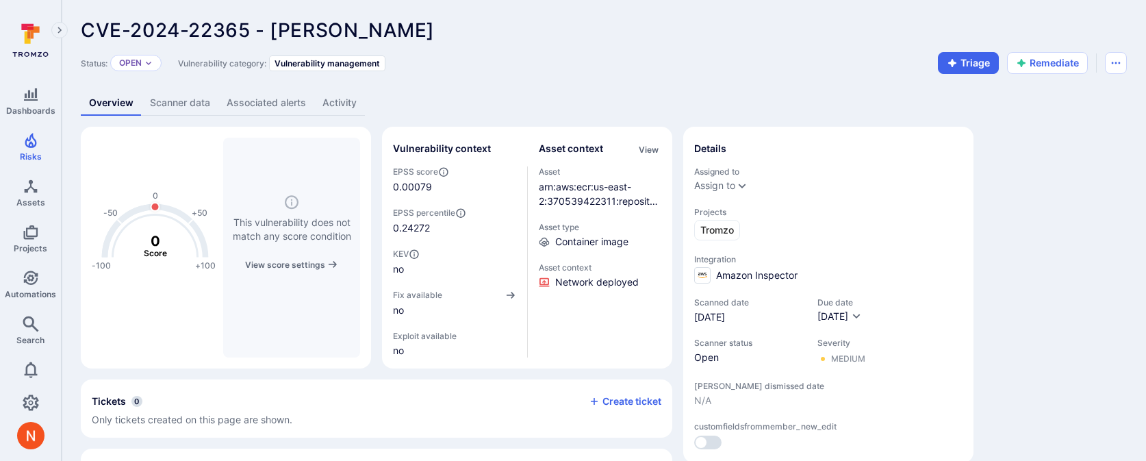
click at [212, 99] on link "Scanner data" at bounding box center [180, 102] width 77 height 25
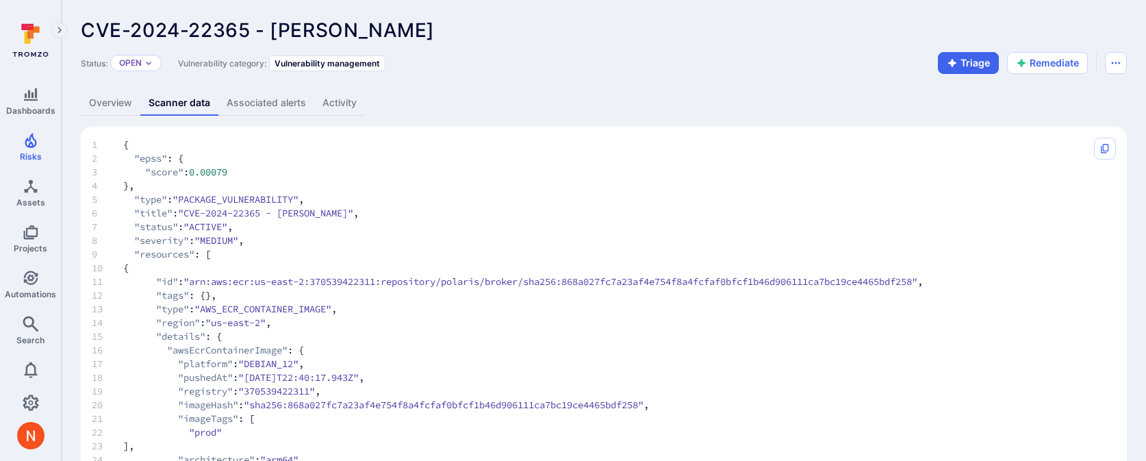
click at [145, 114] on span at bounding box center [179, 114] width 78 height 1
click at [135, 109] on link "Overview" at bounding box center [111, 102] width 60 height 25
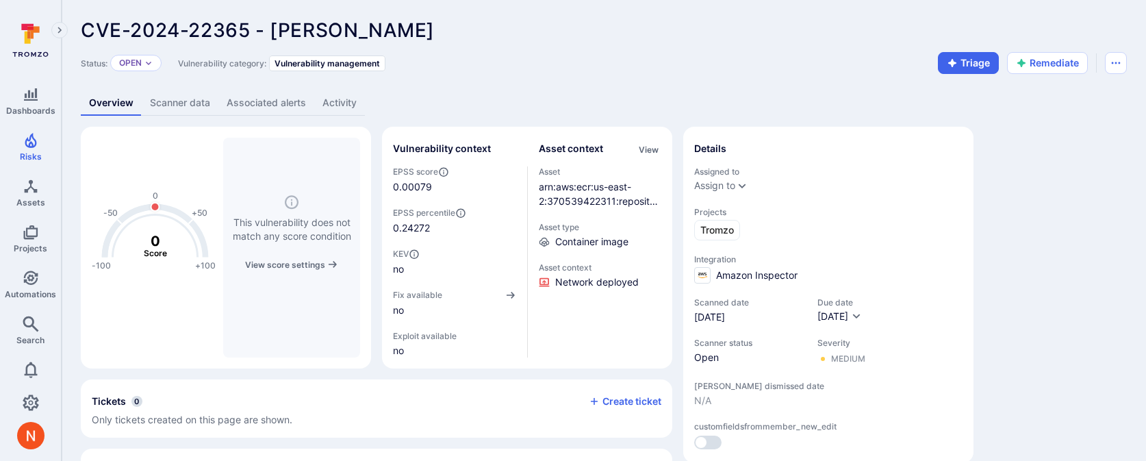
click at [570, 192] on div "arn:aws:ecr:us-east-2:370539422311:repository/polaris/broker/sha256:868a027fc7a…" at bounding box center [600, 193] width 123 height 29
click at [570, 186] on link "arn:aws:ecr:us-east-2:370539422311:repository/polaris/broker/sha256:868a027fc7a…" at bounding box center [600, 223] width 123 height 84
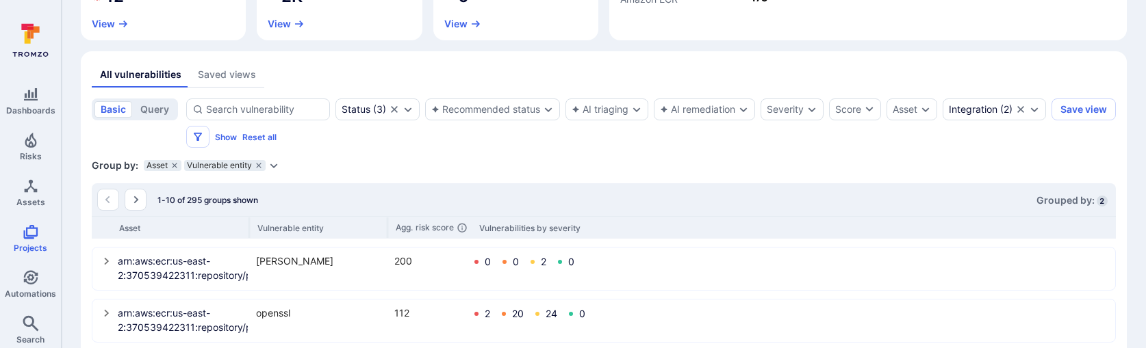
scroll to position [240, 0]
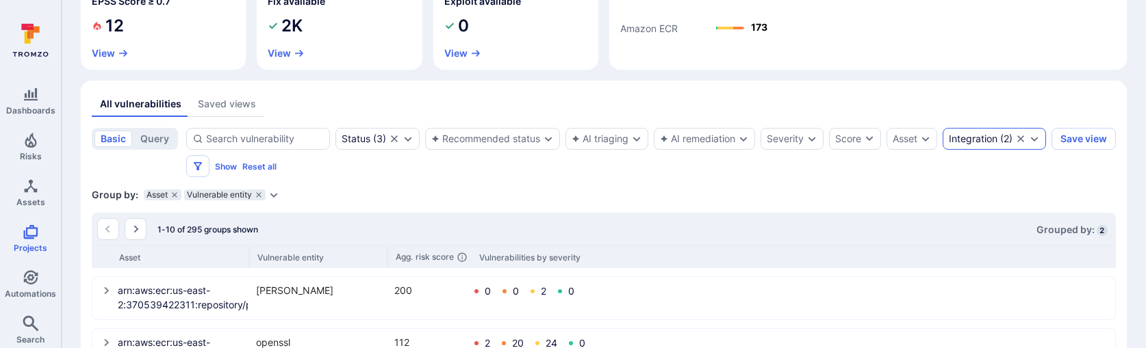
click at [949, 144] on div "Integration ( 2 )" at bounding box center [981, 139] width 64 height 11
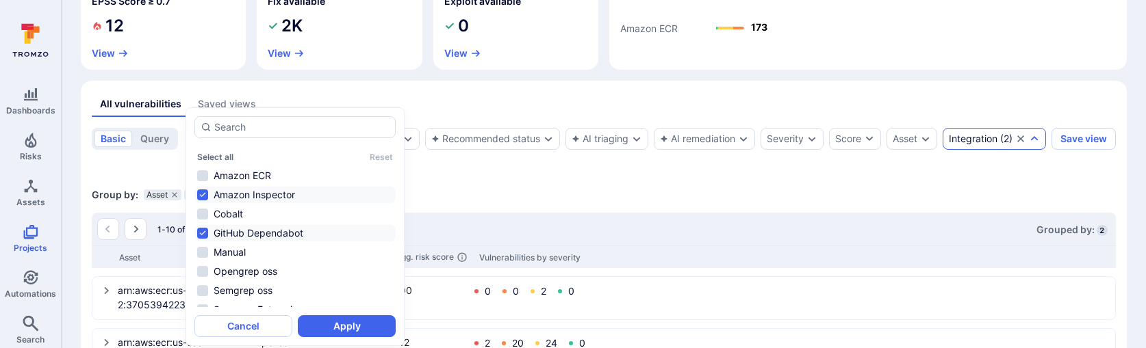
click at [584, 196] on div "Group by: Asset Vulnerable entity Select parameter" at bounding box center [604, 195] width 1024 height 14
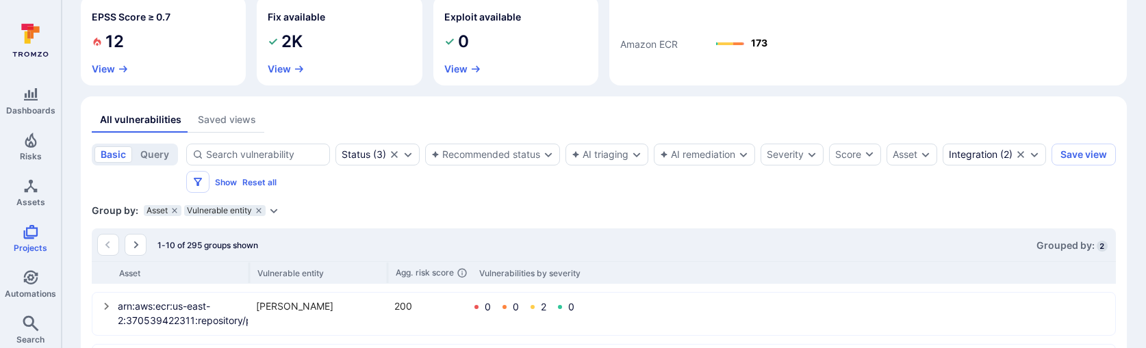
scroll to position [228, 0]
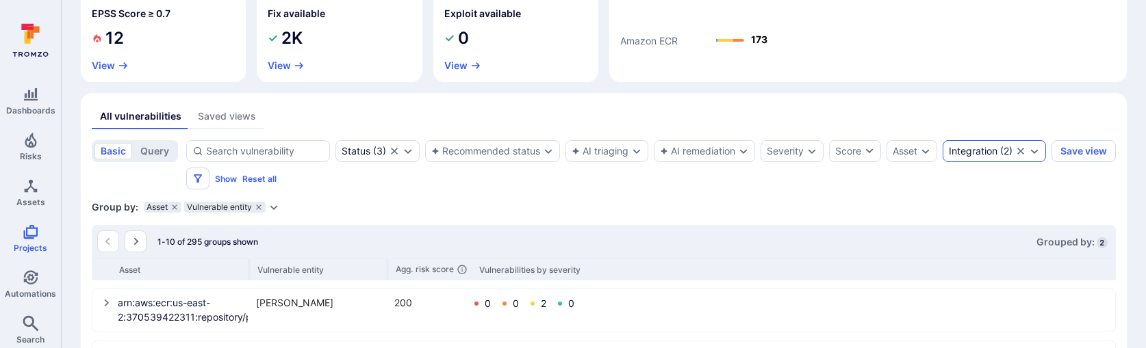
click at [949, 157] on div "Integration" at bounding box center [973, 151] width 49 height 11
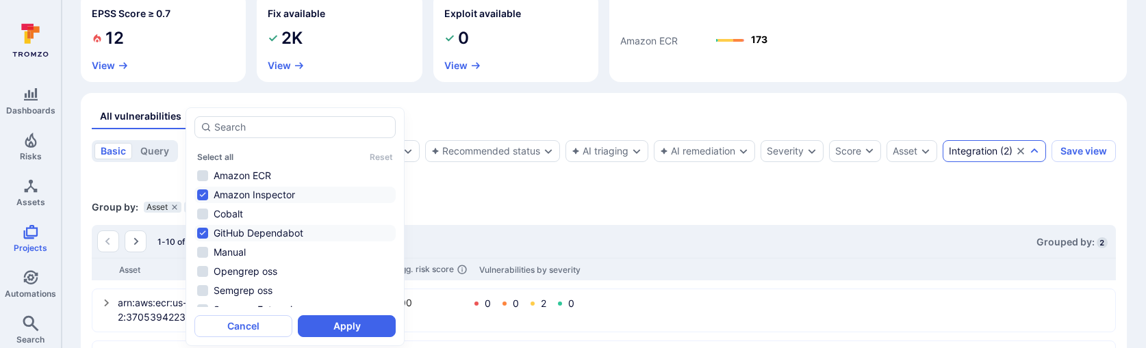
scroll to position [11, 0]
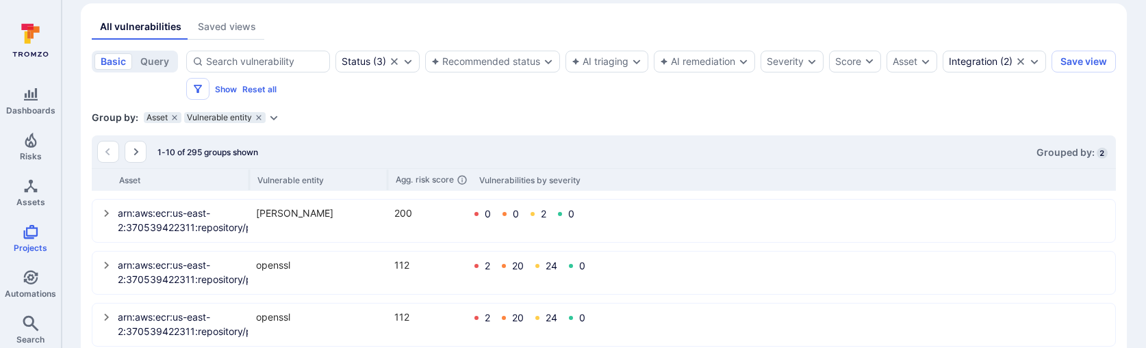
scroll to position [322, 0]
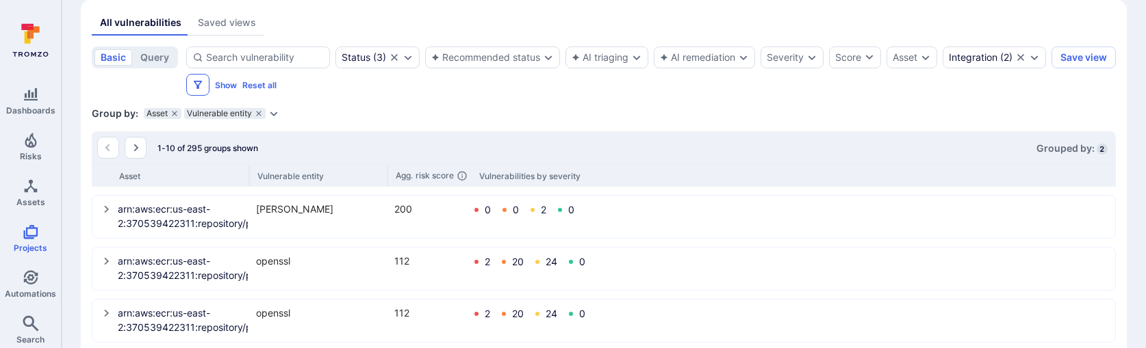
click at [203, 86] on icon "Filters" at bounding box center [197, 84] width 11 height 11
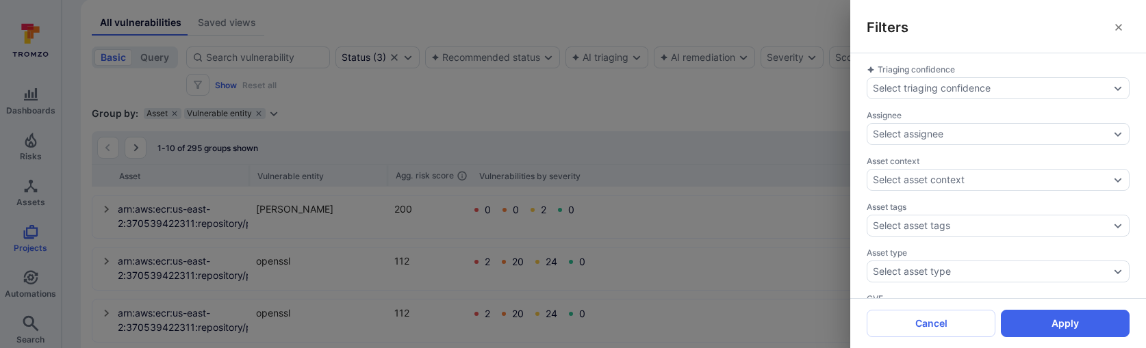
click at [318, 86] on div "Filters Triaging confidence Select triaging confidence Assignee Select assignee…" at bounding box center [573, 174] width 1146 height 348
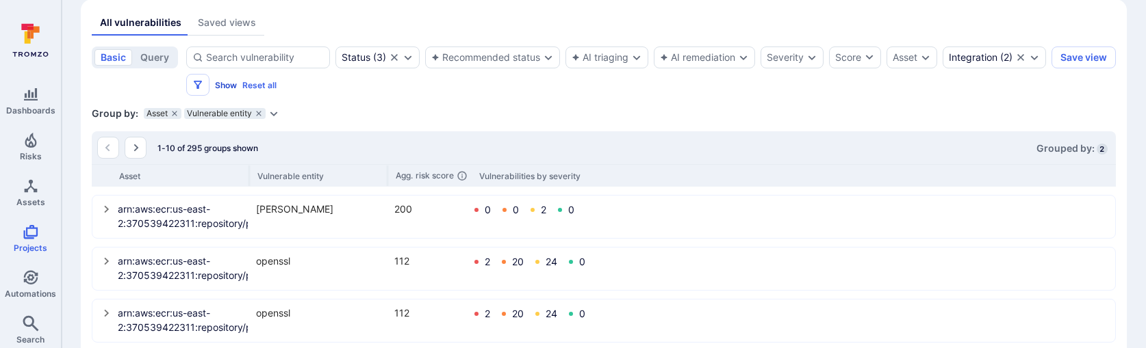
click at [237, 84] on button "Show" at bounding box center [226, 85] width 22 height 10
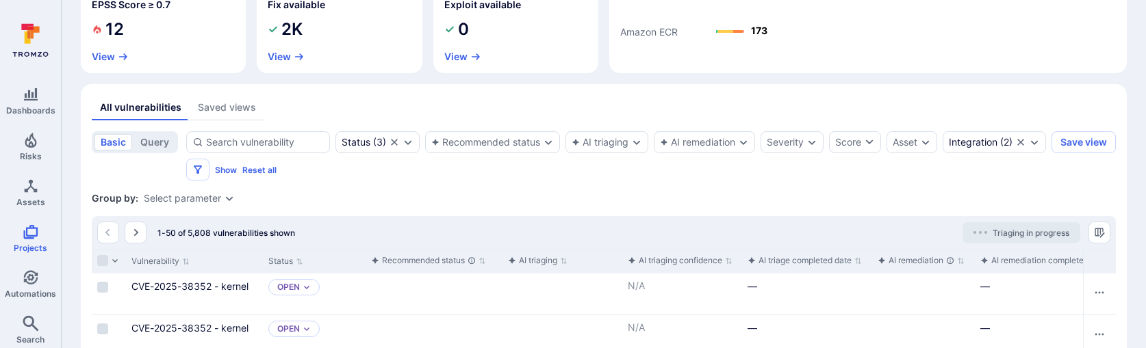
scroll to position [333, 0]
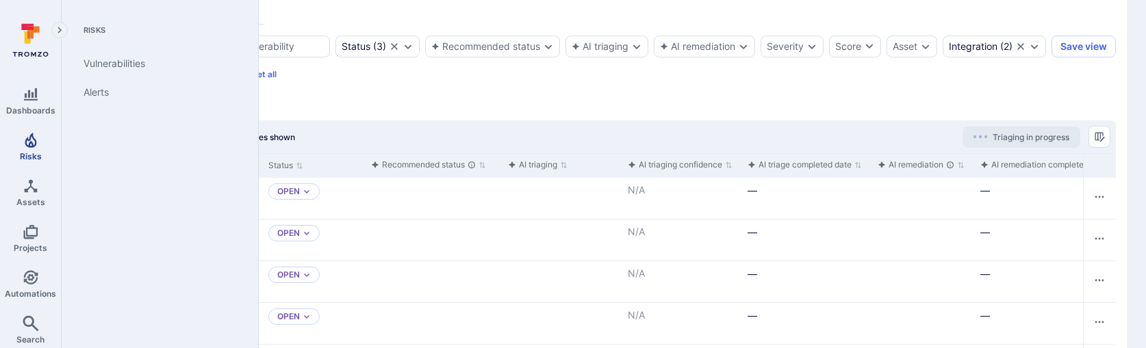
click at [32, 161] on link "Risks" at bounding box center [30, 147] width 61 height 40
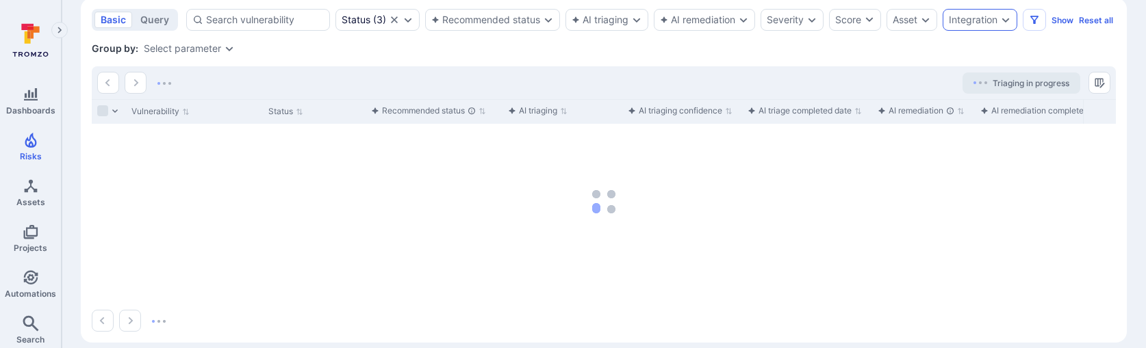
click at [996, 18] on div "Integration" at bounding box center [973, 19] width 49 height 11
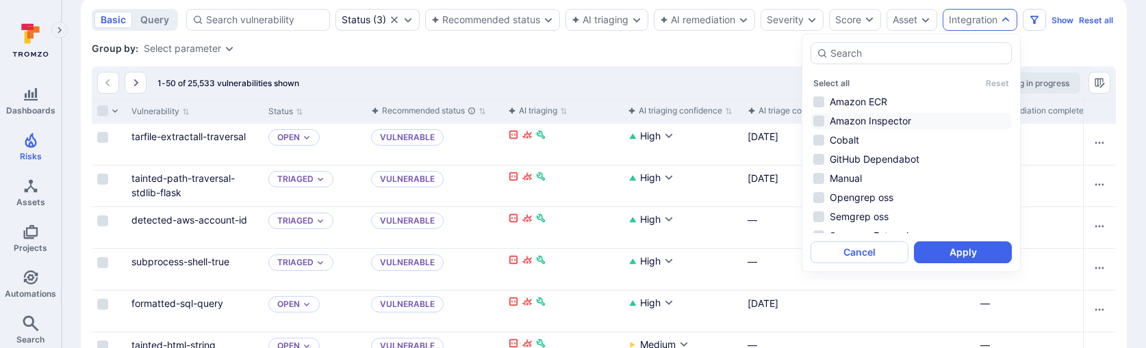
click at [872, 118] on li "Amazon Inspector" at bounding box center [911, 121] width 201 height 16
click at [872, 152] on li "GitHub Dependabot" at bounding box center [911, 159] width 201 height 16
click at [940, 251] on button "Apply" at bounding box center [963, 253] width 98 height 22
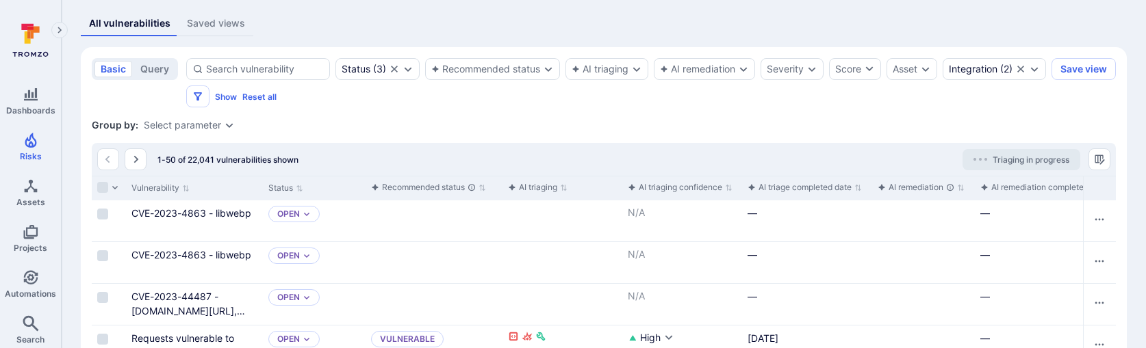
scroll to position [188, 0]
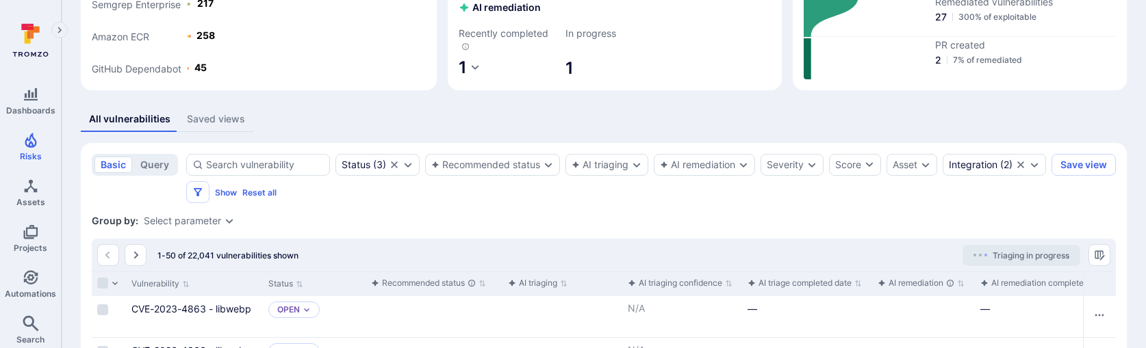
click at [219, 130] on button "Saved views" at bounding box center [216, 119] width 75 height 25
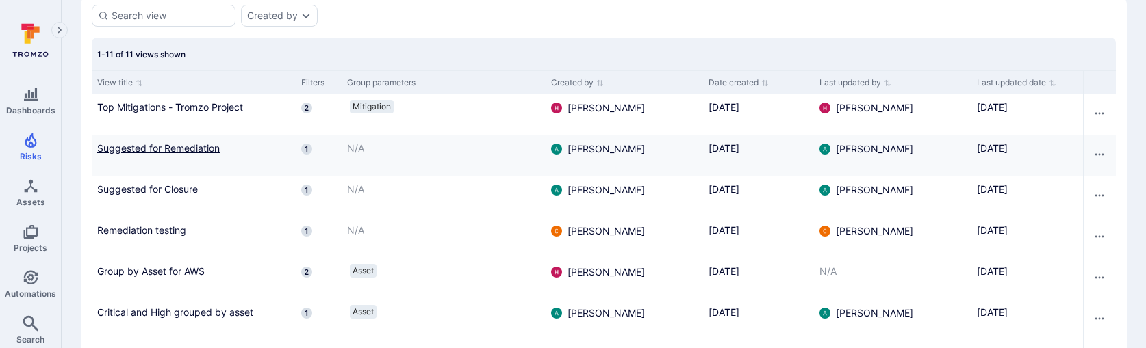
click at [201, 152] on link "Suggested for Remediation" at bounding box center [193, 148] width 193 height 14
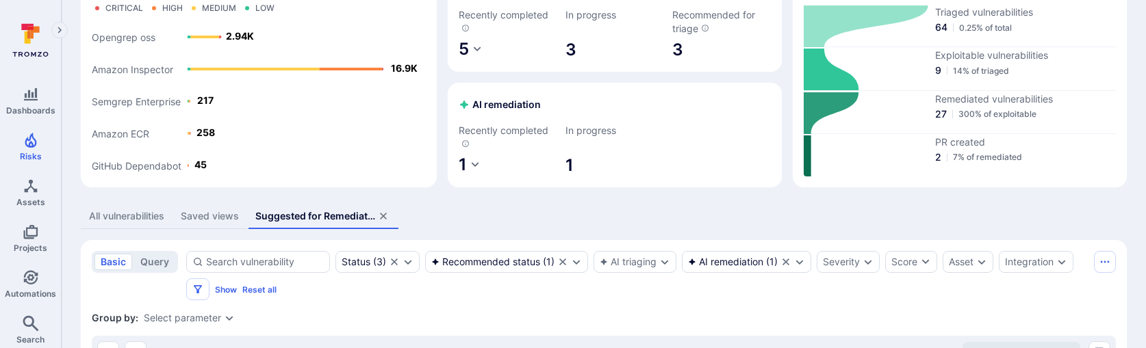
scroll to position [149, 0]
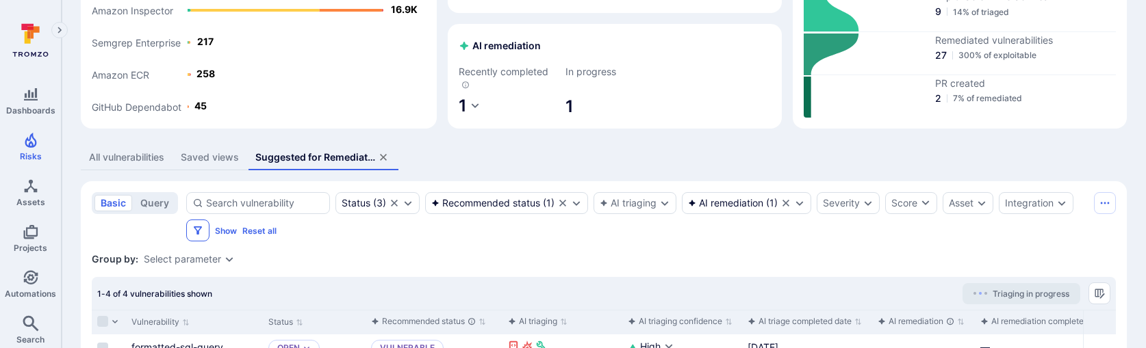
click at [193, 233] on icon "Filters" at bounding box center [197, 230] width 11 height 11
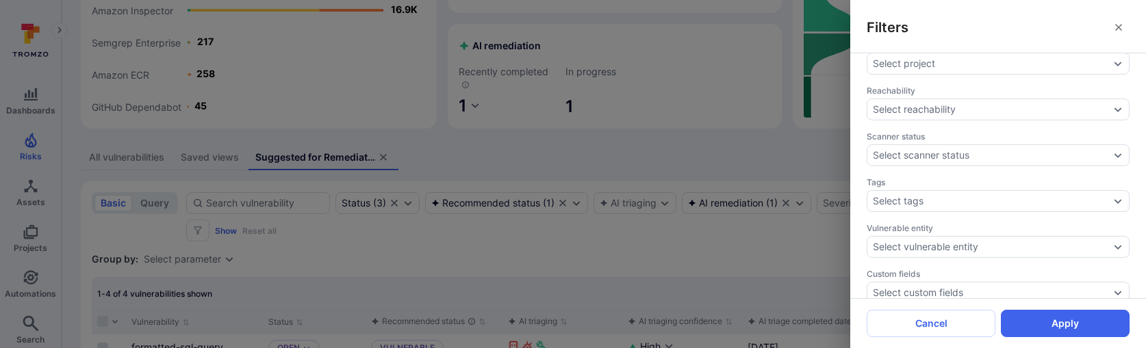
scroll to position [676, 0]
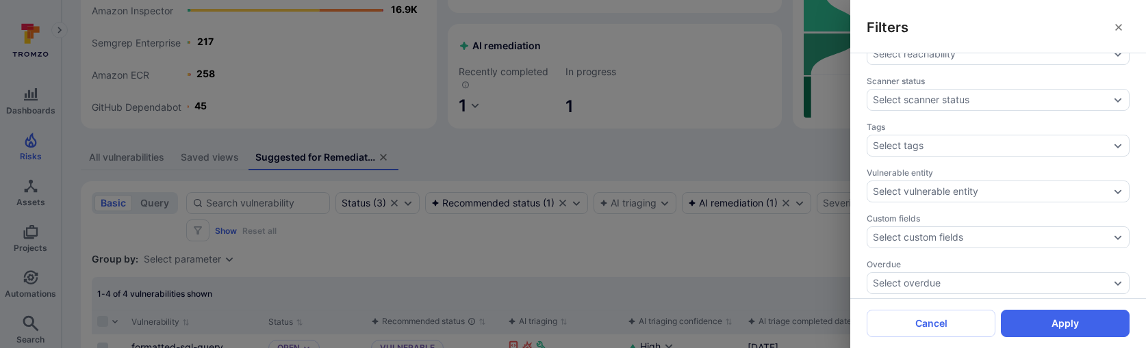
click at [742, 262] on div "Filters Triaging confidence Select triaging confidence Assignee Select assignee…" at bounding box center [573, 174] width 1146 height 348
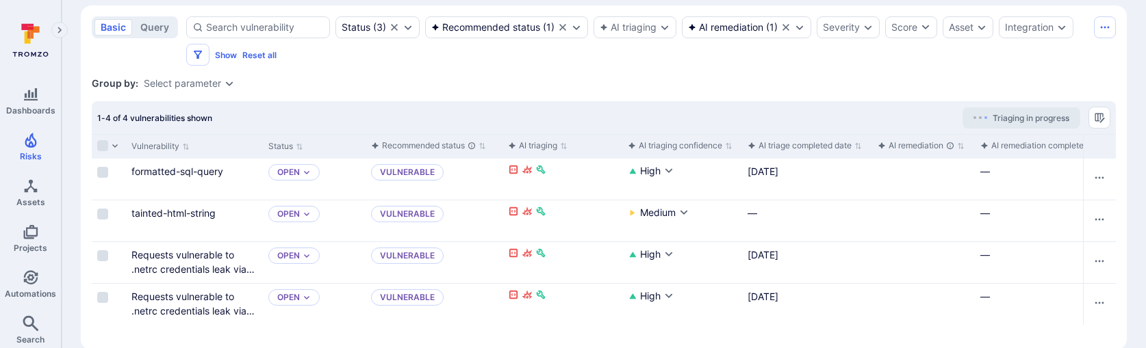
scroll to position [346, 0]
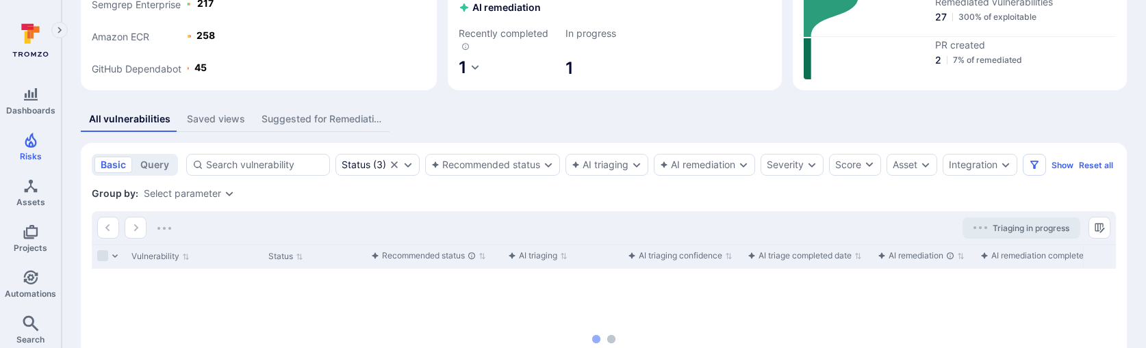
scroll to position [333, 0]
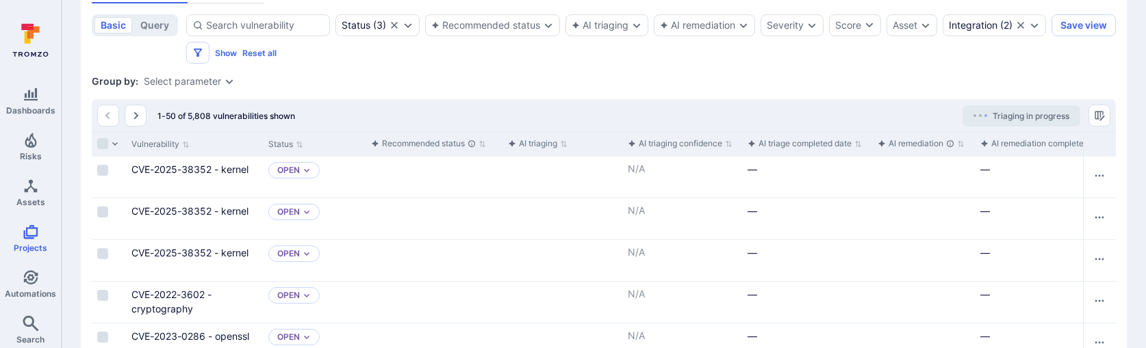
scroll to position [351, 0]
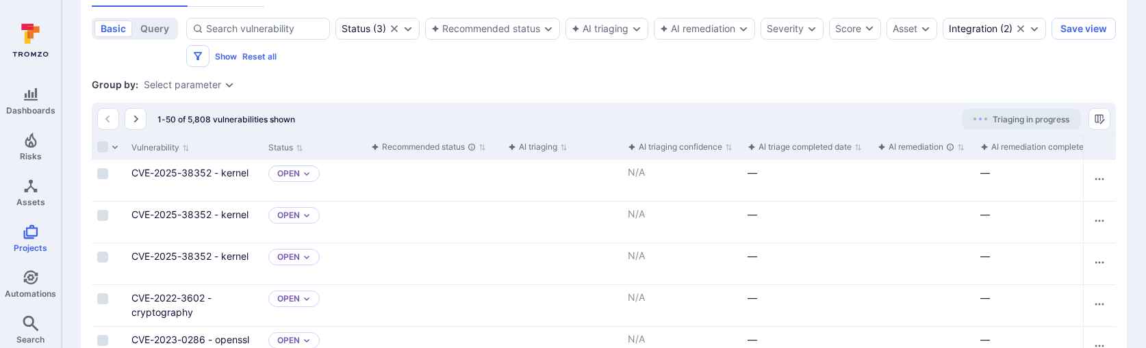
click at [216, 88] on div "Select parameter" at bounding box center [182, 84] width 77 height 11
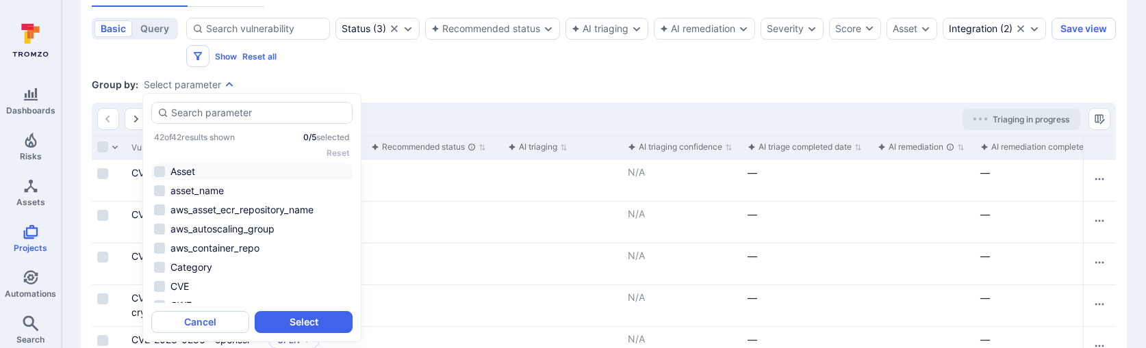
click at [199, 173] on li "Asset" at bounding box center [251, 172] width 201 height 16
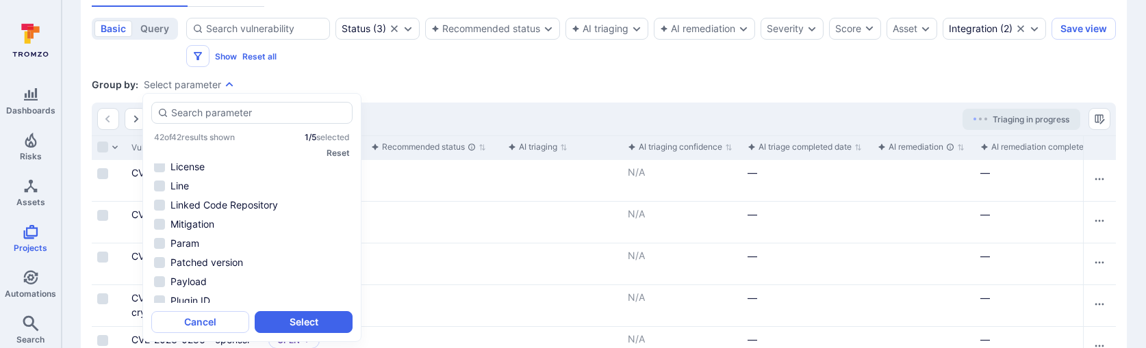
scroll to position [298, 0]
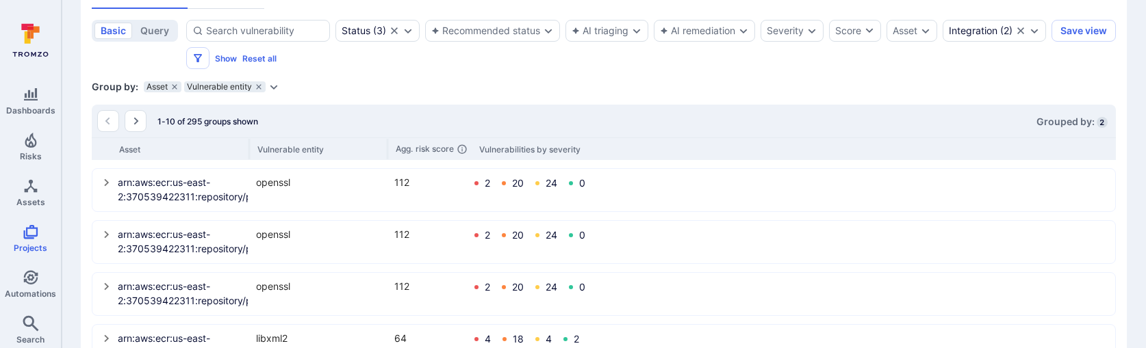
scroll to position [274, 0]
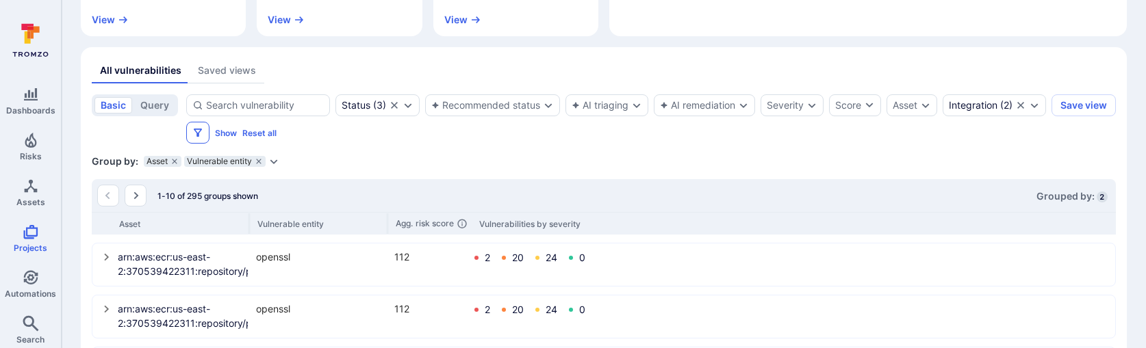
click at [210, 133] on button "Filters" at bounding box center [197, 133] width 23 height 22
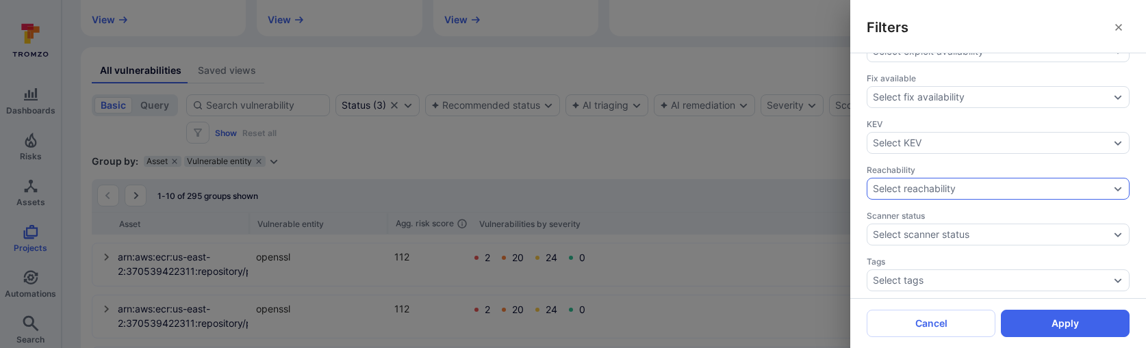
scroll to position [500, 0]
click at [153, 121] on div "Filters Triaging confidence Select triaging confidence Assignee Select assignee…" at bounding box center [573, 174] width 1146 height 348
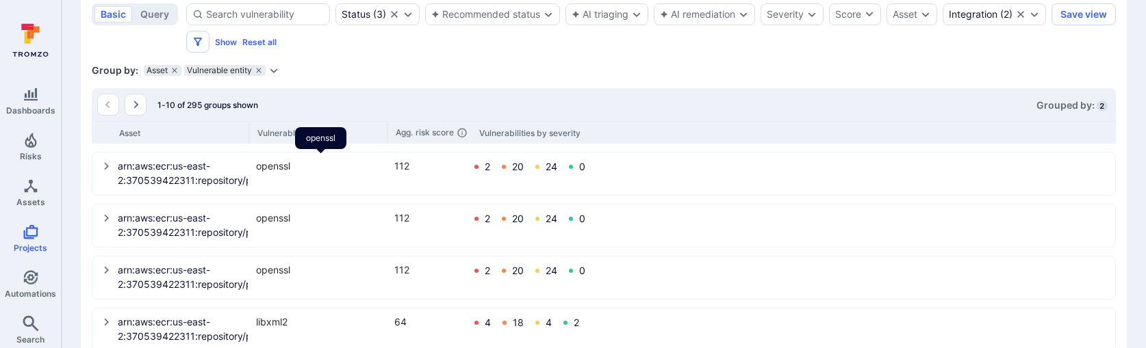
scroll to position [338, 0]
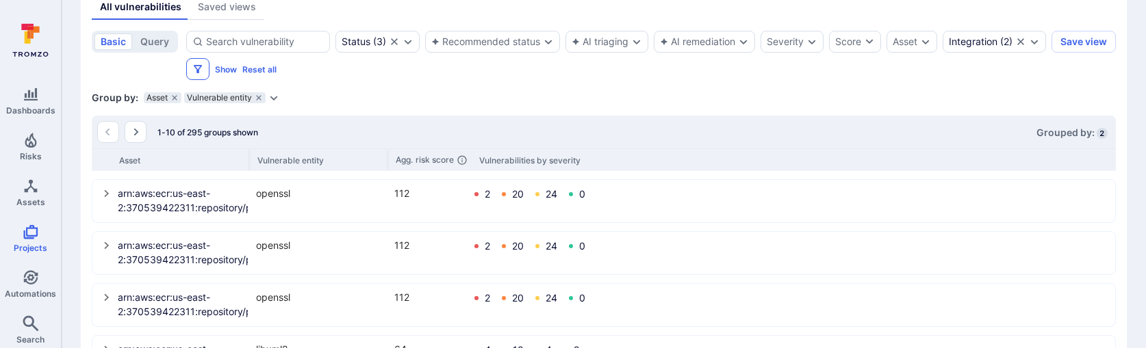
click at [203, 68] on icon "Filters" at bounding box center [197, 69] width 11 height 11
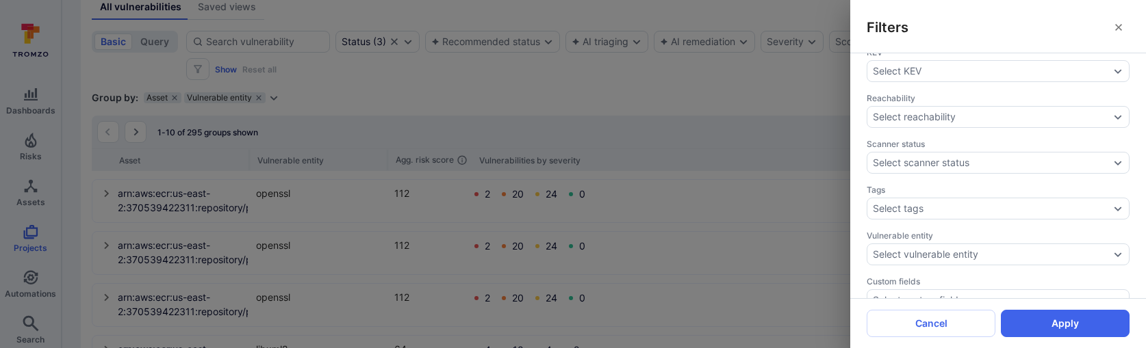
scroll to position [631, 0]
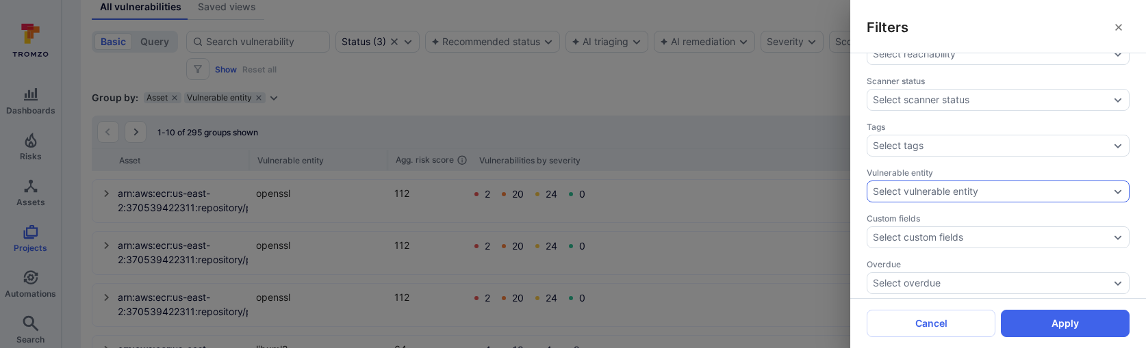
click at [994, 194] on div "Select vulnerable entity" at bounding box center [998, 192] width 263 height 22
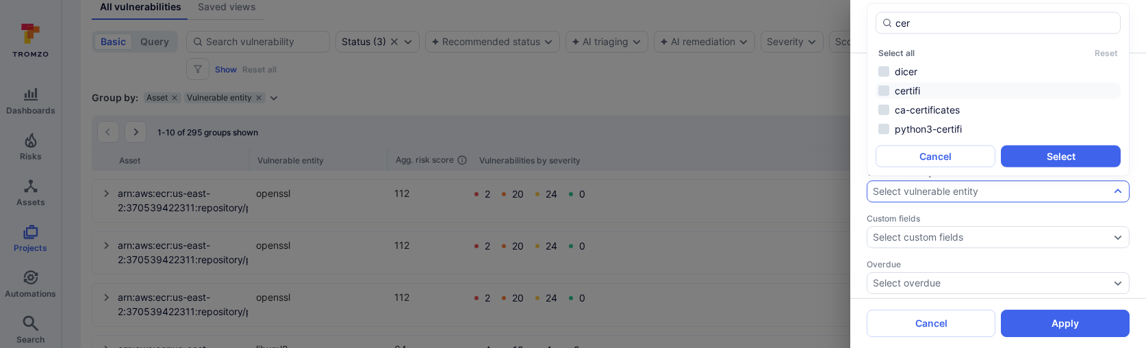
click at [910, 96] on li "certifi" at bounding box center [998, 91] width 245 height 16
type input "cer"
click at [1054, 159] on button "Select" at bounding box center [1061, 157] width 120 height 22
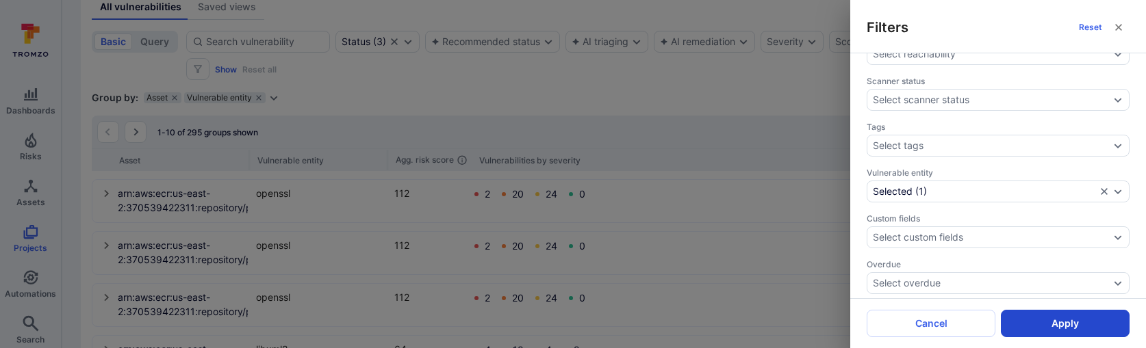
click at [1022, 313] on button "Apply" at bounding box center [1065, 323] width 129 height 27
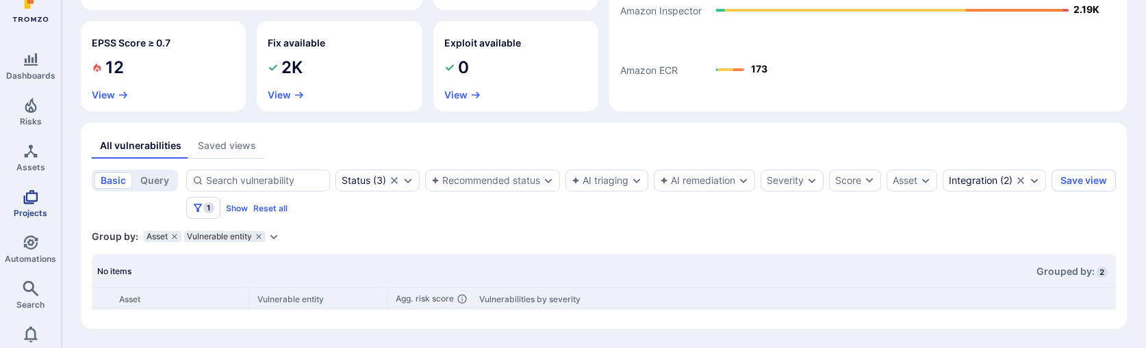
scroll to position [97, 0]
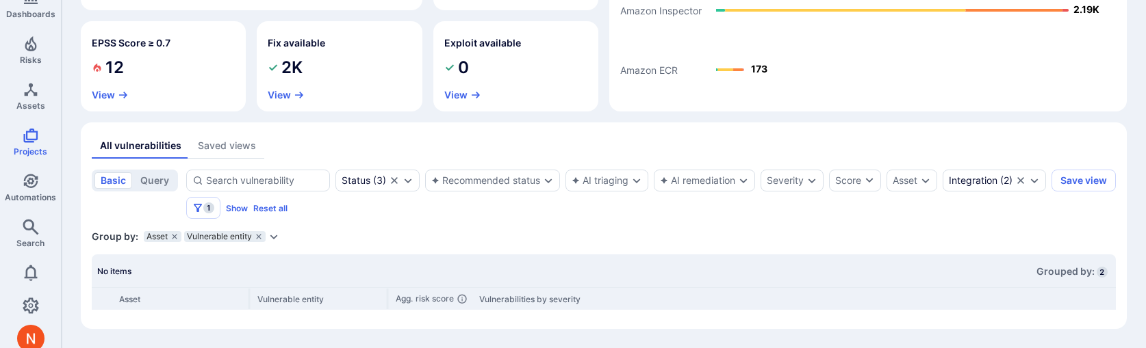
click at [29, 253] on div "Dashboards Risks Assets Projects Automations Search" at bounding box center [30, 121] width 61 height 275
click at [29, 240] on span "Search" at bounding box center [30, 243] width 28 height 10
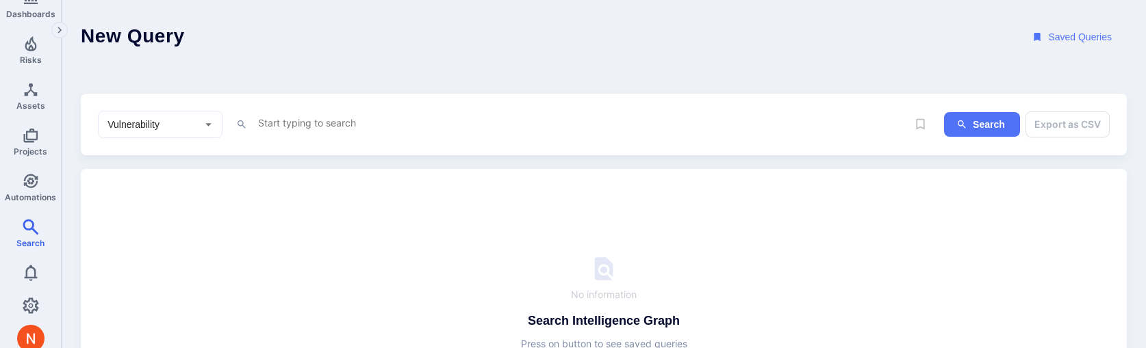
click at [259, 123] on textarea "Intelligence Graph search area" at bounding box center [582, 122] width 650 height 17
click at [264, 170] on body "Dashboards Risks Assets Projects Automations Search 0 Search New search Closed …" at bounding box center [573, 174] width 1146 height 348
click at [293, 124] on textarea "vul" at bounding box center [582, 122] width 650 height 17
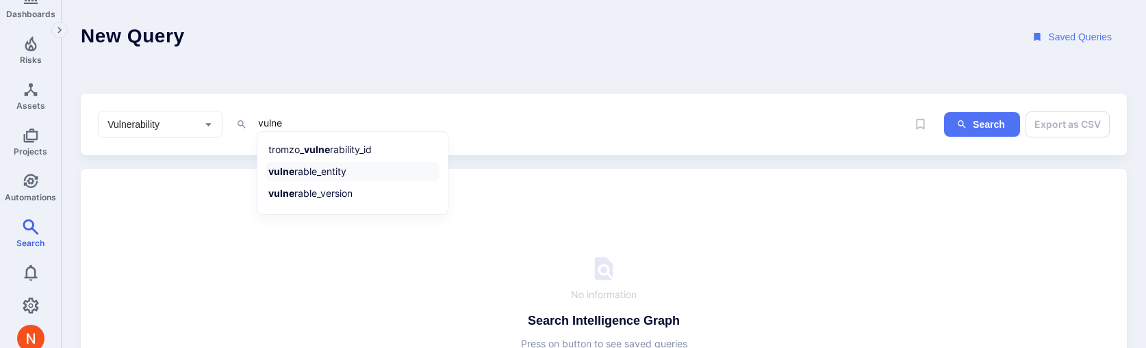
click at [297, 166] on li "vulne rable_entity" at bounding box center [353, 171] width 174 height 19
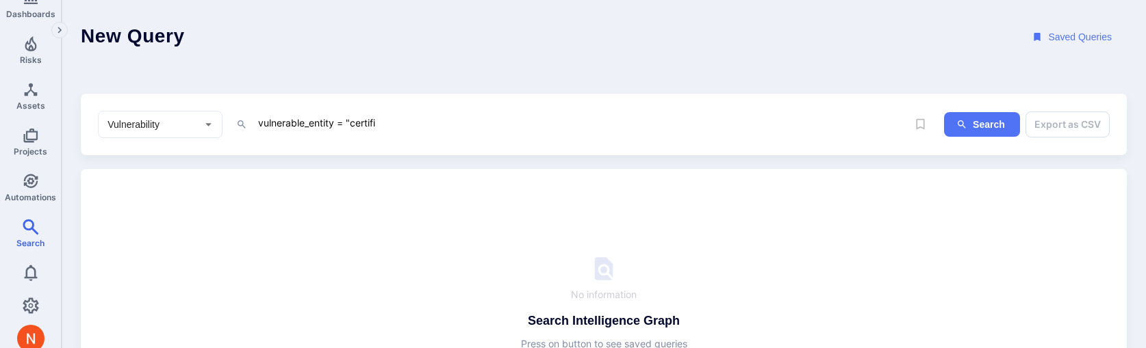
type textarea "vulnerable_entity = "certifi""
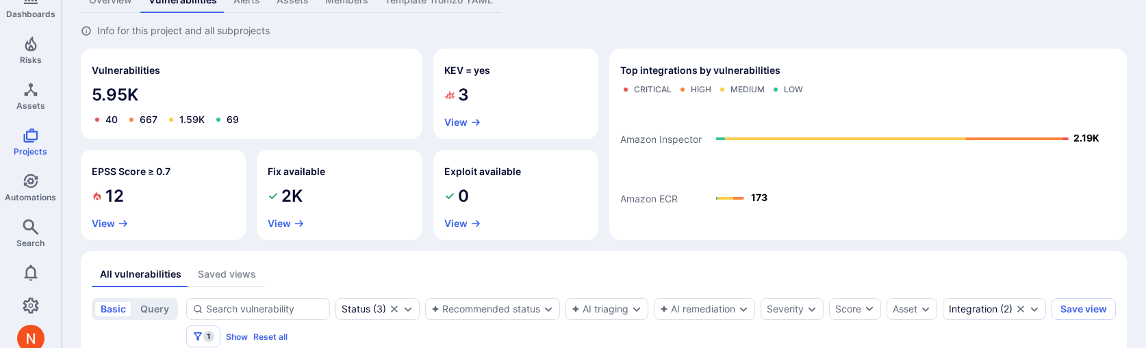
scroll to position [199, 0]
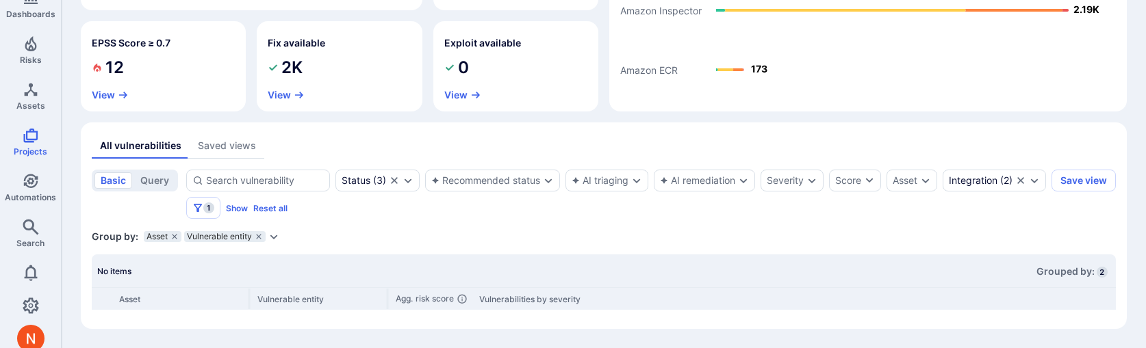
click at [200, 220] on section "basic query Status ( 3 ) Recommended status AI triaging AI remediation Severity…" at bounding box center [604, 244] width 1024 height 149
click at [943, 192] on div "Integration ( 2 )" at bounding box center [994, 181] width 103 height 22
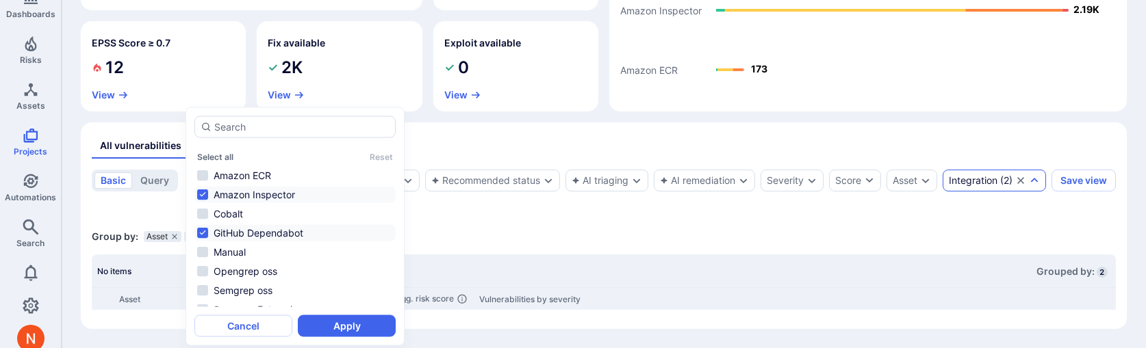
click at [485, 233] on div "Group by: Asset Vulnerable entity Select parameter" at bounding box center [604, 237] width 1024 height 14
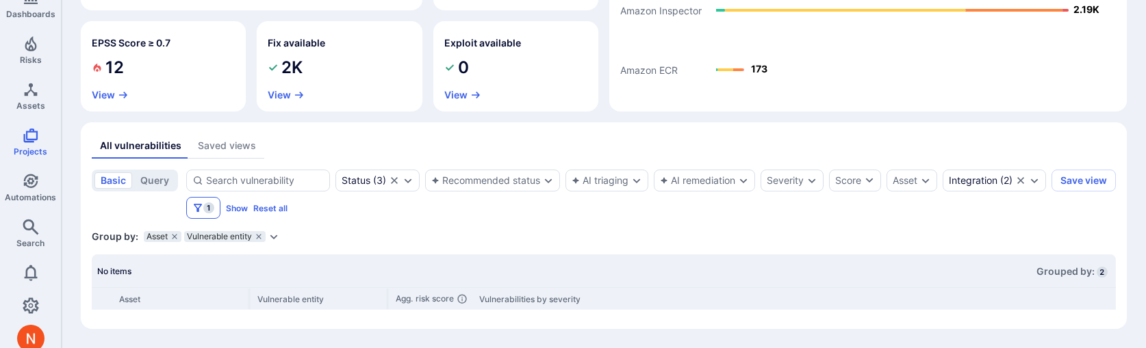
click at [214, 212] on span "1" at bounding box center [208, 208] width 11 height 11
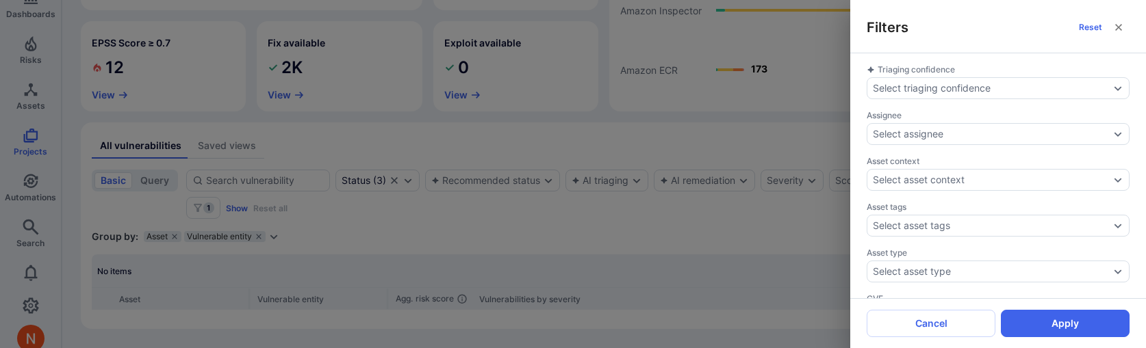
click at [492, 231] on div "Filters Reset Triaging confidence Select triaging confidence Assignee Select as…" at bounding box center [573, 174] width 1146 height 348
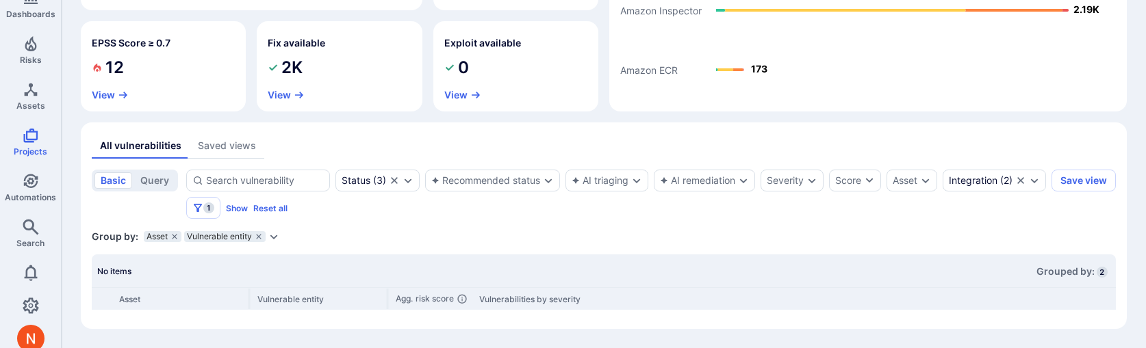
scroll to position [0, 0]
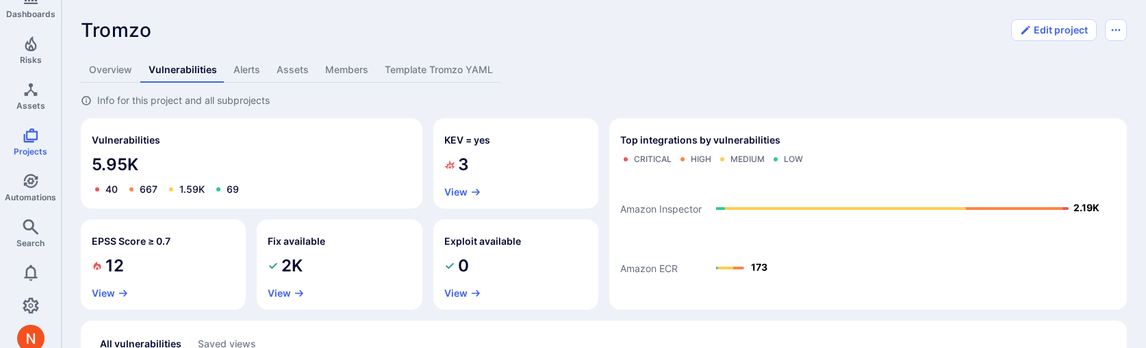
click at [456, 61] on link "Template Tromzo YAML" at bounding box center [439, 70] width 125 height 25
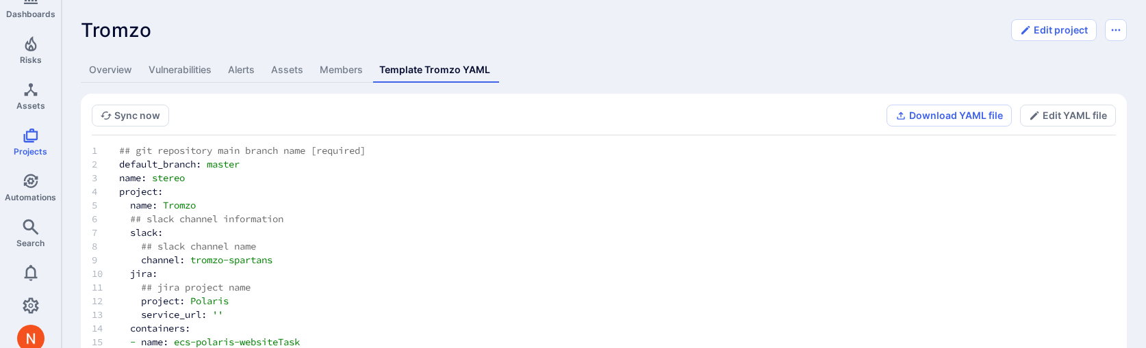
click at [276, 51] on div "Tromzo ... Show more Edit project Overview Vulnerabilities Alerts Assets Member…" at bounding box center [604, 282] width 1085 height 564
click at [280, 75] on link "Assets" at bounding box center [287, 70] width 49 height 25
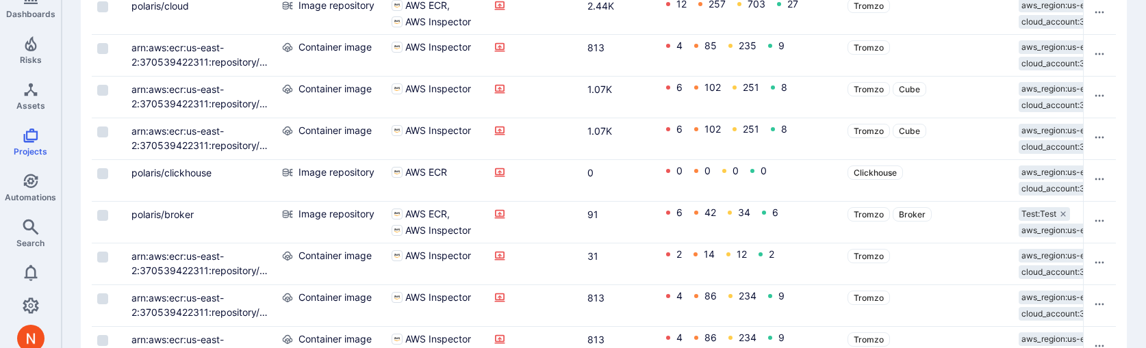
scroll to position [318, 0]
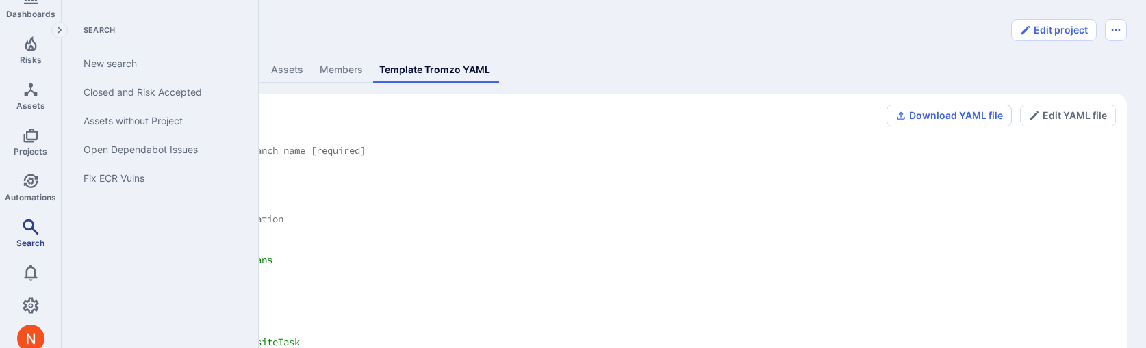
click at [21, 240] on span "Search" at bounding box center [30, 243] width 28 height 10
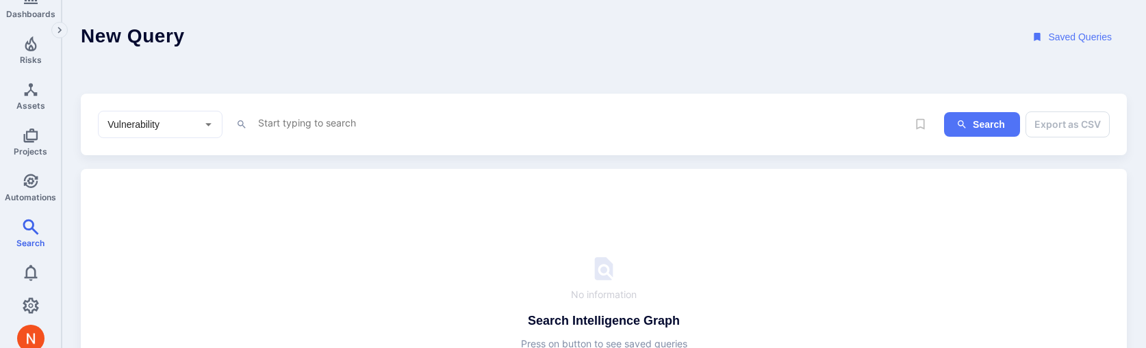
click at [288, 122] on textarea "Intelligence Graph search area" at bounding box center [582, 122] width 650 height 17
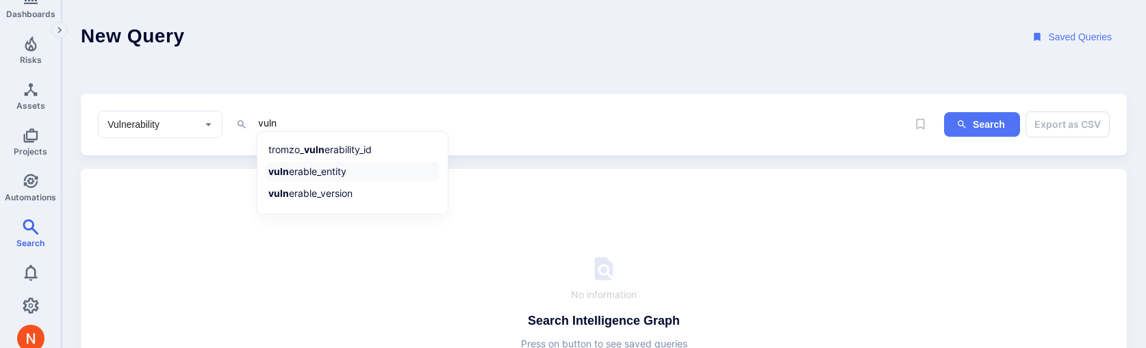
click at [316, 168] on li "vuln erable_entity" at bounding box center [353, 171] width 174 height 19
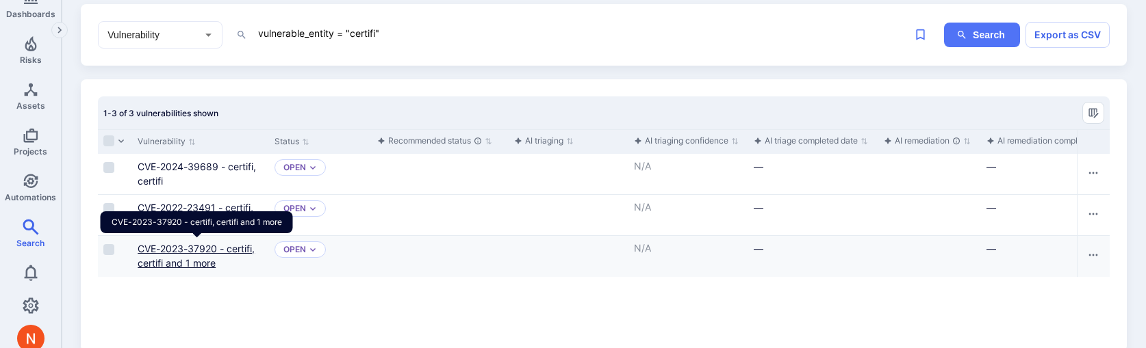
type textarea "vulnerable_entity = "certifi""
click at [181, 262] on link "CVE-2023-37920 - certifi, certifi and 1 more" at bounding box center [196, 256] width 117 height 26
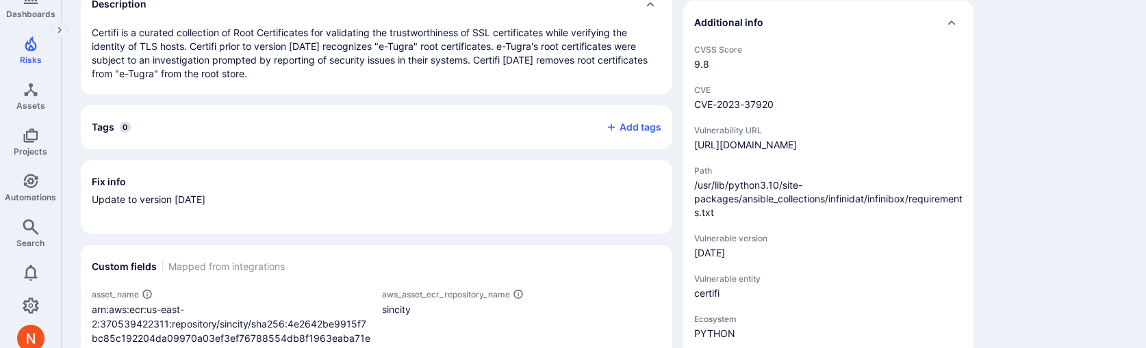
scroll to position [454, 0]
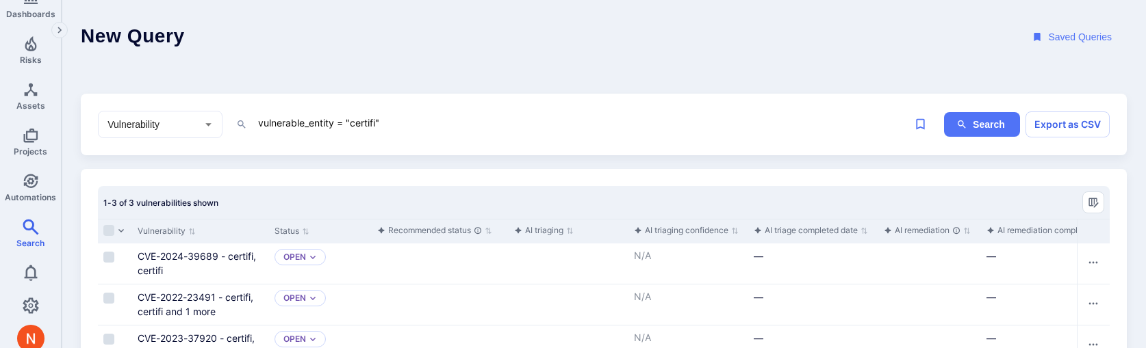
scroll to position [112, 0]
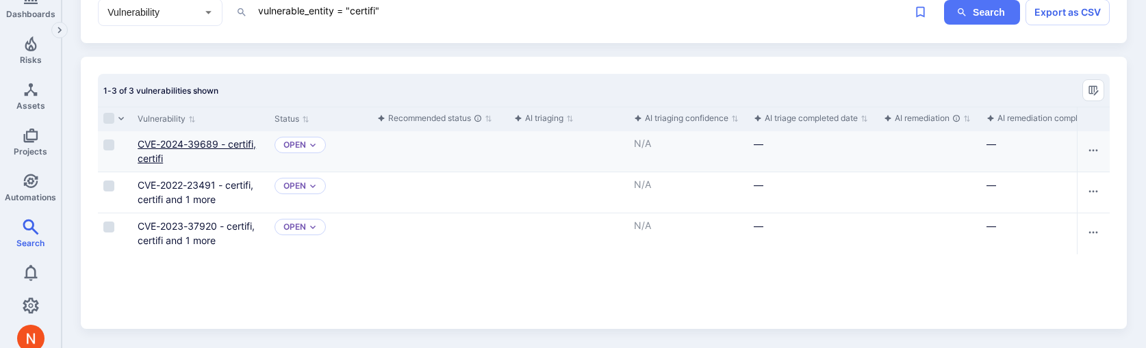
click at [197, 144] on link "CVE-2024-39689 - certifi, certifi" at bounding box center [197, 151] width 118 height 26
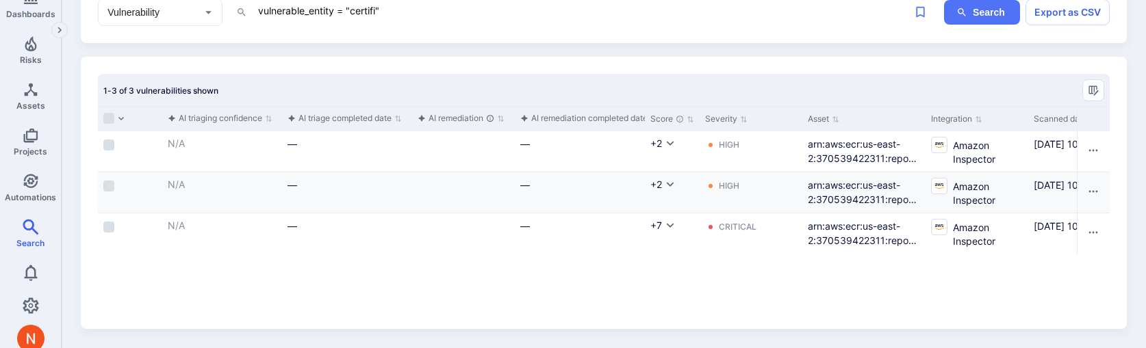
scroll to position [0, 472]
click at [915, 116] on div "Asset" at bounding box center [858, 119] width 123 height 25
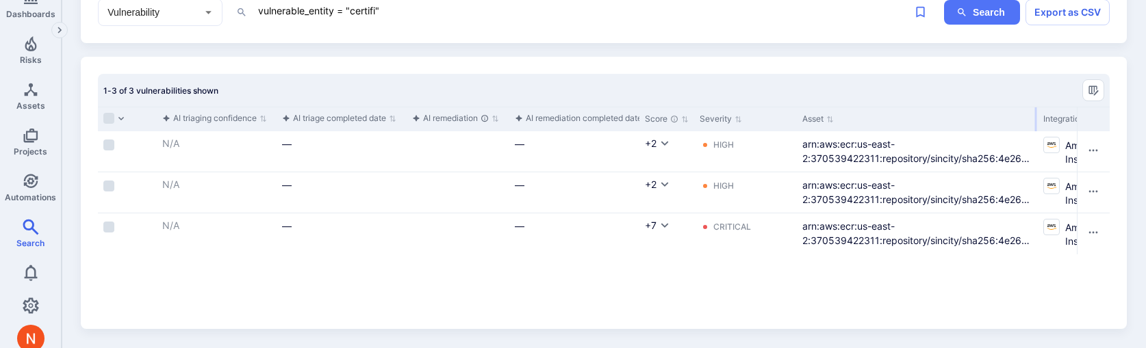
drag, startPoint x: 919, startPoint y: 116, endPoint x: 1036, endPoint y: 120, distance: 117.2
click at [1036, 120] on div at bounding box center [1036, 119] width 2 height 24
click at [366, 15] on textarea "vulnerable_entity = "certifi"" at bounding box center [582, 10] width 650 height 17
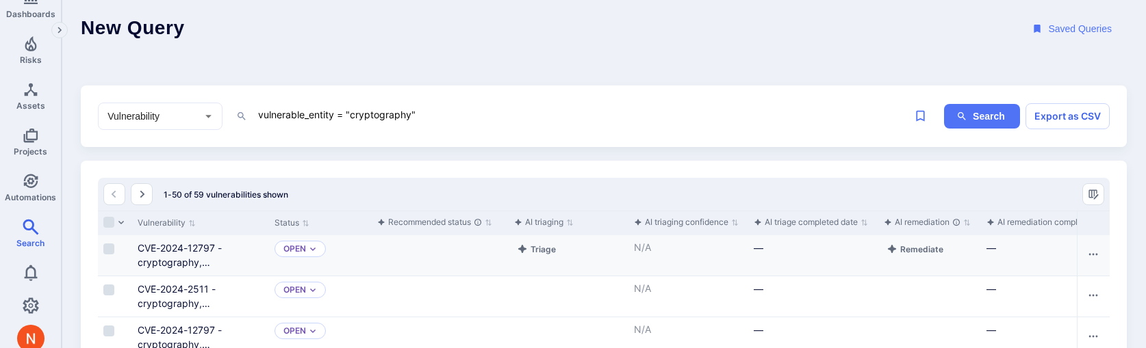
scroll to position [10, 0]
type textarea "vulnerable_entity = "cryptography""
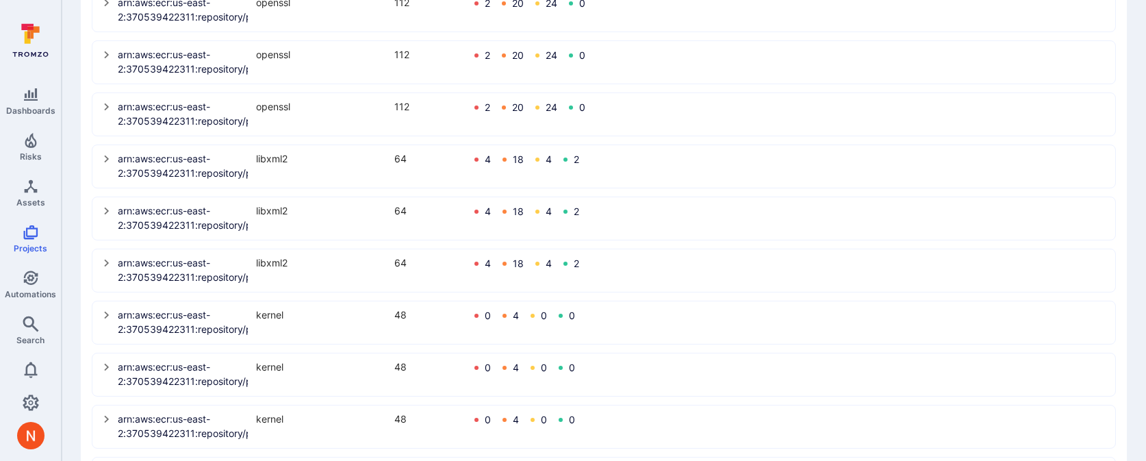
scroll to position [598, 0]
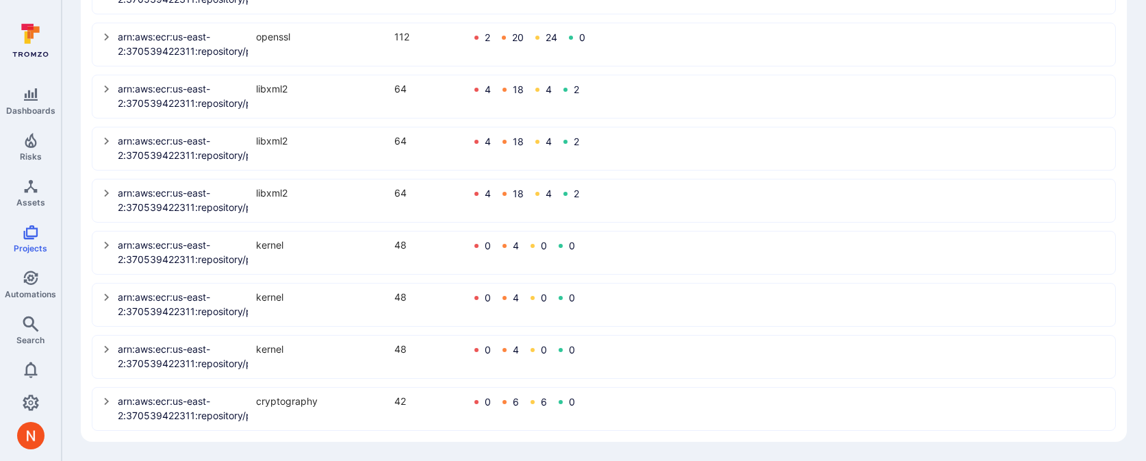
click at [107, 405] on icon "select group" at bounding box center [106, 401] width 11 height 11
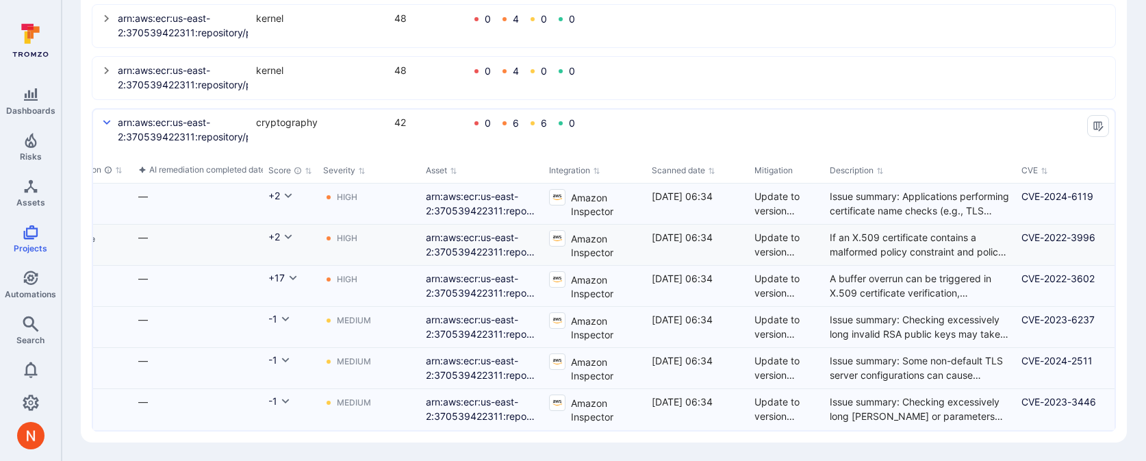
scroll to position [0, 813]
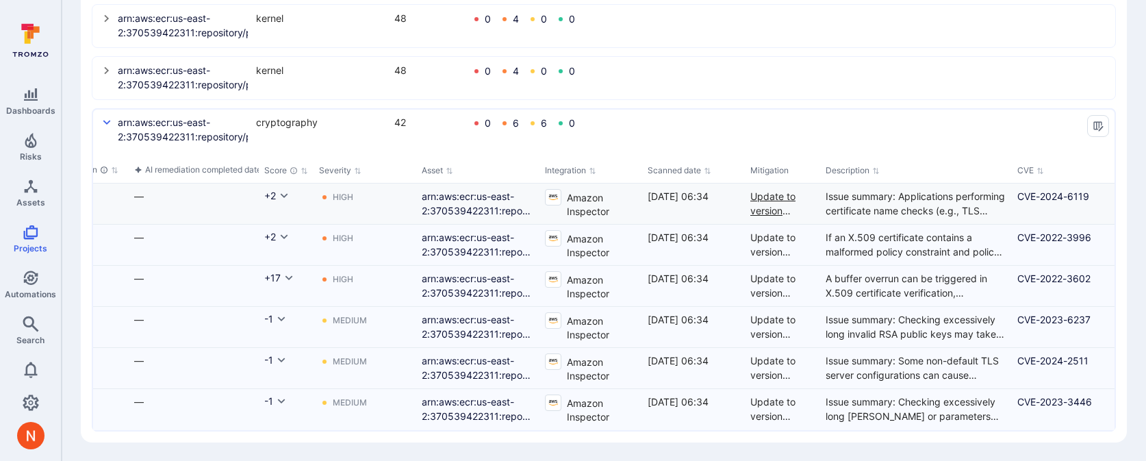
click at [783, 205] on div "Update to version 43.0.1<BR><BR>" at bounding box center [782, 203] width 64 height 29
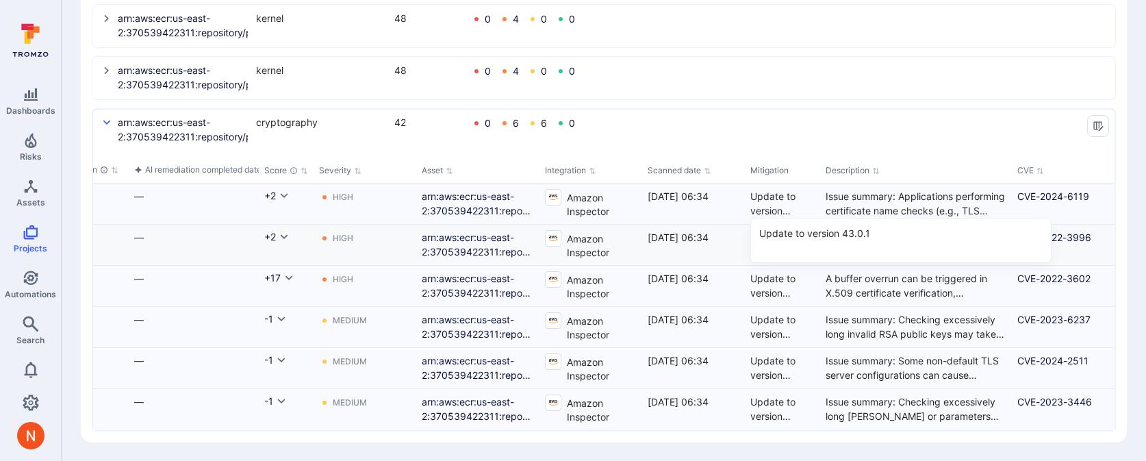
click at [743, 230] on div "[DATE] 06:34" at bounding box center [693, 245] width 103 height 40
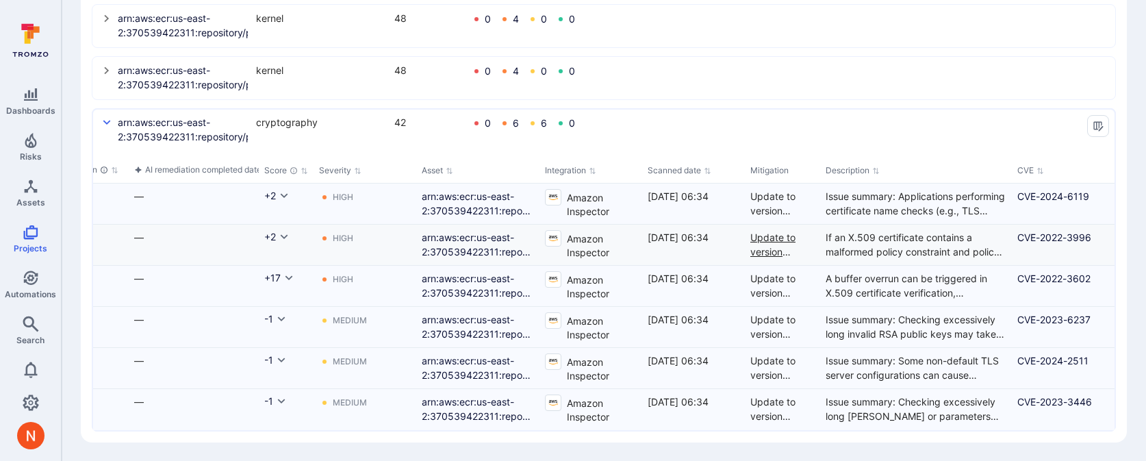
click at [762, 231] on div "Update to version 39.0.1<BR><BR>" at bounding box center [782, 244] width 64 height 29
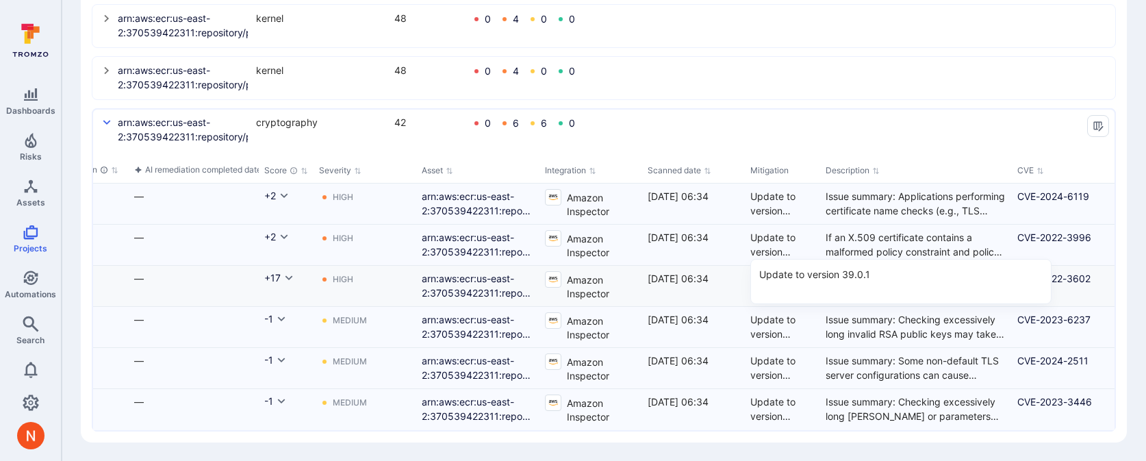
click at [732, 281] on div "[DATE] 06:34" at bounding box center [694, 278] width 92 height 14
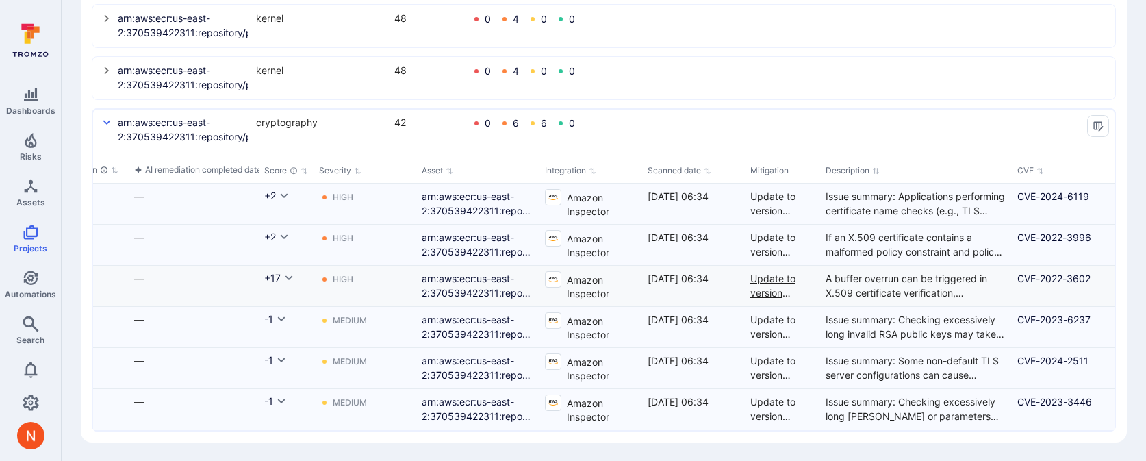
click at [759, 281] on div "Update to version 38.0.3<BR><BR>" at bounding box center [782, 285] width 64 height 29
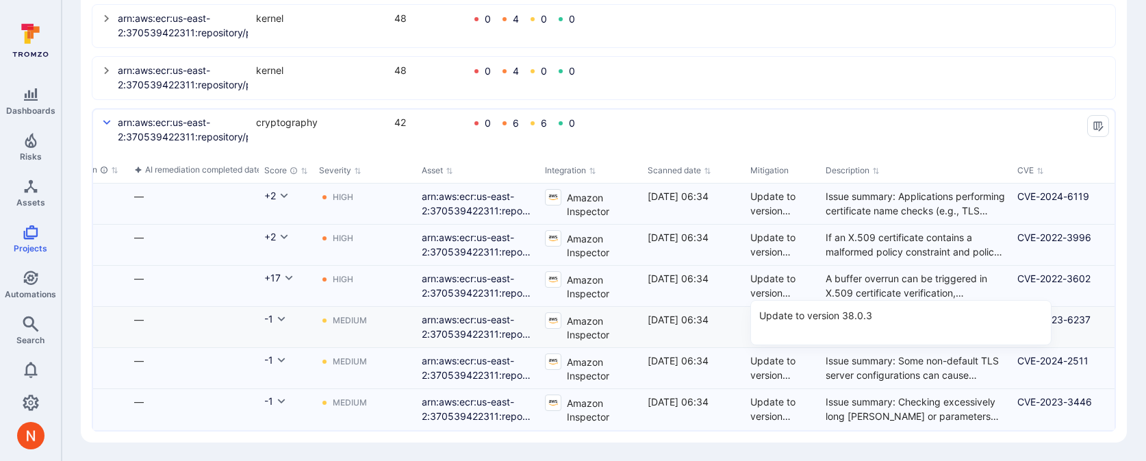
click at [710, 312] on div "[DATE] 06:34" at bounding box center [694, 319] width 92 height 14
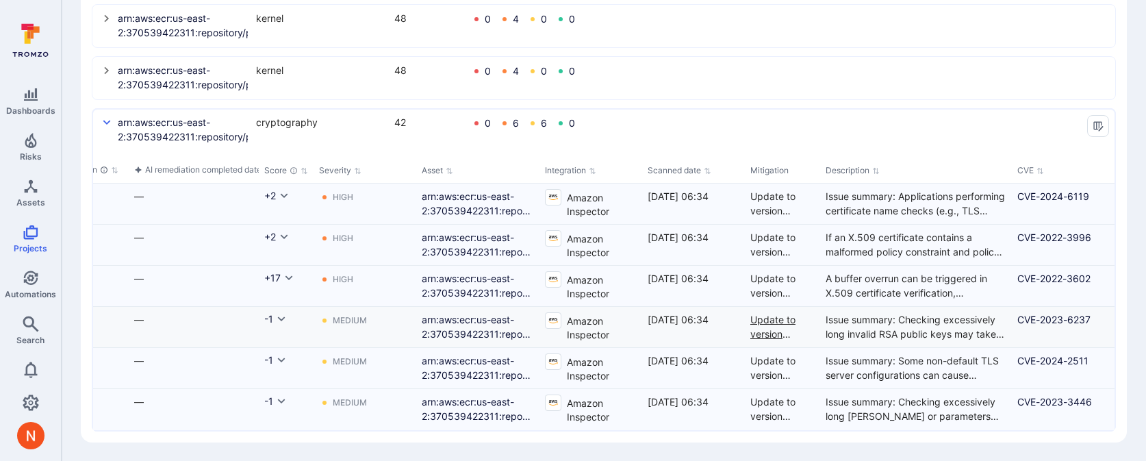
click at [763, 316] on div "Update to version 42.0.2<BR><BR>" at bounding box center [782, 326] width 64 height 29
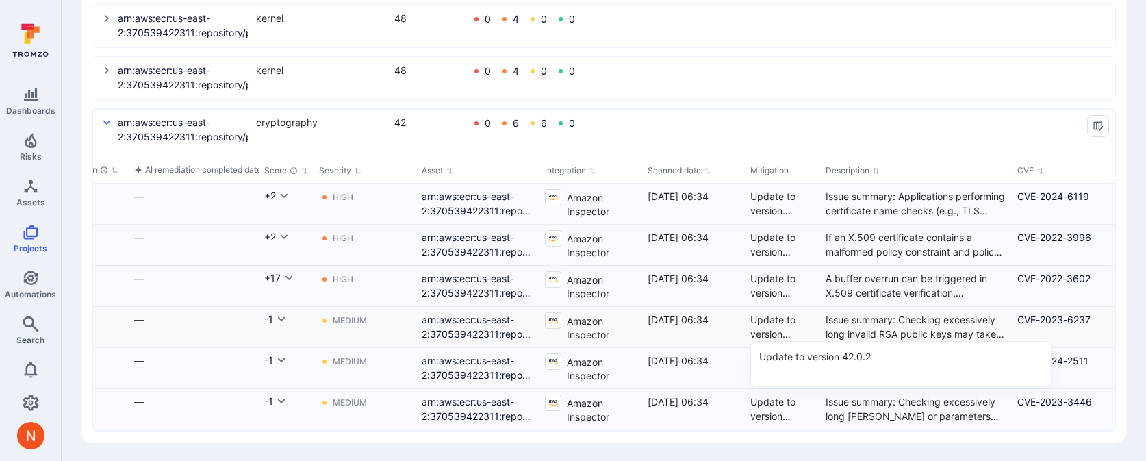
click at [720, 344] on div "2025/09/04 at 06:34" at bounding box center [693, 327] width 103 height 40
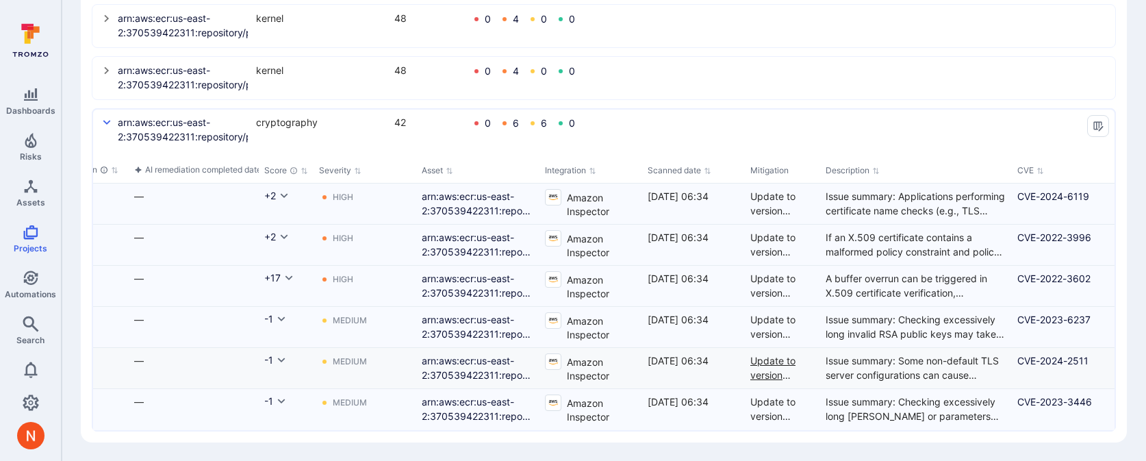
click at [757, 367] on div "Update to version 42.0.6<BR><BR>" at bounding box center [782, 367] width 64 height 29
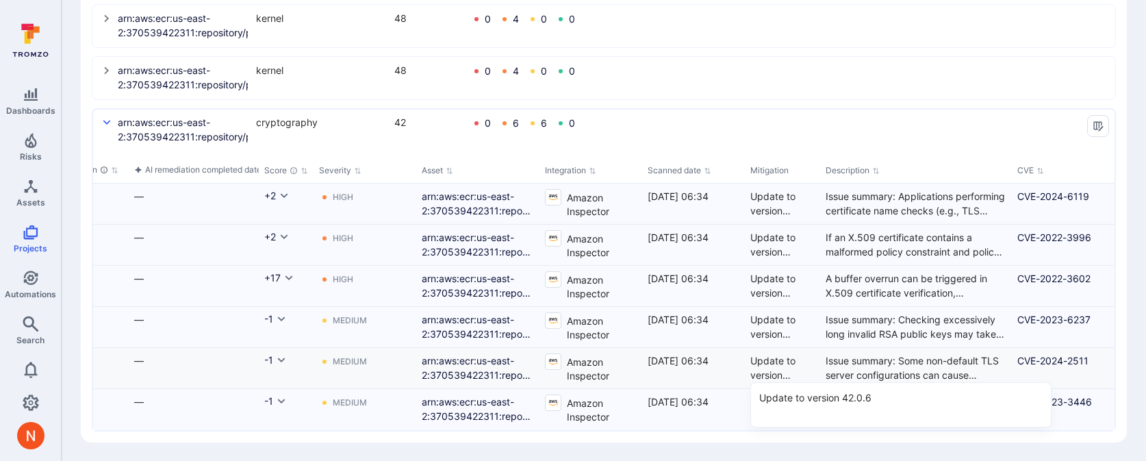
click at [724, 385] on div "2025/09/04 at 06:34" at bounding box center [693, 368] width 103 height 40
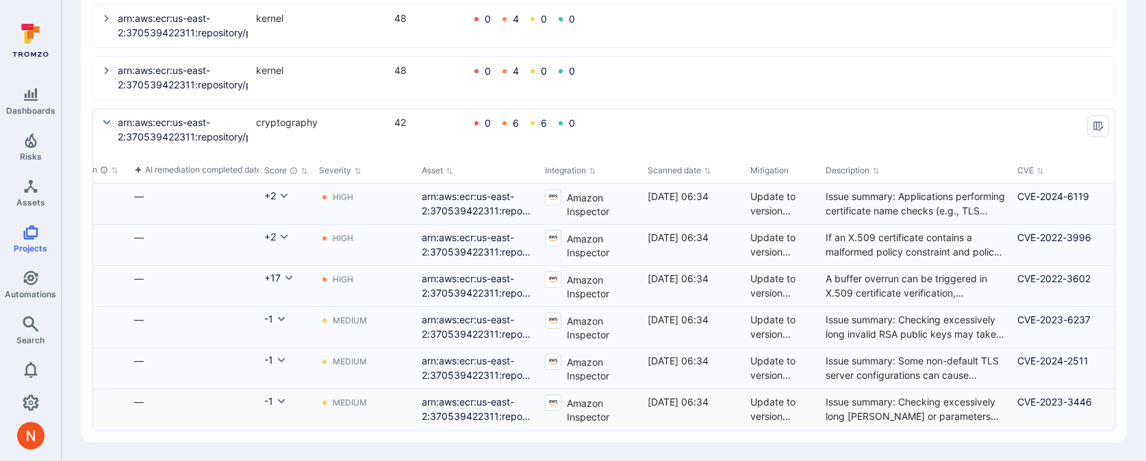
click at [739, 404] on div "2025/09/04 at 06:34" at bounding box center [694, 401] width 92 height 14
click at [765, 404] on div "Update to version 41.0.3<BR><BR>" at bounding box center [782, 408] width 64 height 29
click at [39, 289] on span "Automations" at bounding box center [30, 294] width 51 height 10
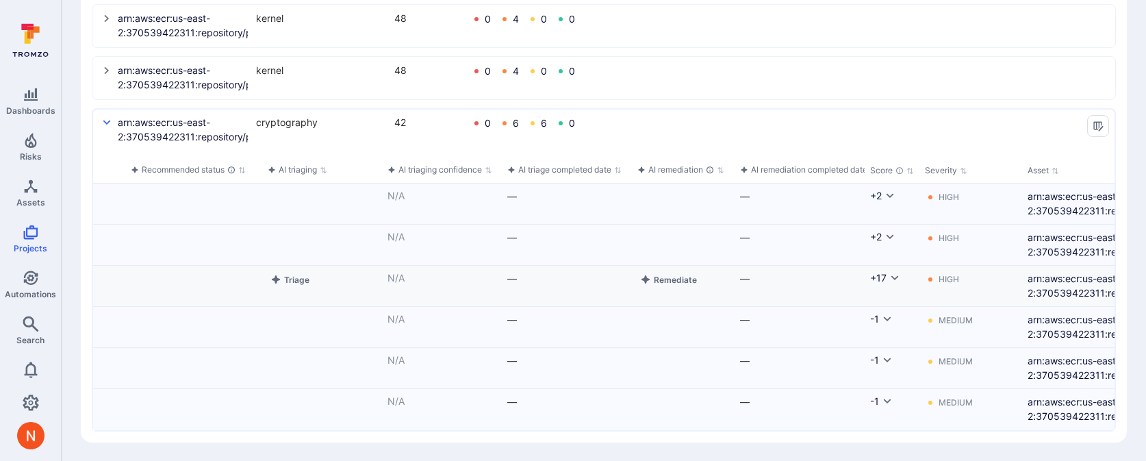
scroll to position [0, 0]
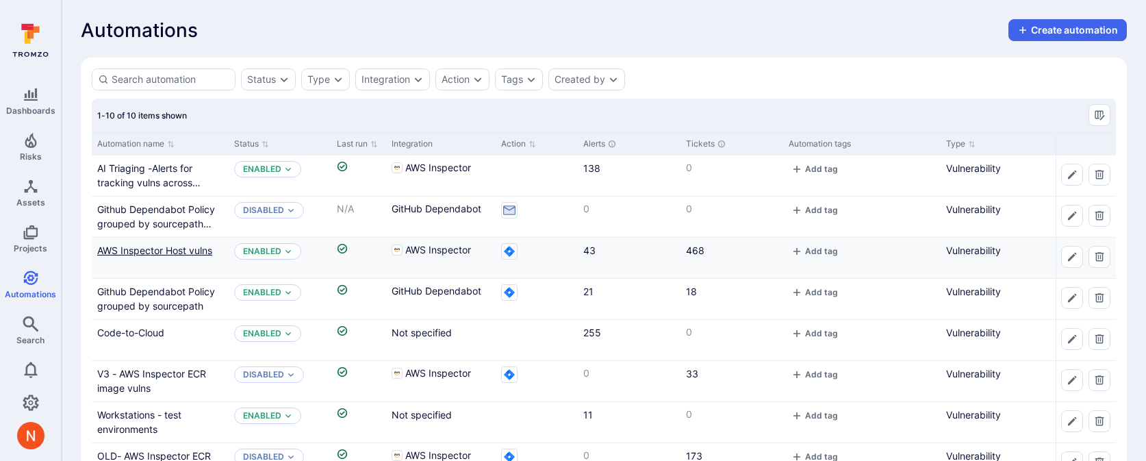
click at [149, 249] on link "AWS Inspector Host vulns" at bounding box center [154, 250] width 115 height 12
click at [174, 181] on link "AI Triaging -Alerts for tracking vulns across container images" at bounding box center [148, 182] width 103 height 40
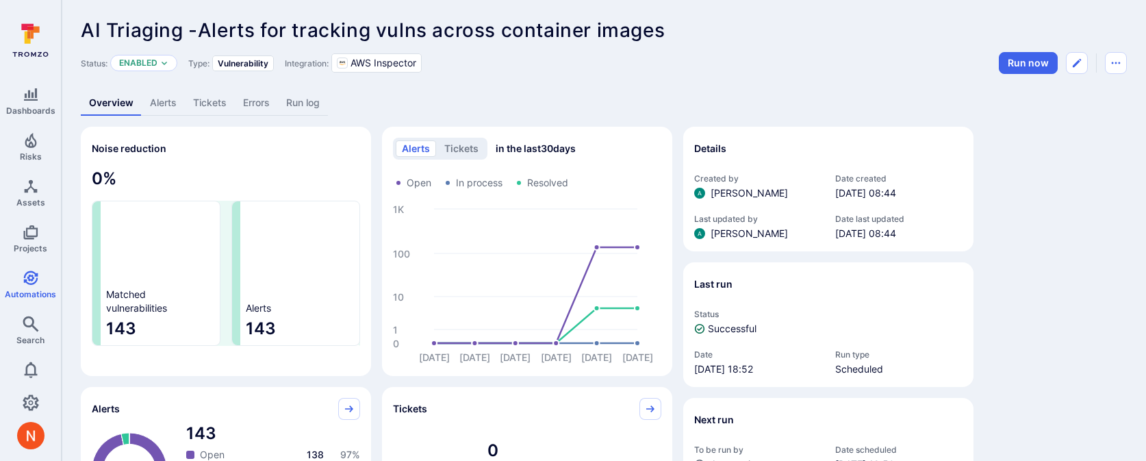
click at [168, 100] on link "Alerts" at bounding box center [163, 102] width 43 height 25
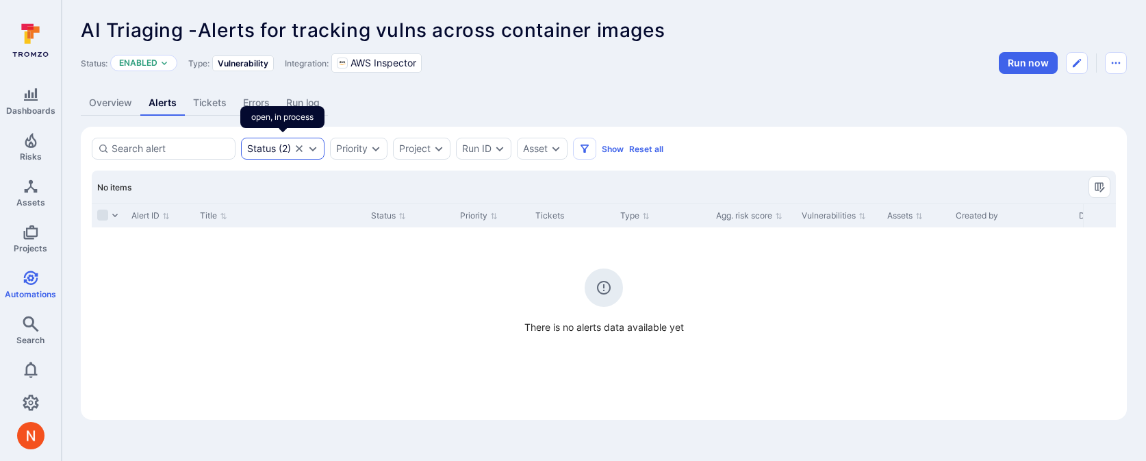
click at [303, 147] on icon "Clear selection" at bounding box center [299, 148] width 11 height 11
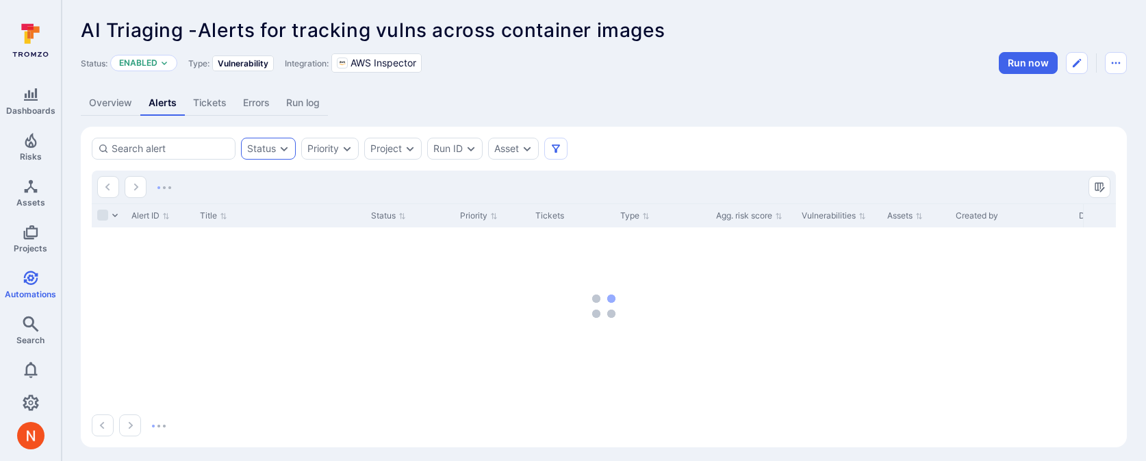
click at [108, 103] on link "Overview" at bounding box center [111, 102] width 60 height 25
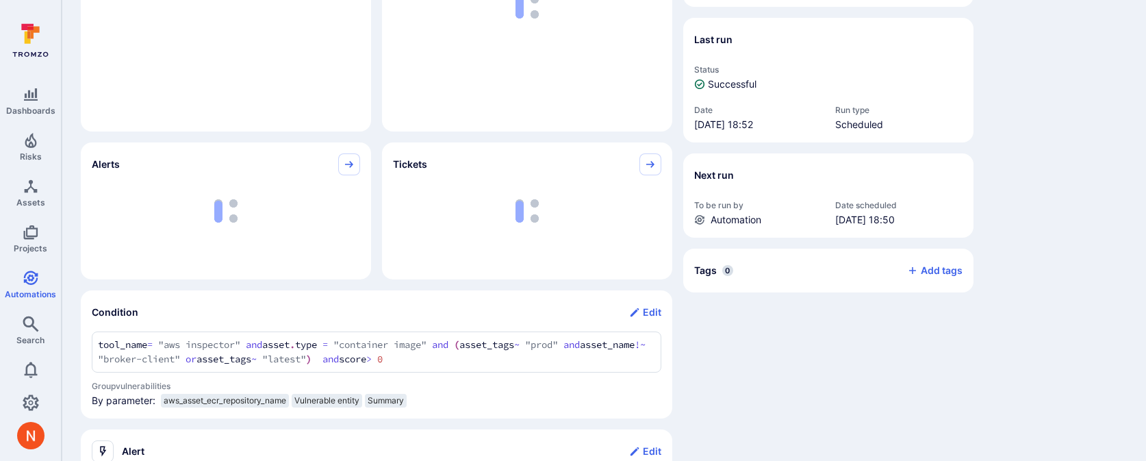
scroll to position [294, 0]
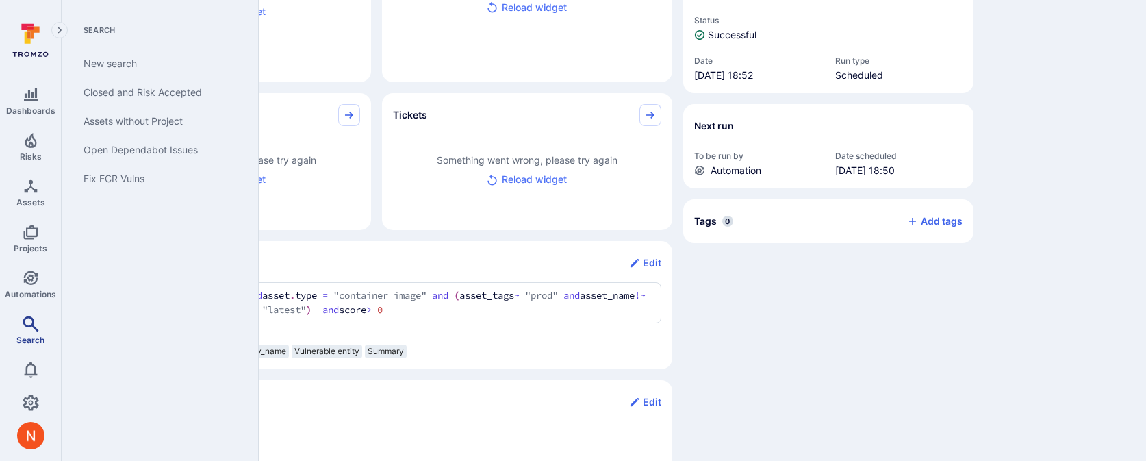
click at [27, 335] on span "Search" at bounding box center [30, 340] width 28 height 10
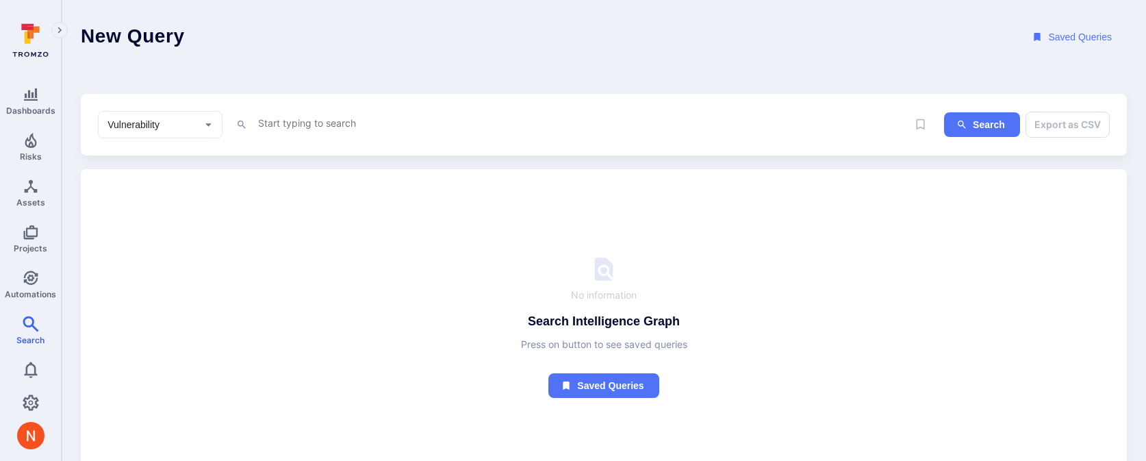
click at [255, 123] on div "x" at bounding box center [571, 124] width 671 height 21
click at [296, 123] on textarea "v" at bounding box center [582, 122] width 650 height 17
click at [313, 179] on li "vul nerable_entity" at bounding box center [353, 171] width 174 height 19
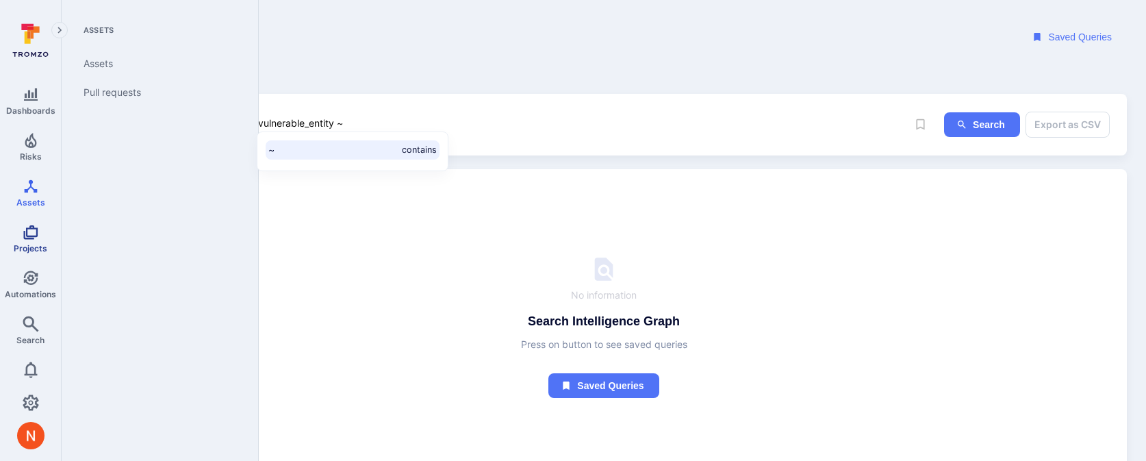
type textarea "vulnerable_entity ~"
click at [20, 239] on link "Projects" at bounding box center [30, 238] width 61 height 40
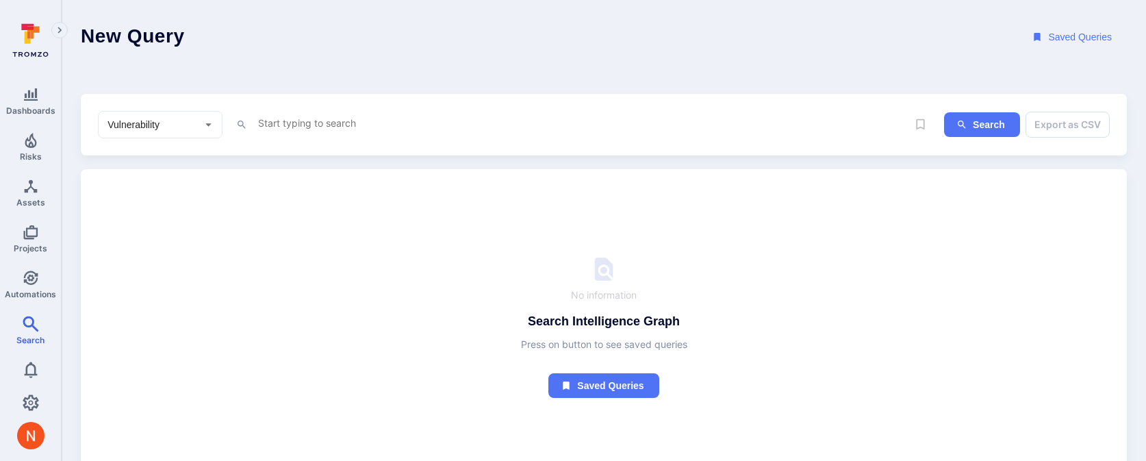
click at [288, 124] on textarea "Intelligence Graph search area" at bounding box center [582, 122] width 650 height 17
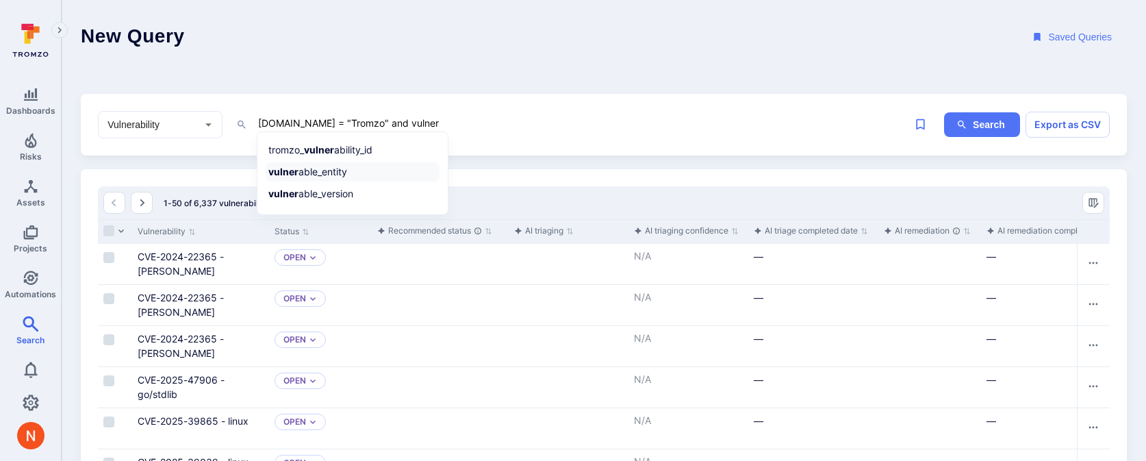
click at [303, 165] on li "vulner able_entity" at bounding box center [353, 171] width 174 height 19
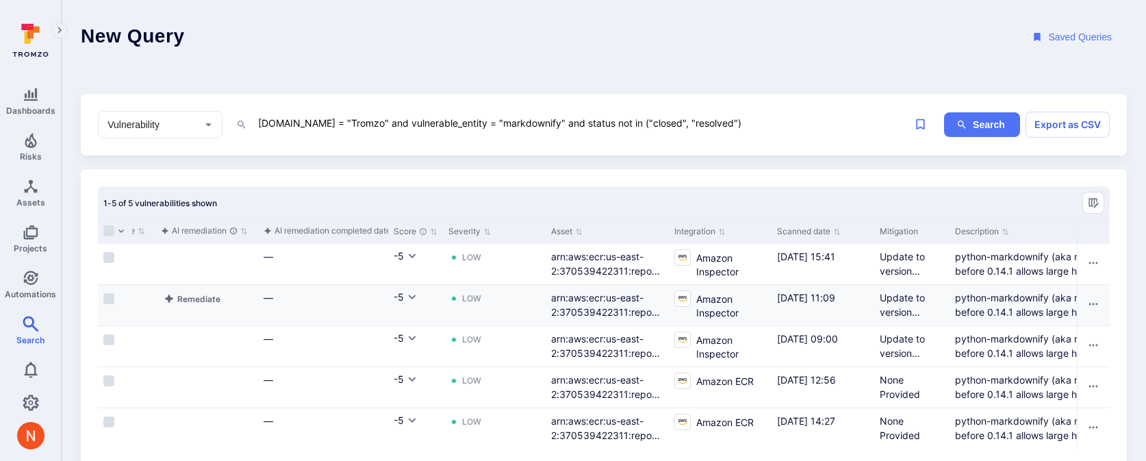
scroll to position [0, 890]
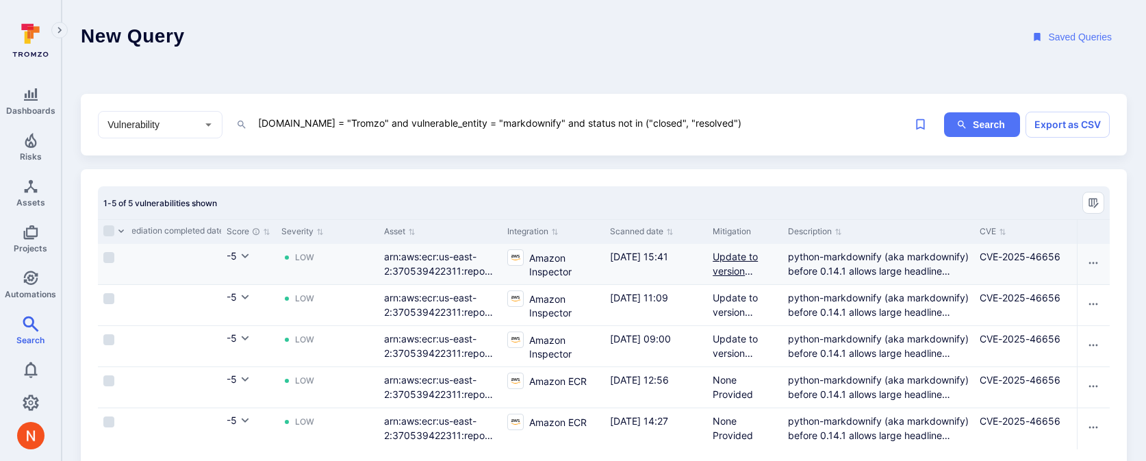
type textarea "[DOMAIN_NAME] = "Tromzo" and vulnerable_entity = "markdownify" and status not i…"
click at [744, 263] on div "Update to version 0.14.1<BR><BR>" at bounding box center [745, 263] width 64 height 29
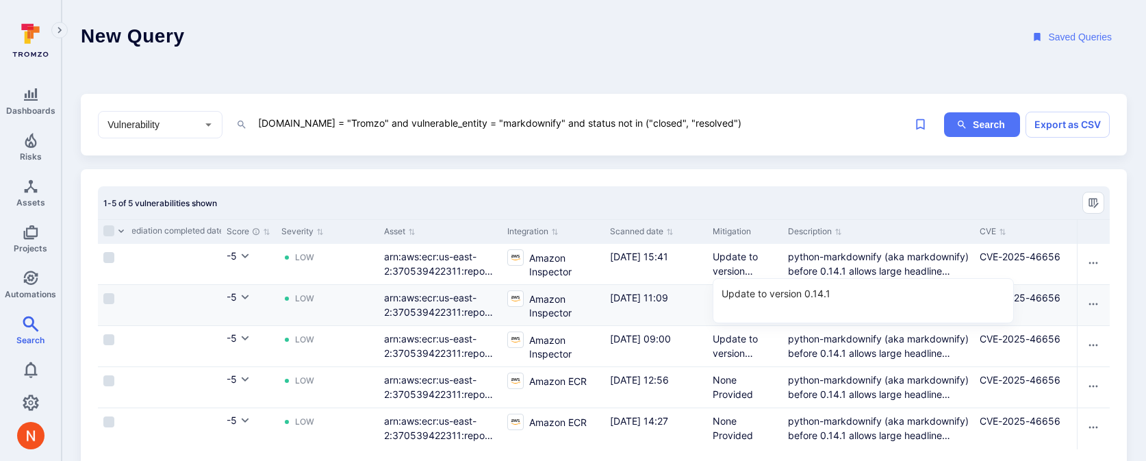
click at [694, 308] on div "[DATE] 11:09" at bounding box center [656, 305] width 103 height 40
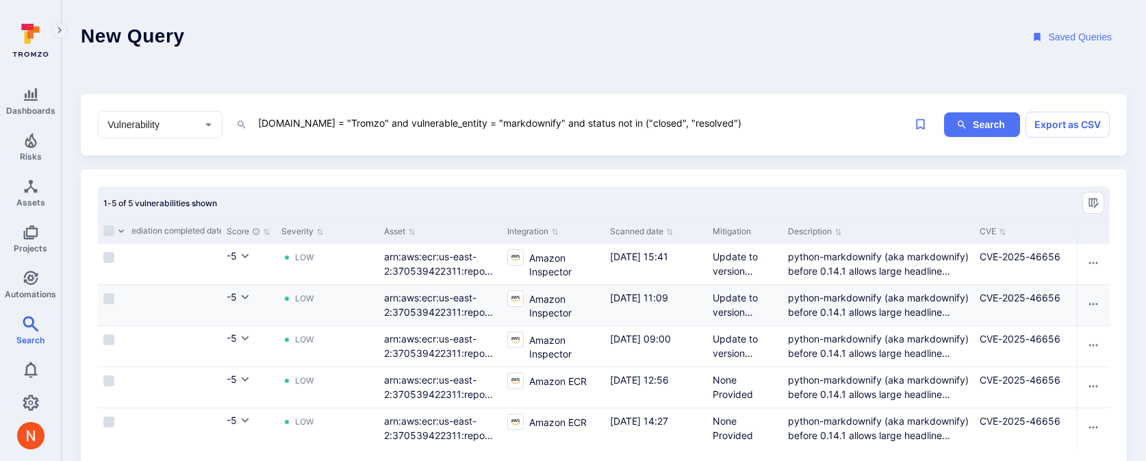
click at [731, 287] on div "Update to version 0.14.1<BR><BR>" at bounding box center [744, 305] width 75 height 40
click at [731, 290] on div "Update to version 0.14.1<BR><BR>" at bounding box center [745, 304] width 64 height 29
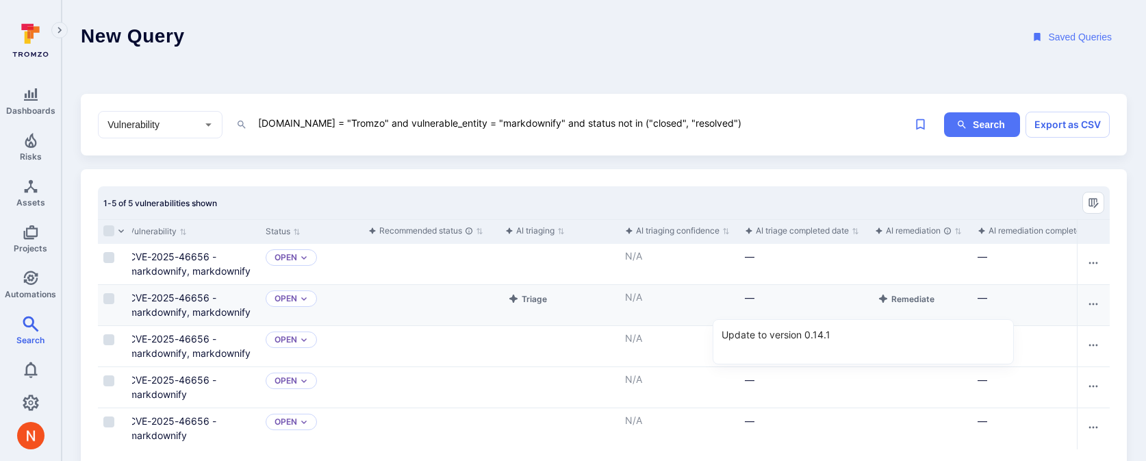
scroll to position [0, 0]
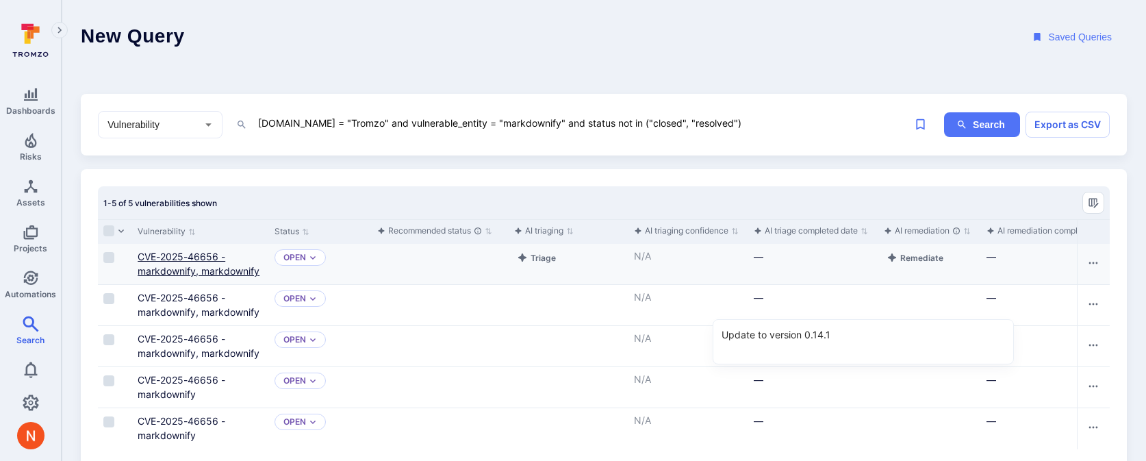
click at [166, 272] on link "CVE-2025-46656 - markdownify, markdownify" at bounding box center [199, 264] width 122 height 26
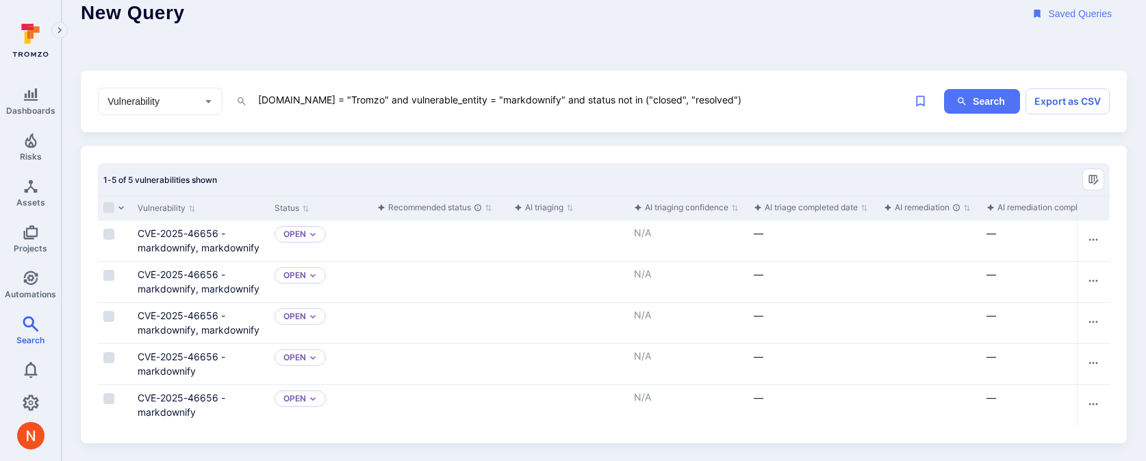
scroll to position [25, 0]
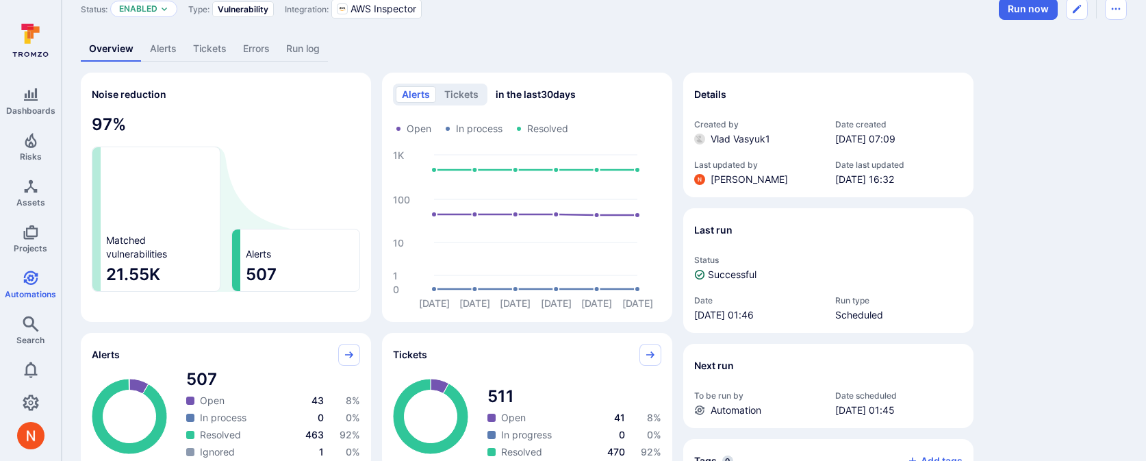
click at [170, 55] on link "Alerts" at bounding box center [163, 48] width 43 height 25
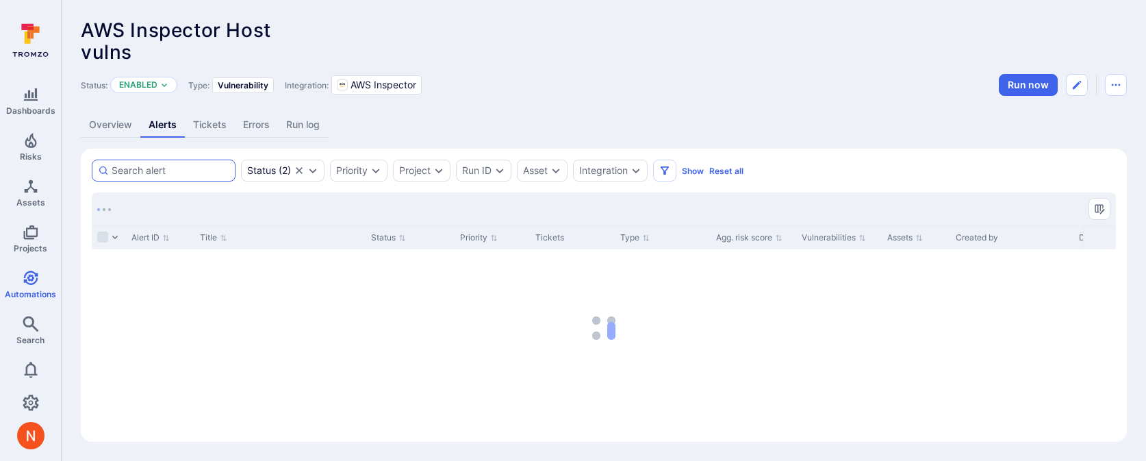
click at [181, 163] on div at bounding box center [164, 171] width 144 height 22
click at [181, 164] on input at bounding box center [171, 171] width 118 height 14
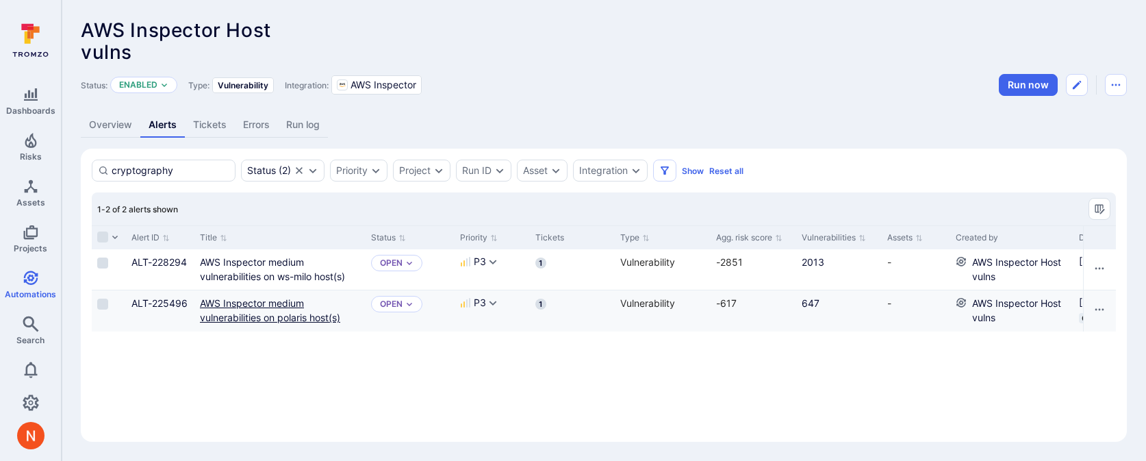
type input "cryptography"
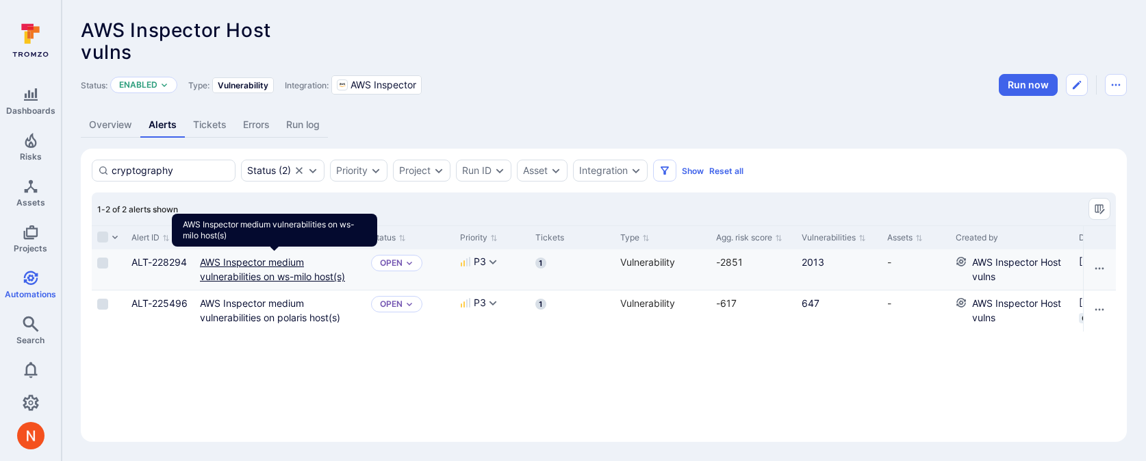
click at [272, 274] on link "AWS Inspector medium vulnerabilities on ws-milo host(s)" at bounding box center [272, 269] width 145 height 26
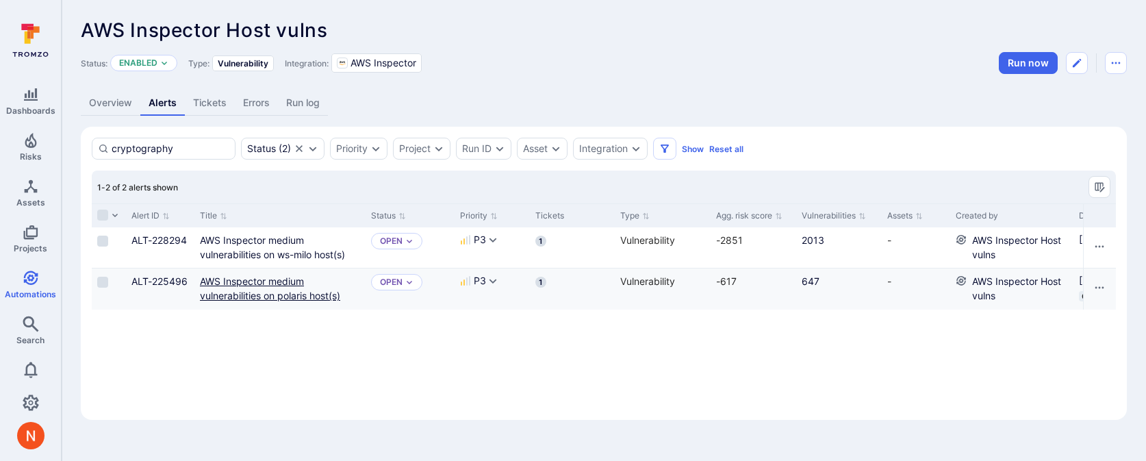
click at [270, 283] on link "AWS Inspector medium vulnerabilities on polaris host(s)" at bounding box center [270, 288] width 140 height 26
click at [318, 288] on div "AWS Inspector medium vulnerabilities on polaris host(s)" at bounding box center [280, 288] width 160 height 29
click at [816, 281] on link "647" at bounding box center [811, 281] width 18 height 12
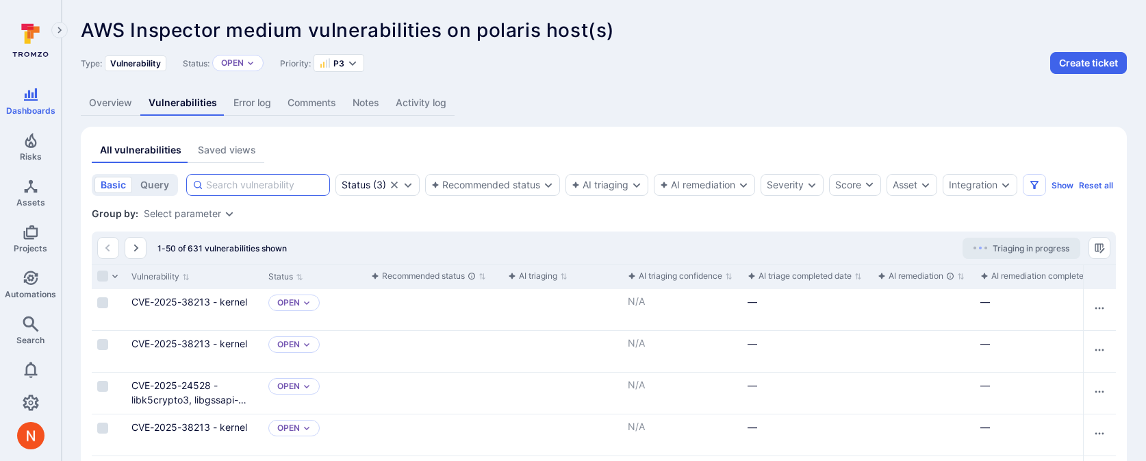
click at [233, 183] on input at bounding box center [265, 185] width 118 height 14
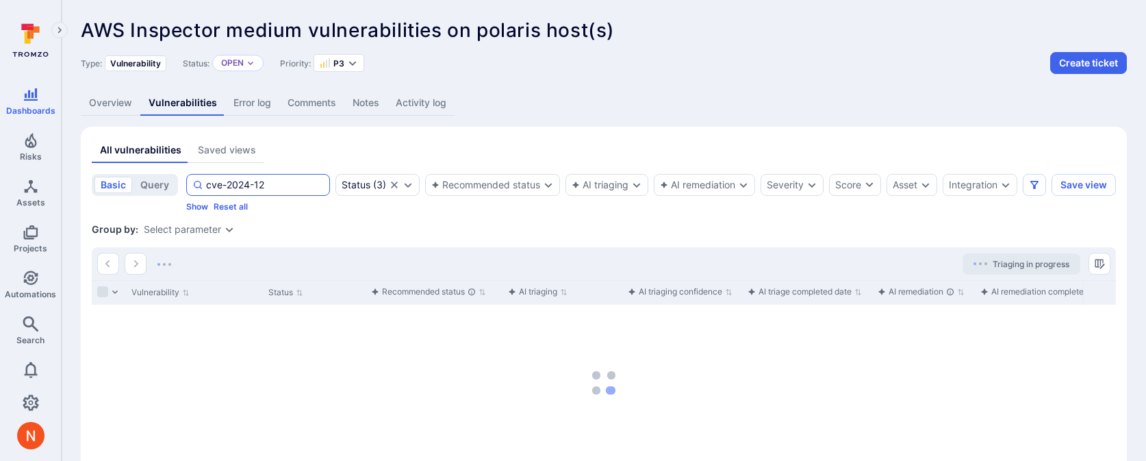
type input "cve-2024-127"
type input "cryptography"
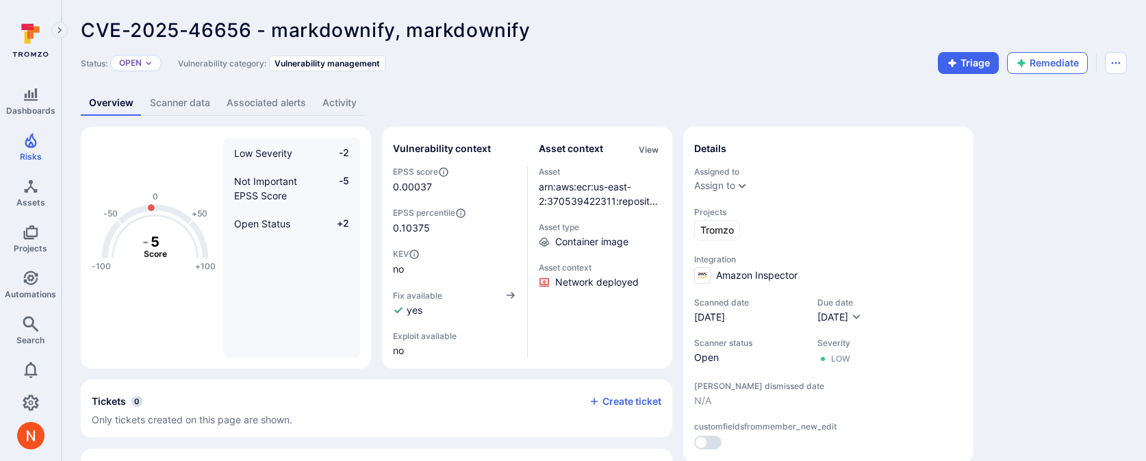
click at [1034, 71] on button "Remediate" at bounding box center [1047, 63] width 81 height 22
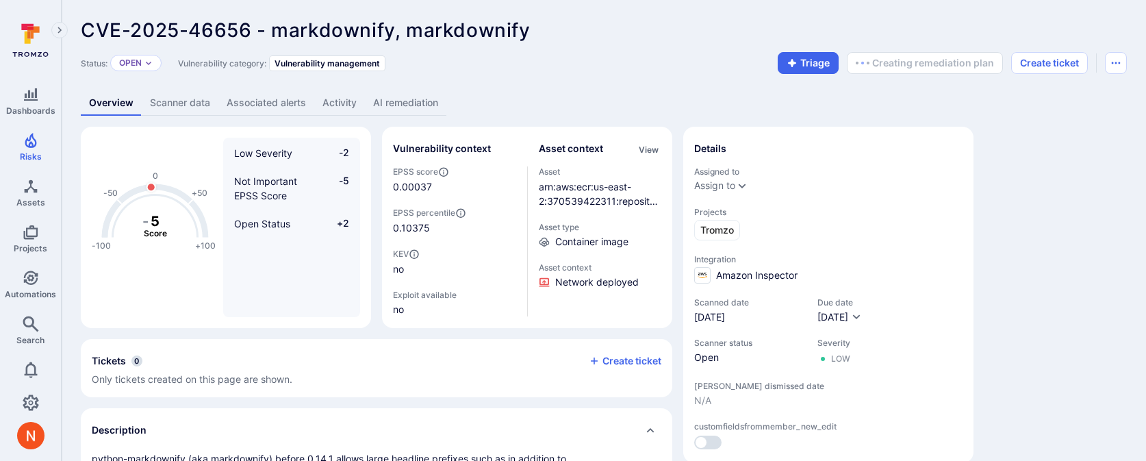
click at [411, 117] on div "CVE-2025-46656 - markdownify, markdownify ... Show more Status: Open Vulnerabil…" at bounding box center [604, 470] width 1085 height 941
click at [411, 114] on link "AI remediation" at bounding box center [405, 102] width 81 height 25
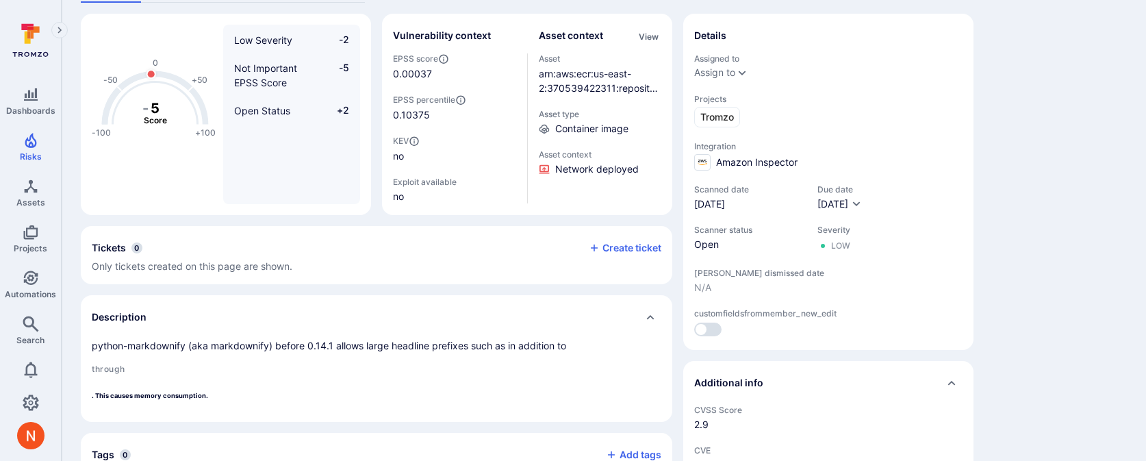
scroll to position [131, 0]
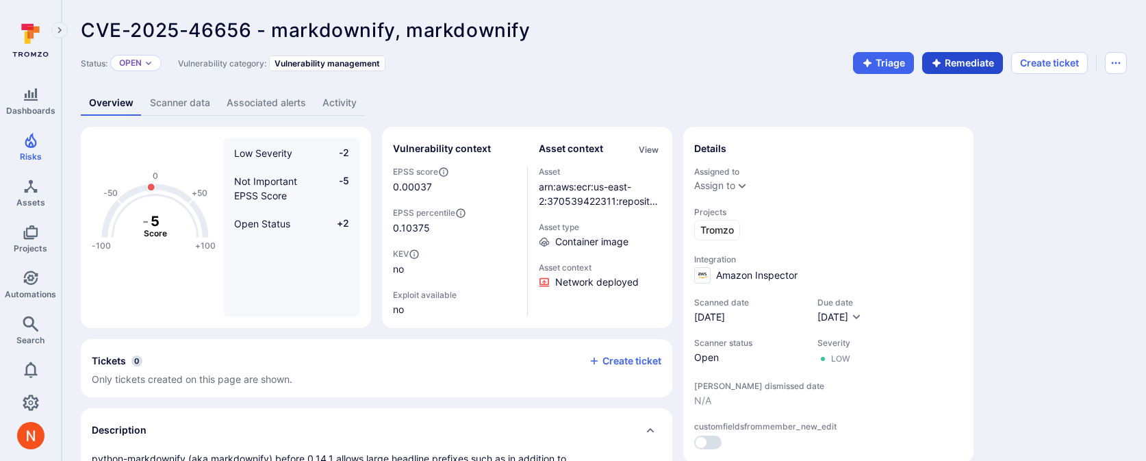
click at [967, 64] on button "Remediate" at bounding box center [962, 63] width 81 height 22
click at [956, 61] on button "Remediate" at bounding box center [962, 63] width 81 height 22
click at [951, 63] on button "Remediate" at bounding box center [962, 63] width 81 height 22
click at [427, 103] on link "AI remediation" at bounding box center [405, 102] width 81 height 25
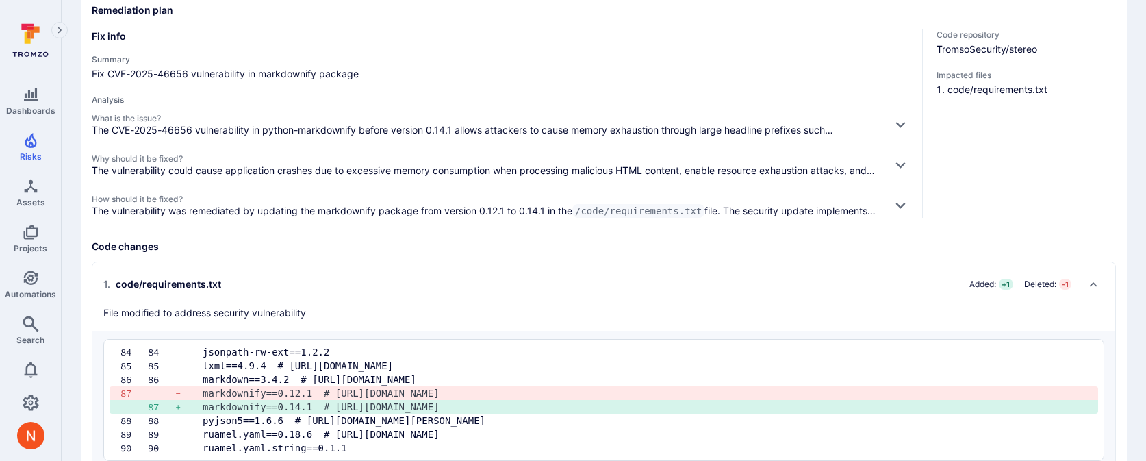
scroll to position [181, 0]
